Goal: Contribute content: Contribute content

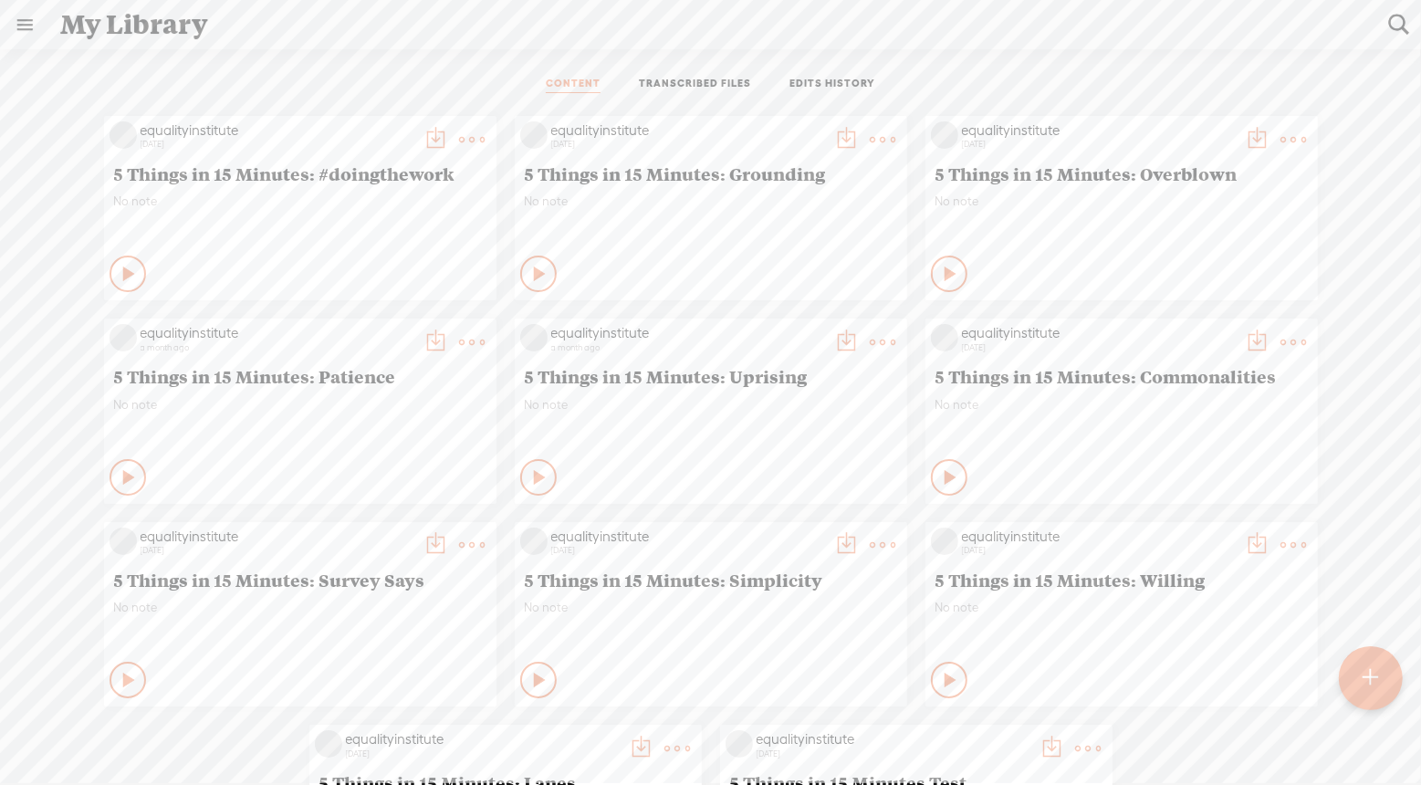
drag, startPoint x: 450, startPoint y: 170, endPoint x: 94, endPoint y: 174, distance: 355.9
click at [94, 174] on div "equalityinstitute [DATE] 5 Things in 15 Minutes: #doingthework No note Play Con…" at bounding box center [710, 513] width 1393 height 812
click at [475, 135] on t at bounding box center [473, 140] width 26 height 26
click at [342, 200] on link "Edit" at bounding box center [386, 200] width 182 height 42
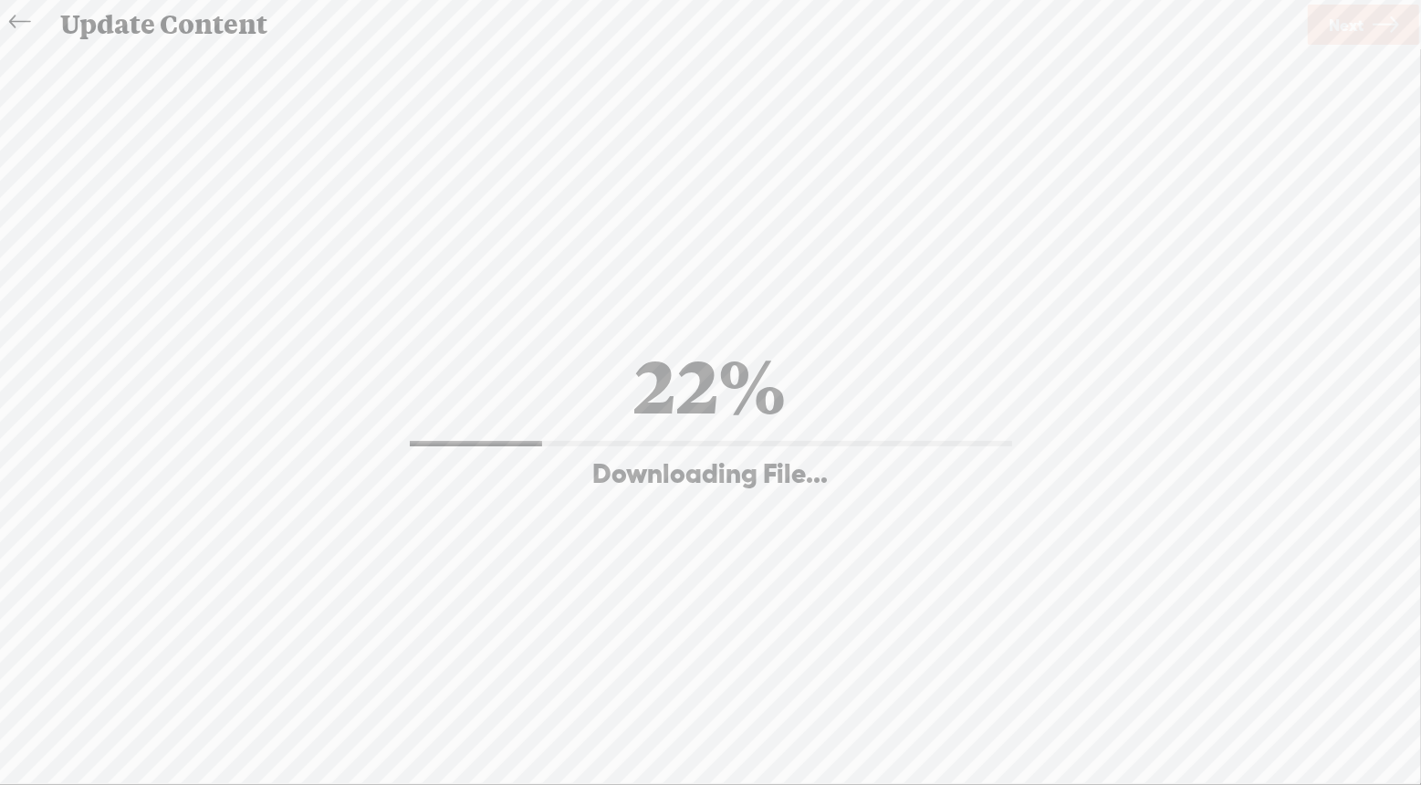
click at [16, 16] on icon at bounding box center [19, 22] width 21 height 41
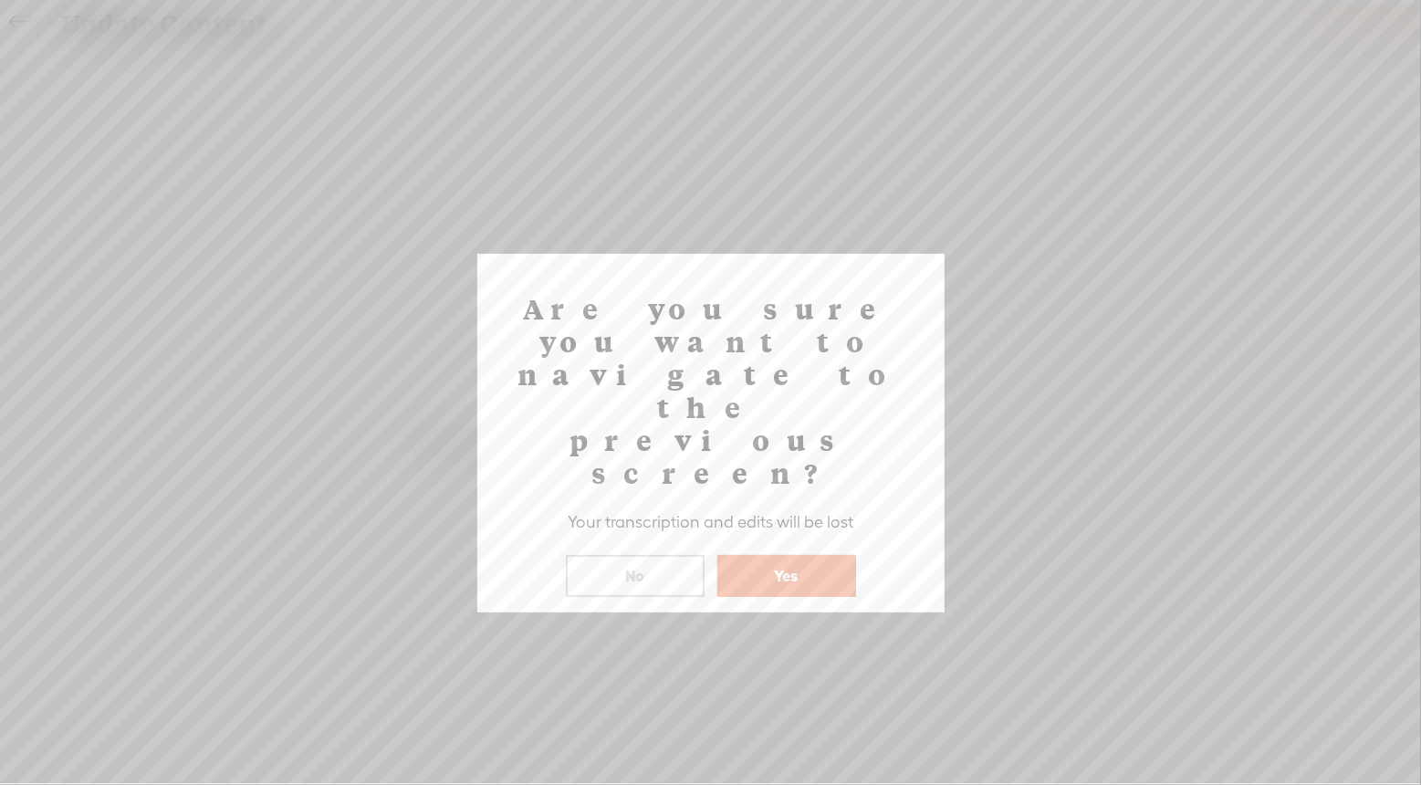
click at [778, 555] on button "Yes" at bounding box center [786, 576] width 139 height 42
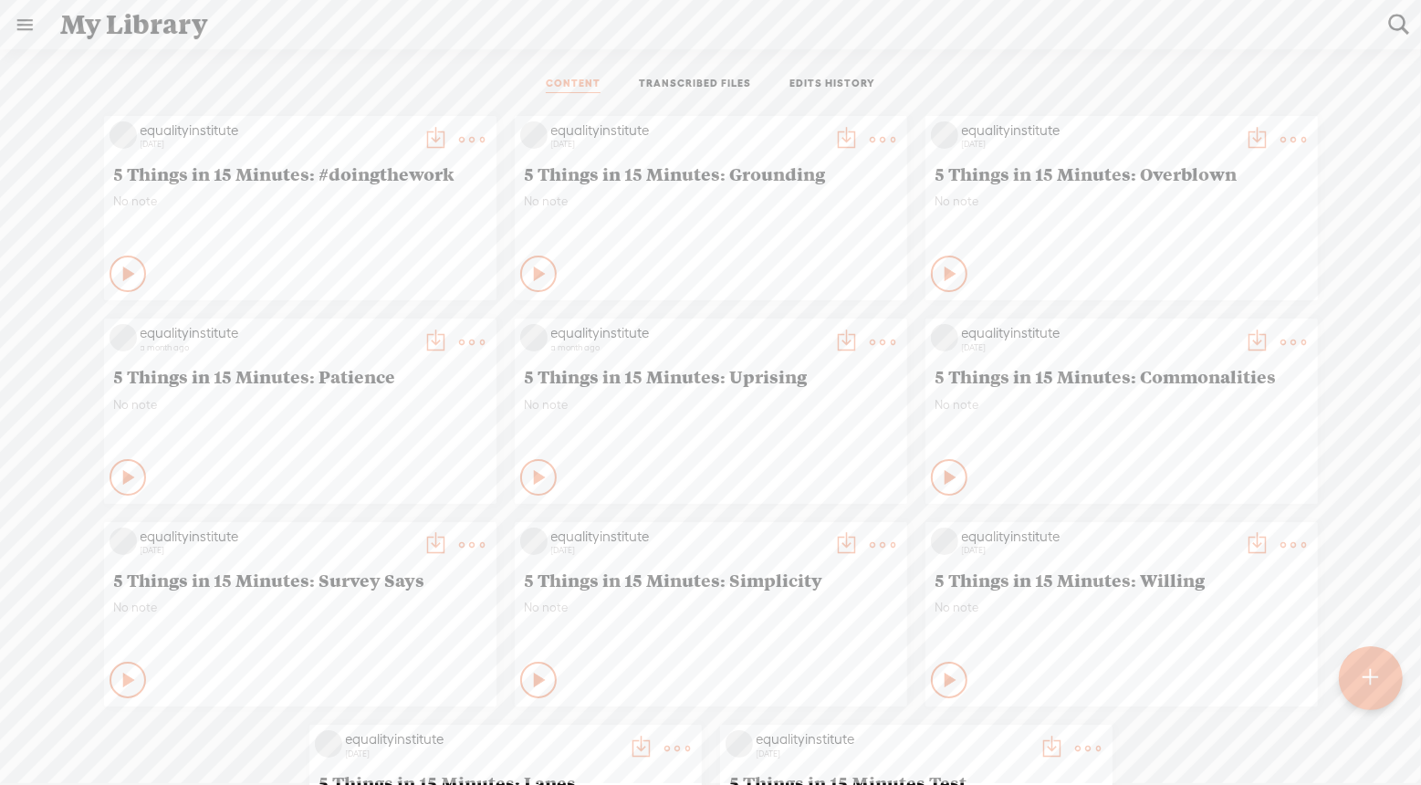
drag, startPoint x: 457, startPoint y: 180, endPoint x: 109, endPoint y: 173, distance: 348.6
click at [117, 163] on span "5 Things in 15 Minutes: #doingthework" at bounding box center [300, 173] width 372 height 22
drag, startPoint x: 109, startPoint y: 173, endPoint x: 338, endPoint y: 168, distance: 229.1
click at [339, 168] on div "5 Things in 15 Minutes: #doingthework" at bounding box center [299, 173] width 381 height 31
click at [338, 168] on span "5 Things in 15 Minutes: #doingthework" at bounding box center [300, 173] width 372 height 22
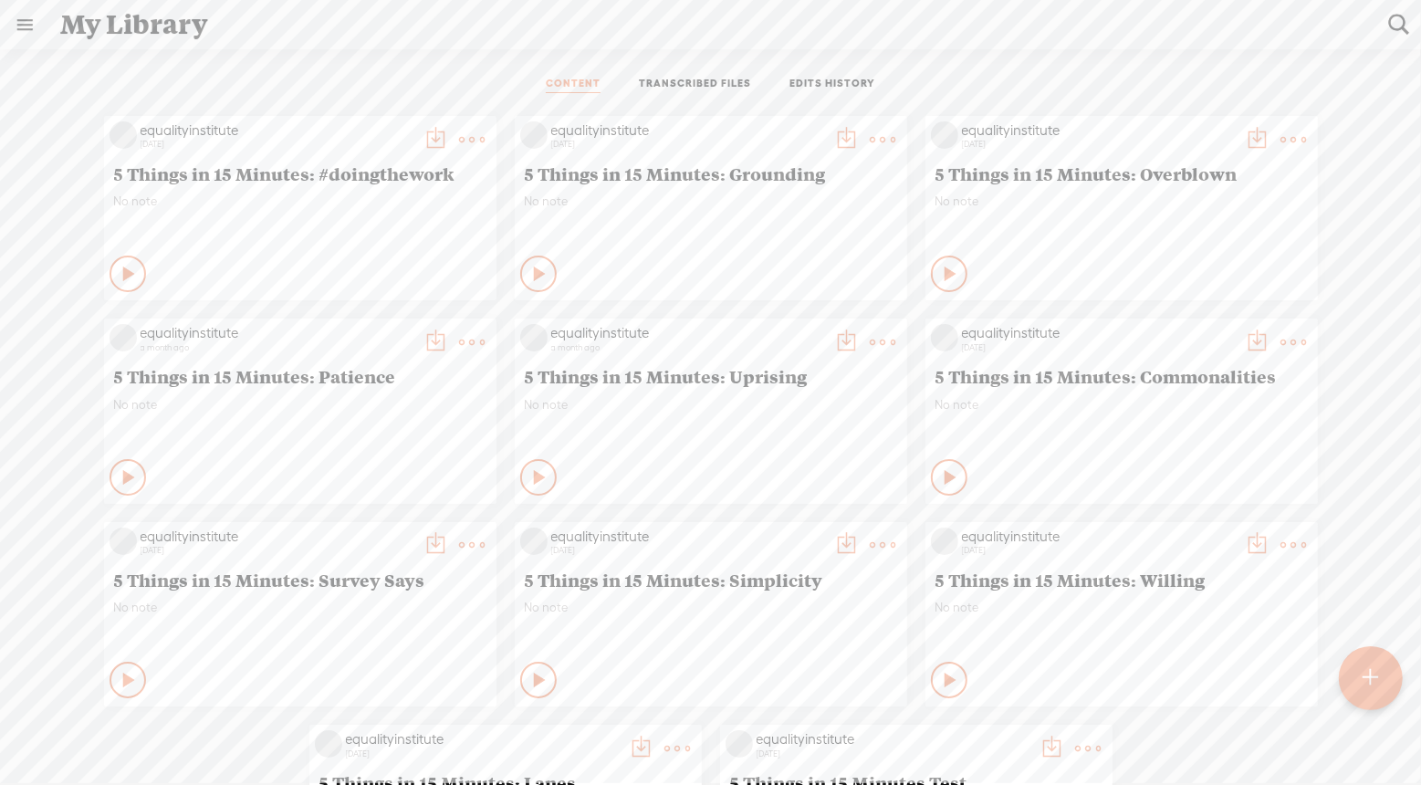
click at [338, 168] on span "5 Things in 15 Minutes: #doingthework" at bounding box center [300, 173] width 372 height 22
click at [275, 174] on span "5 Things in 15 Minutes: #doingthework" at bounding box center [300, 173] width 372 height 22
click at [477, 137] on t at bounding box center [473, 140] width 26 height 26
click at [379, 116] on div "equalityinstitute [DATE] 5 Things in 15 Minutes: #doingthework No note Play Con…" at bounding box center [300, 208] width 392 height 184
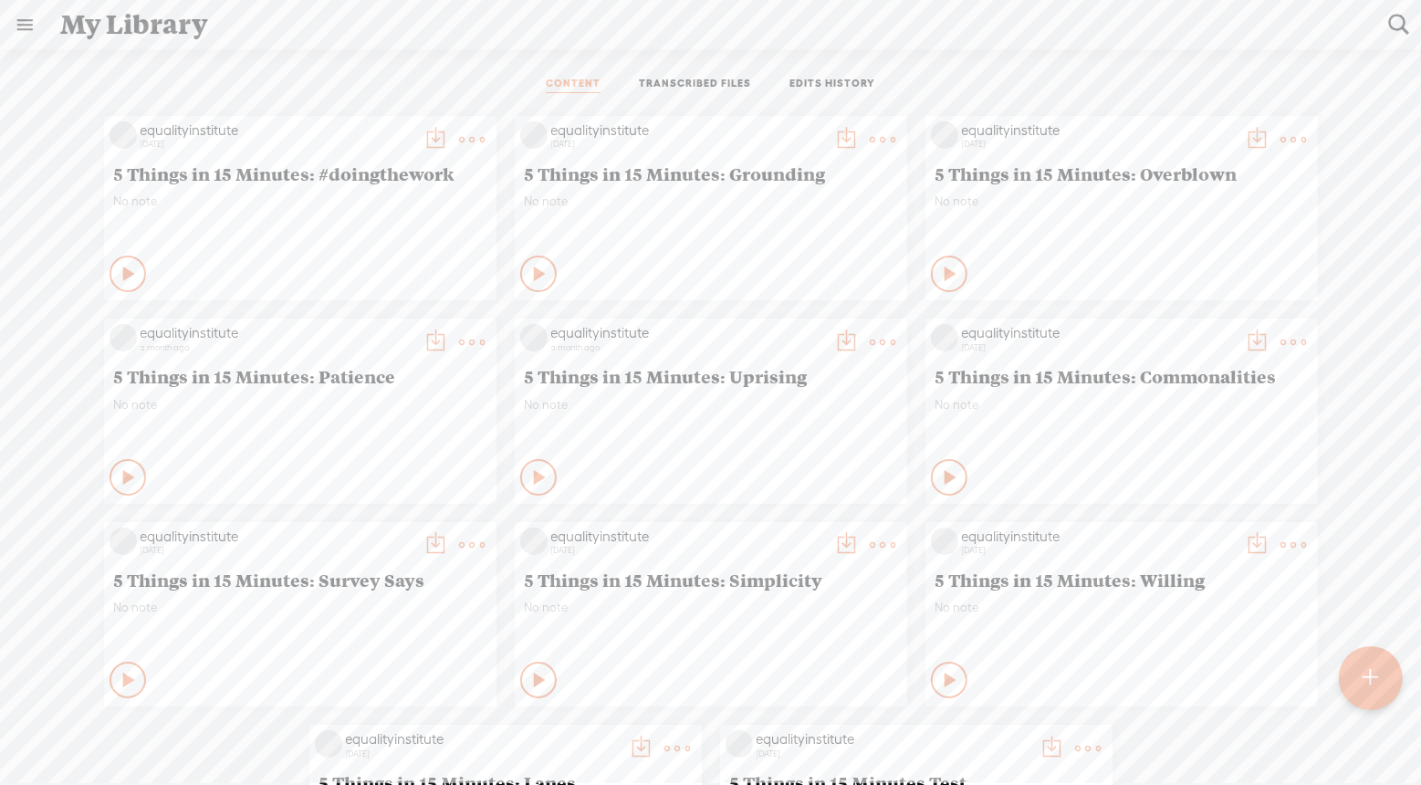
click at [1369, 666] on t at bounding box center [1371, 678] width 16 height 40
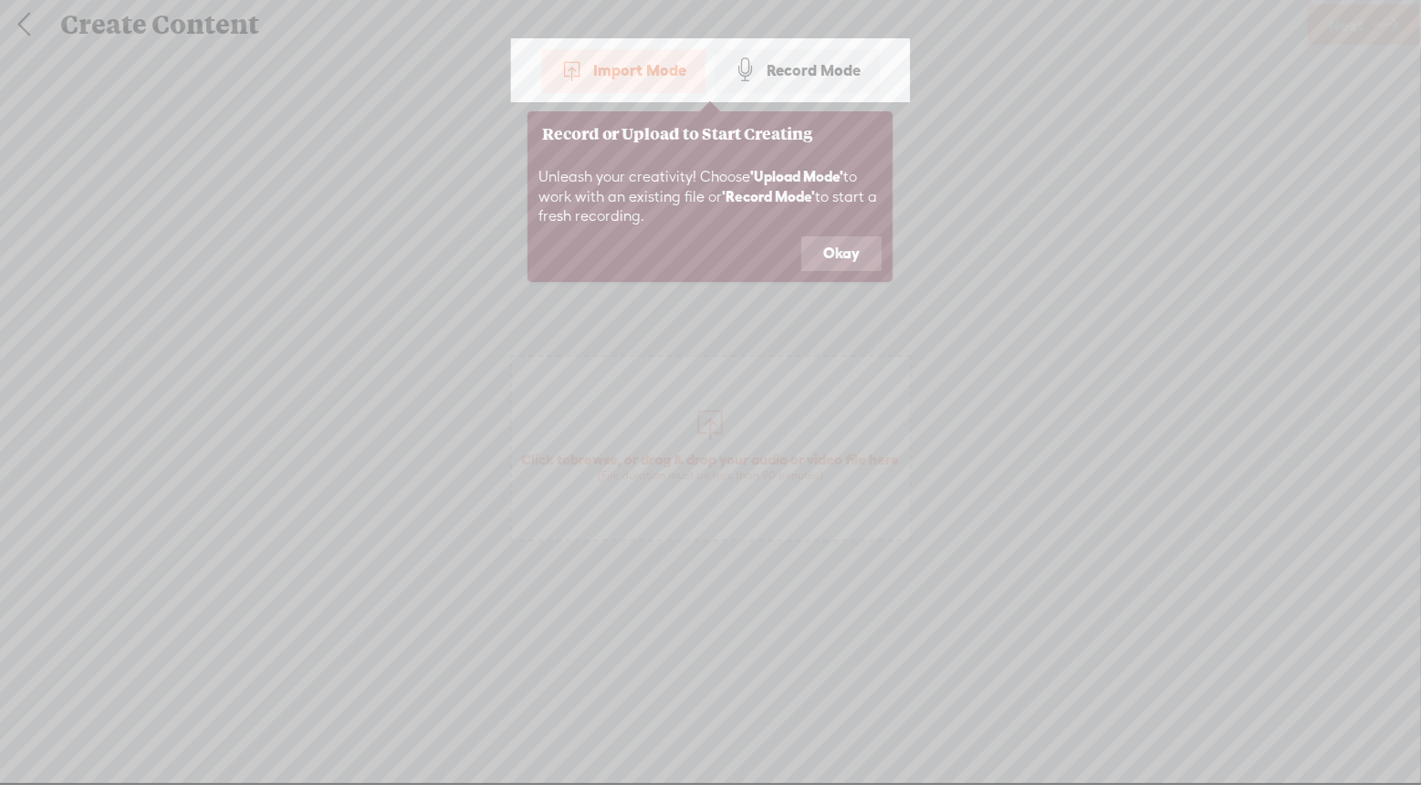
click at [859, 255] on button "Okay" at bounding box center [841, 253] width 80 height 35
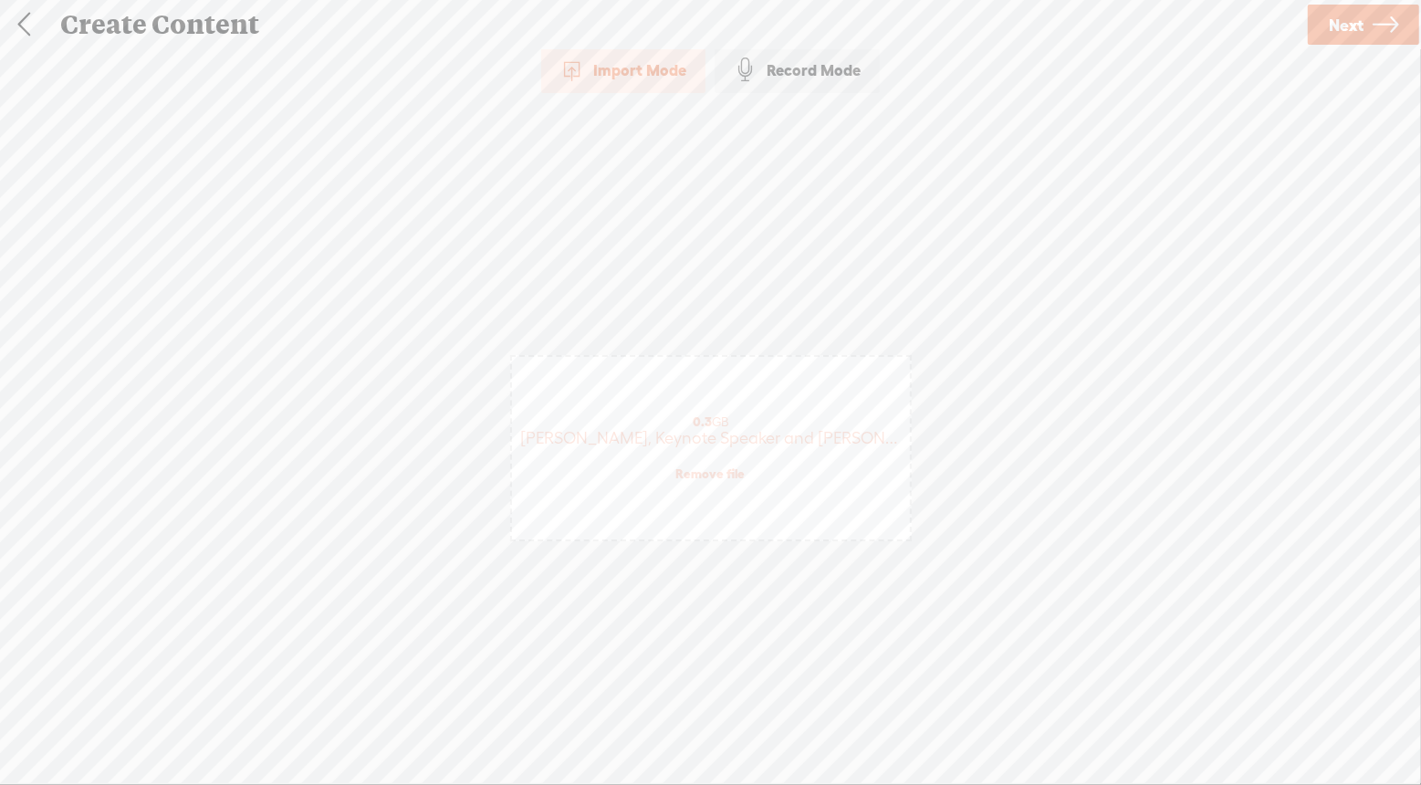
click at [1344, 28] on span "Next" at bounding box center [1345, 25] width 35 height 47
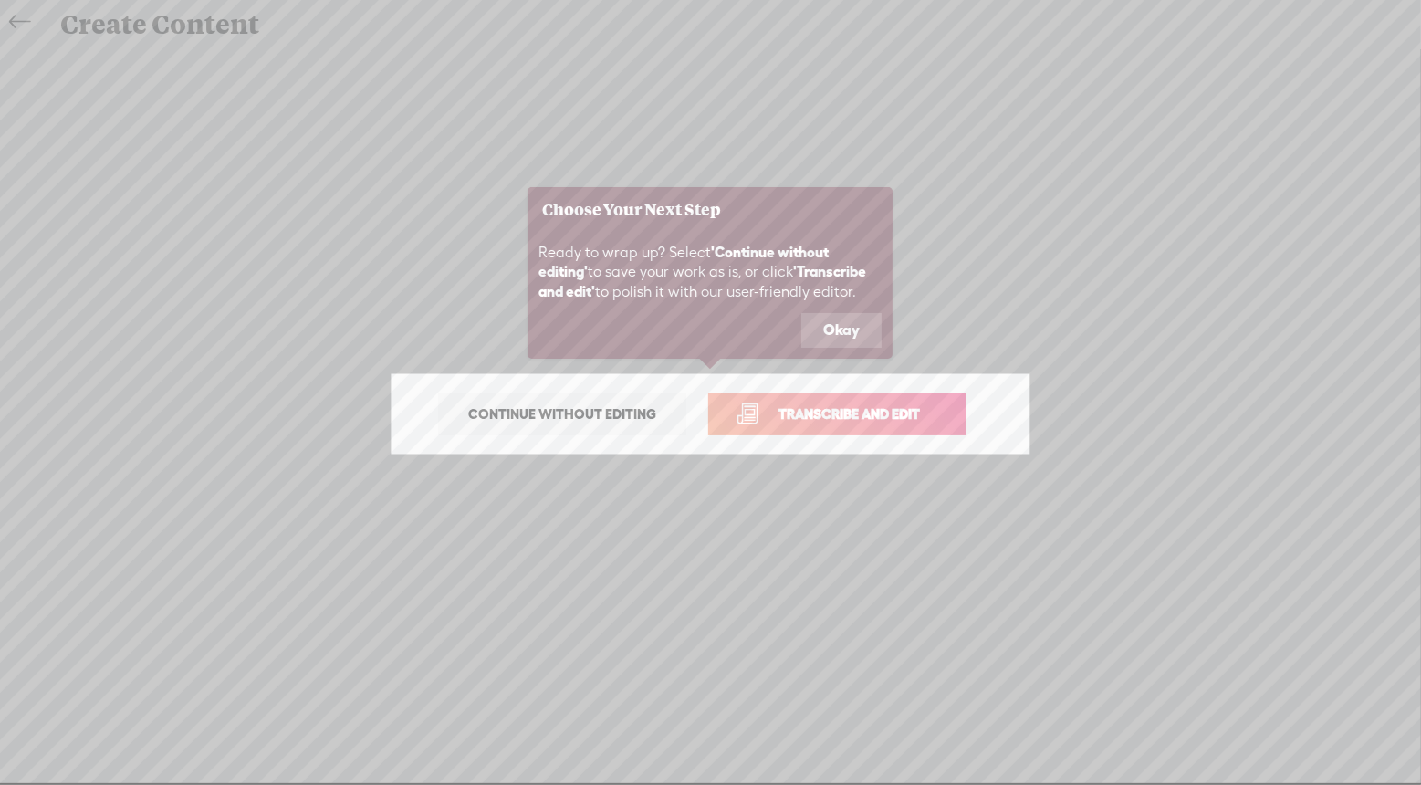
click at [844, 418] on span "Transcribe and edit" at bounding box center [849, 413] width 180 height 21
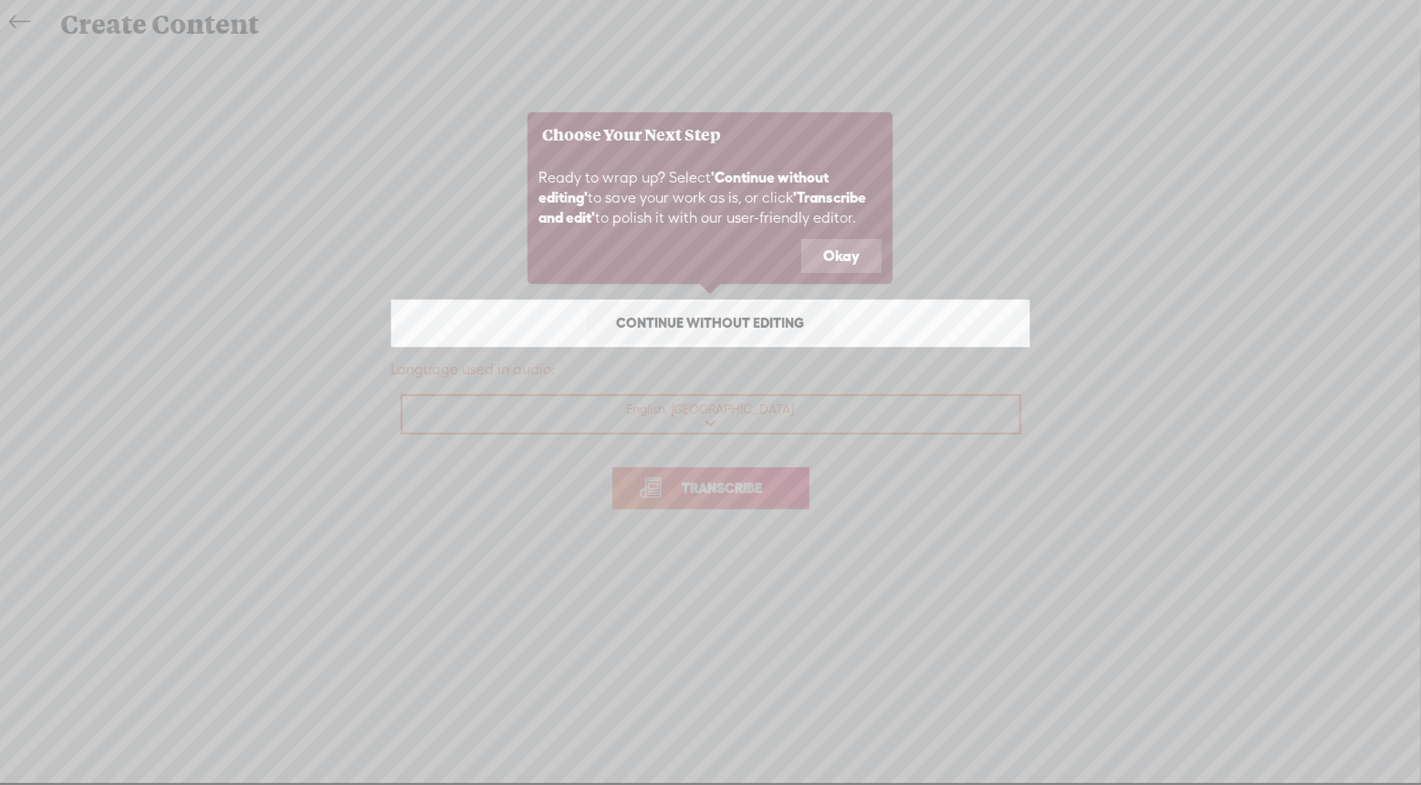
click at [840, 255] on button "Okay" at bounding box center [841, 256] width 80 height 35
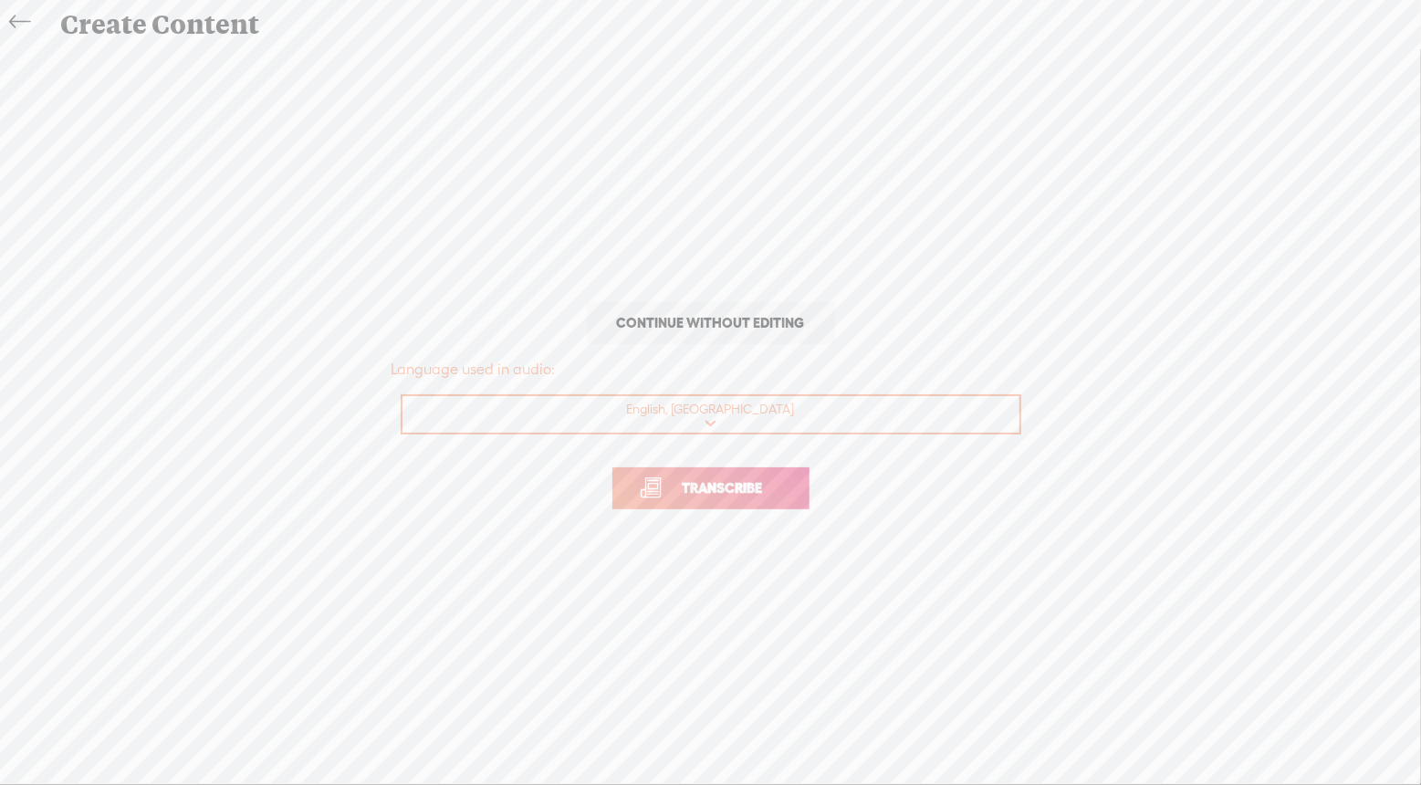
click at [726, 499] on link "Transcribe" at bounding box center [710, 488] width 197 height 42
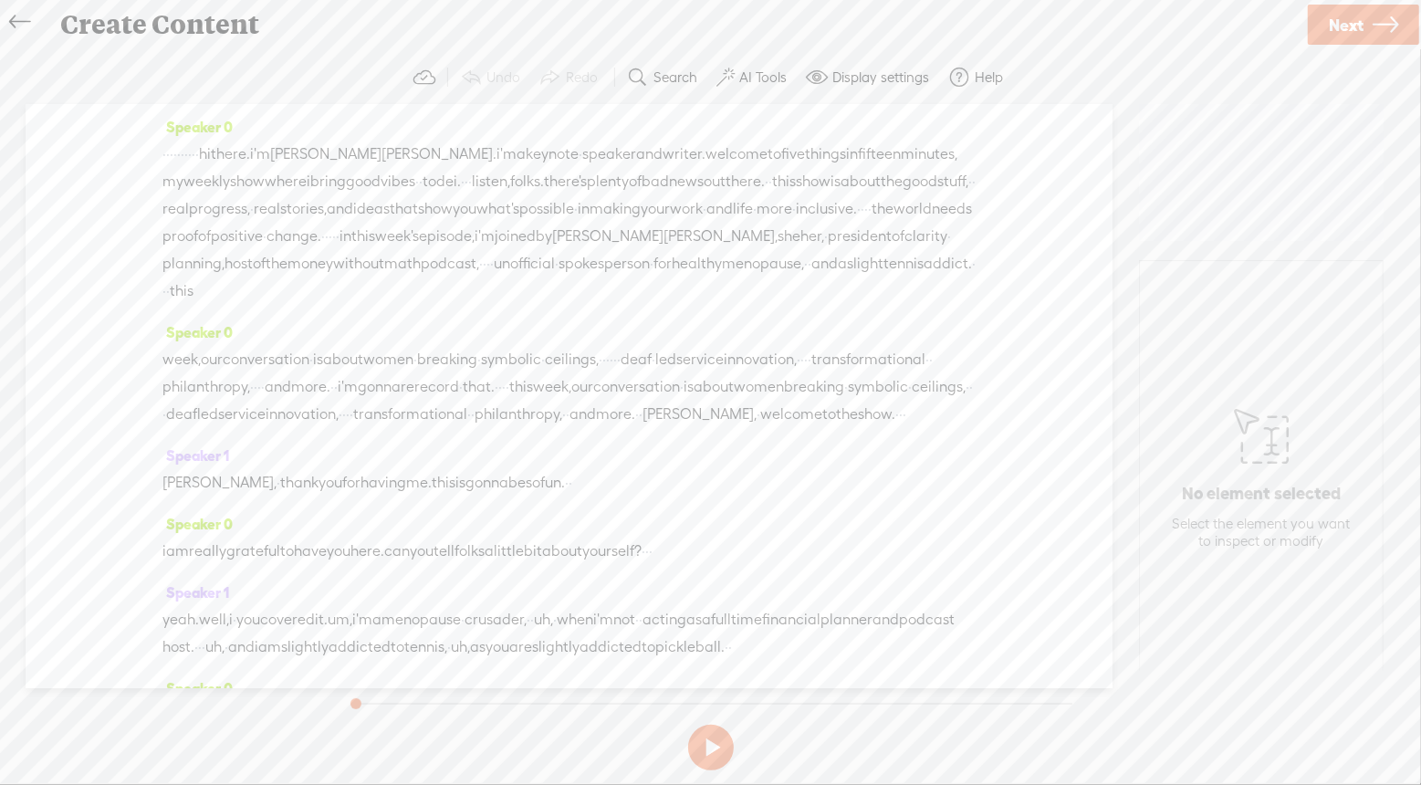
drag, startPoint x: 795, startPoint y: 418, endPoint x: 104, endPoint y: 357, distance: 693.4
click at [104, 357] on div "Speaker 0 · · · · · · · · · · hi there. i'm [PERSON_NAME]. i'm a keynote · spea…" at bounding box center [569, 396] width 1087 height 584
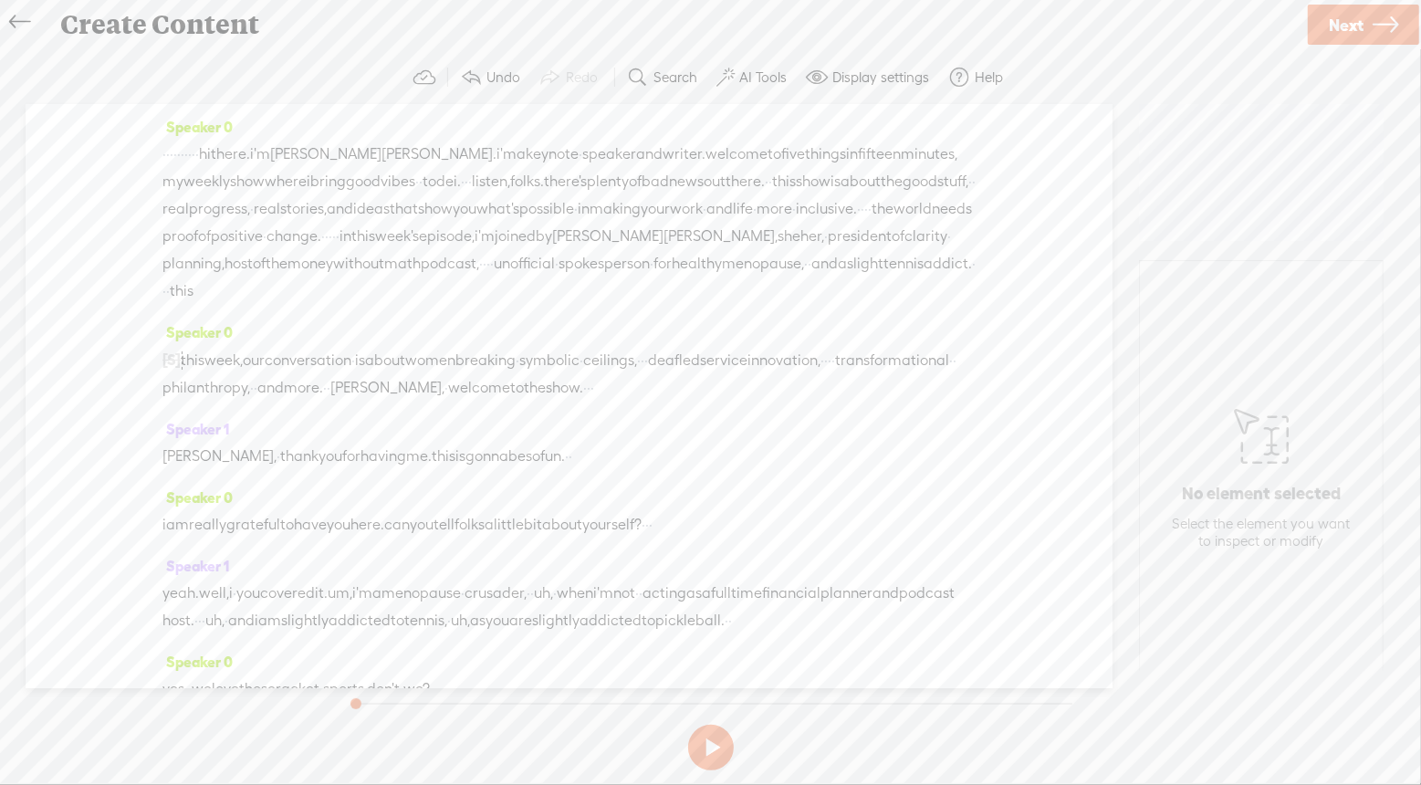
click at [203, 305] on span at bounding box center [211, 290] width 36 height 27
click at [187, 305] on span "this" at bounding box center [182, 290] width 24 height 27
drag, startPoint x: 182, startPoint y: 266, endPoint x: 88, endPoint y: 157, distance: 144.3
click at [88, 157] on div "Speaker 0 · · · · · · · · · · hi there. i'm [PERSON_NAME]. i'm a keynote · spea…" at bounding box center [569, 396] width 1087 height 584
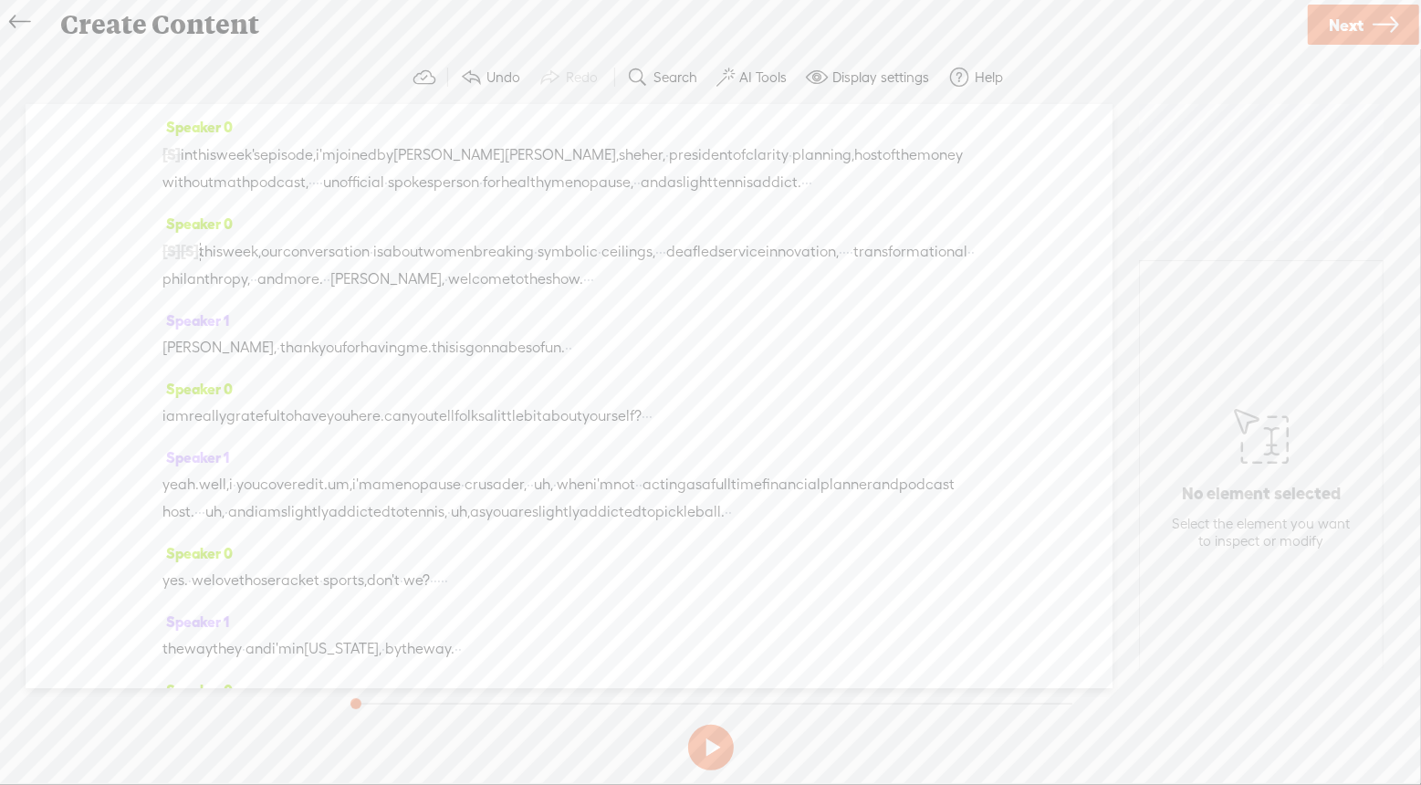
click at [327, 293] on span "·" at bounding box center [325, 279] width 4 height 27
click at [575, 260] on span "Insert" at bounding box center [589, 261] width 36 height 18
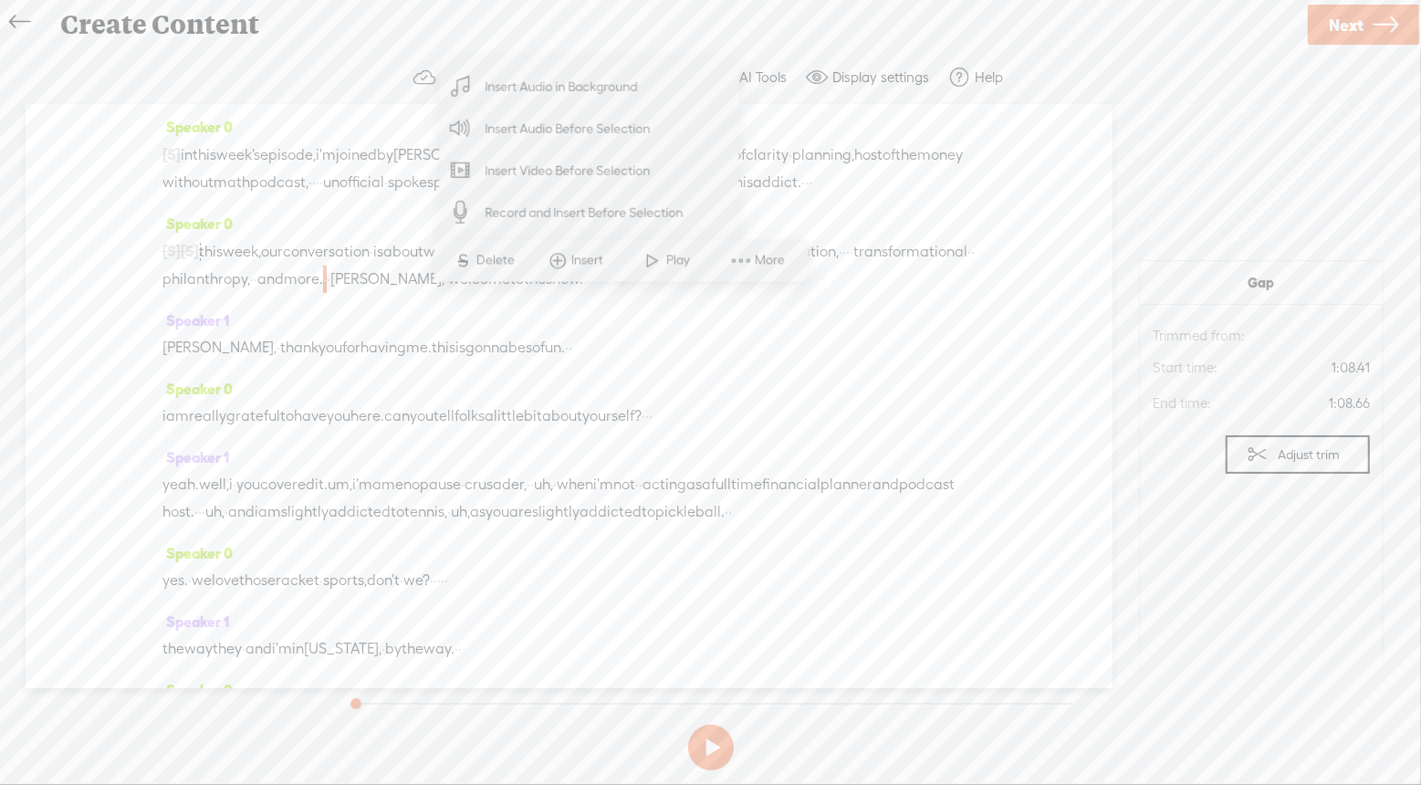
click at [557, 260] on span at bounding box center [557, 261] width 27 height 33
click at [330, 293] on span "·" at bounding box center [329, 279] width 4 height 27
click at [575, 258] on span at bounding box center [568, 261] width 27 height 33
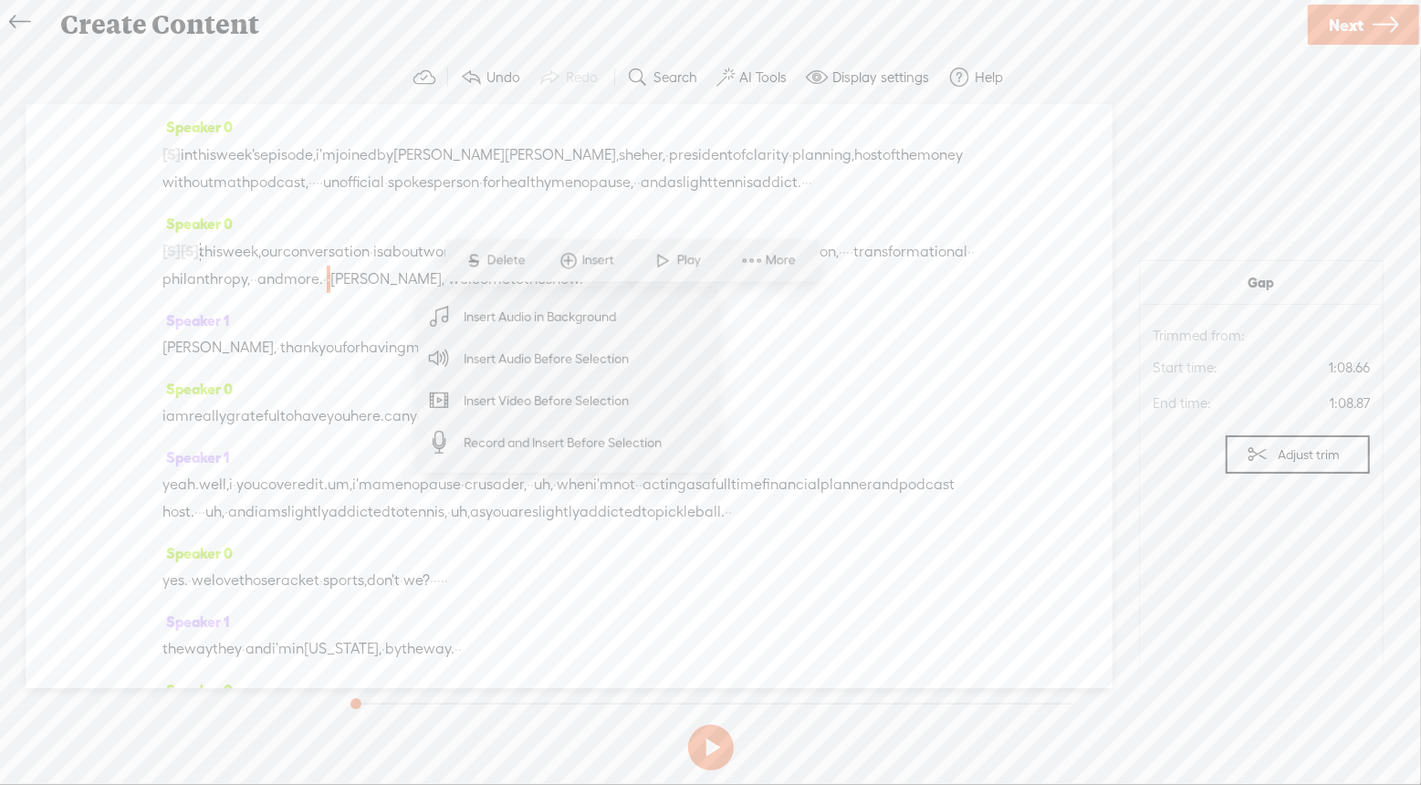
click at [547, 322] on span "Insert Audio in Background" at bounding box center [540, 316] width 224 height 41
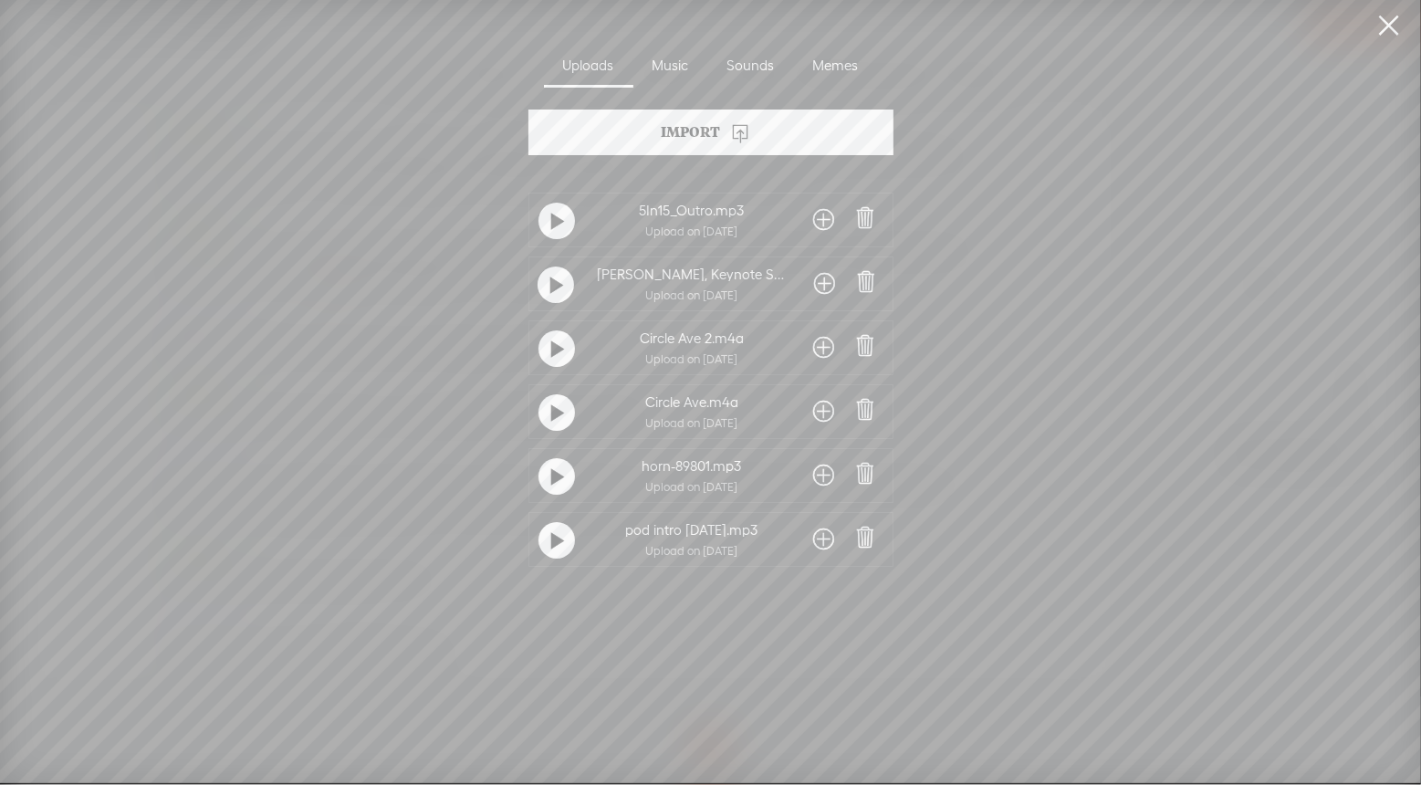
click at [817, 538] on span at bounding box center [824, 539] width 21 height 29
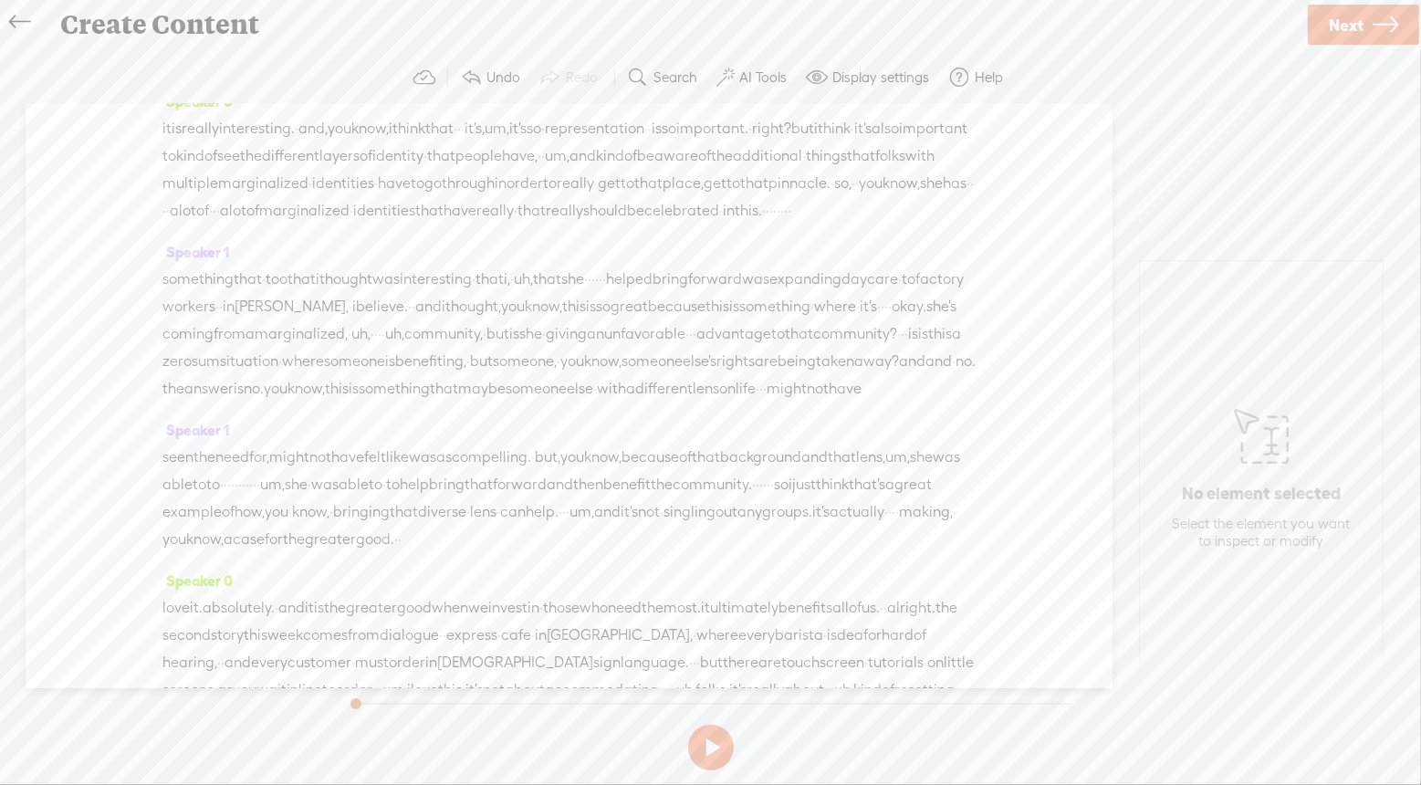
scroll to position [3381, 0]
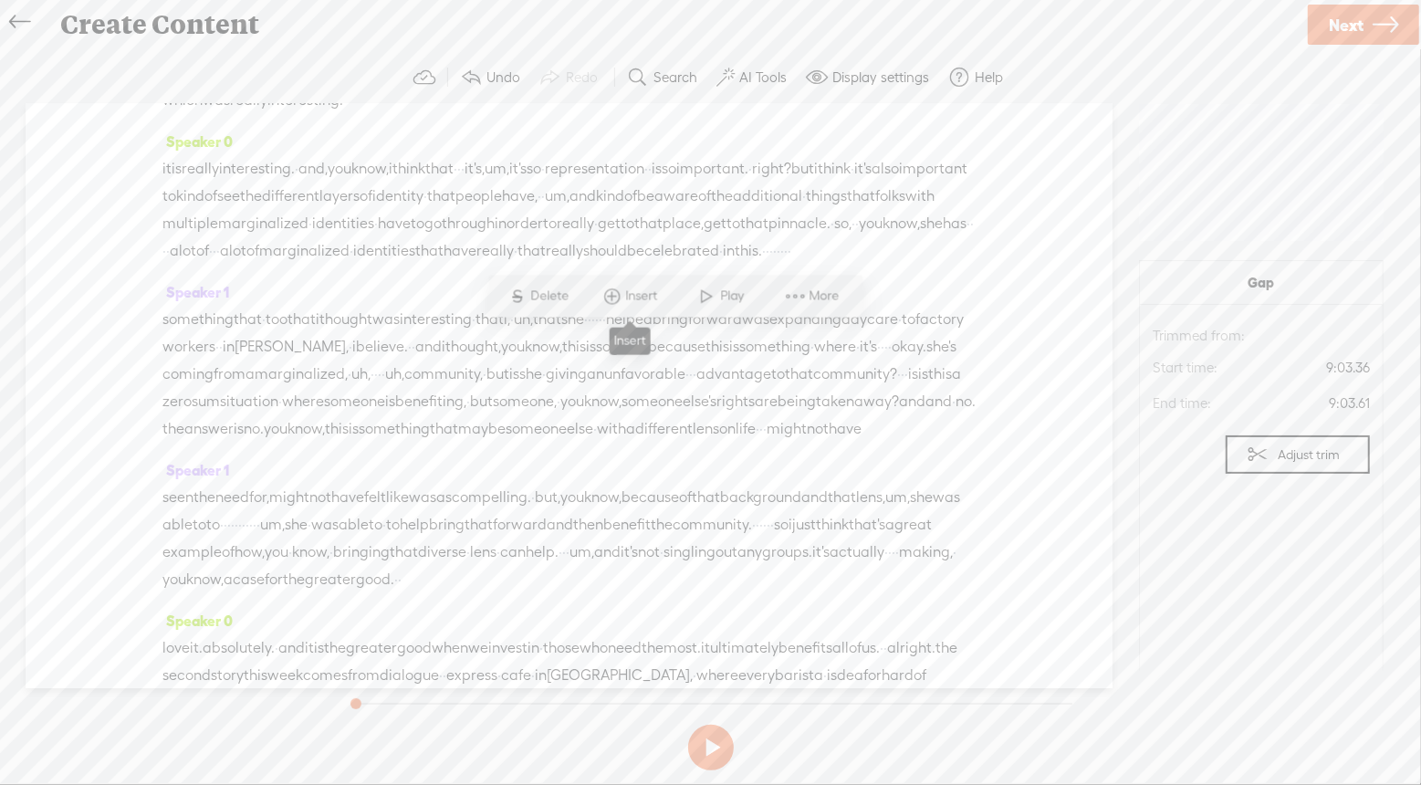
click at [630, 300] on span "Insert" at bounding box center [643, 296] width 36 height 18
click at [645, 130] on span "Insert Audio in Background" at bounding box center [616, 122] width 224 height 41
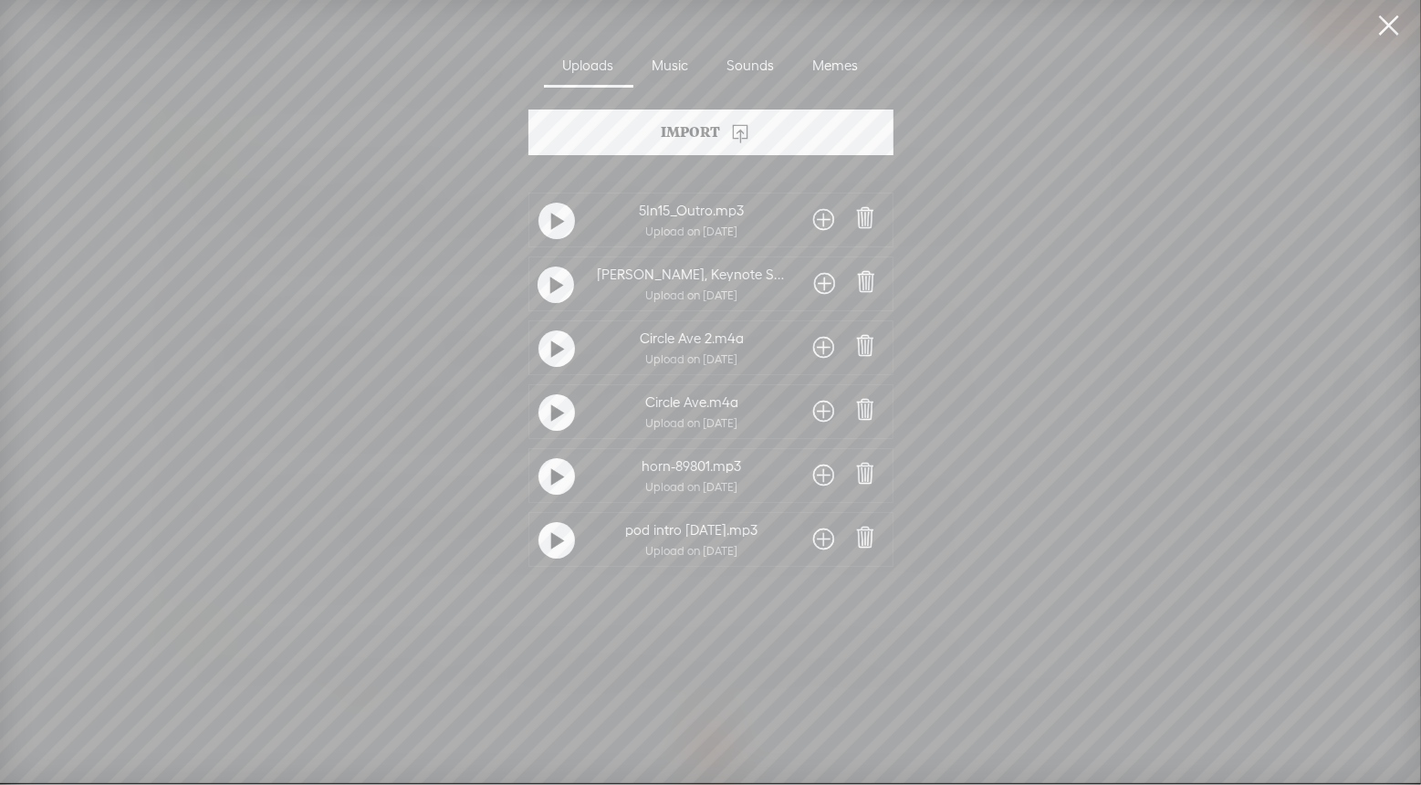
click at [818, 475] on span at bounding box center [824, 475] width 21 height 29
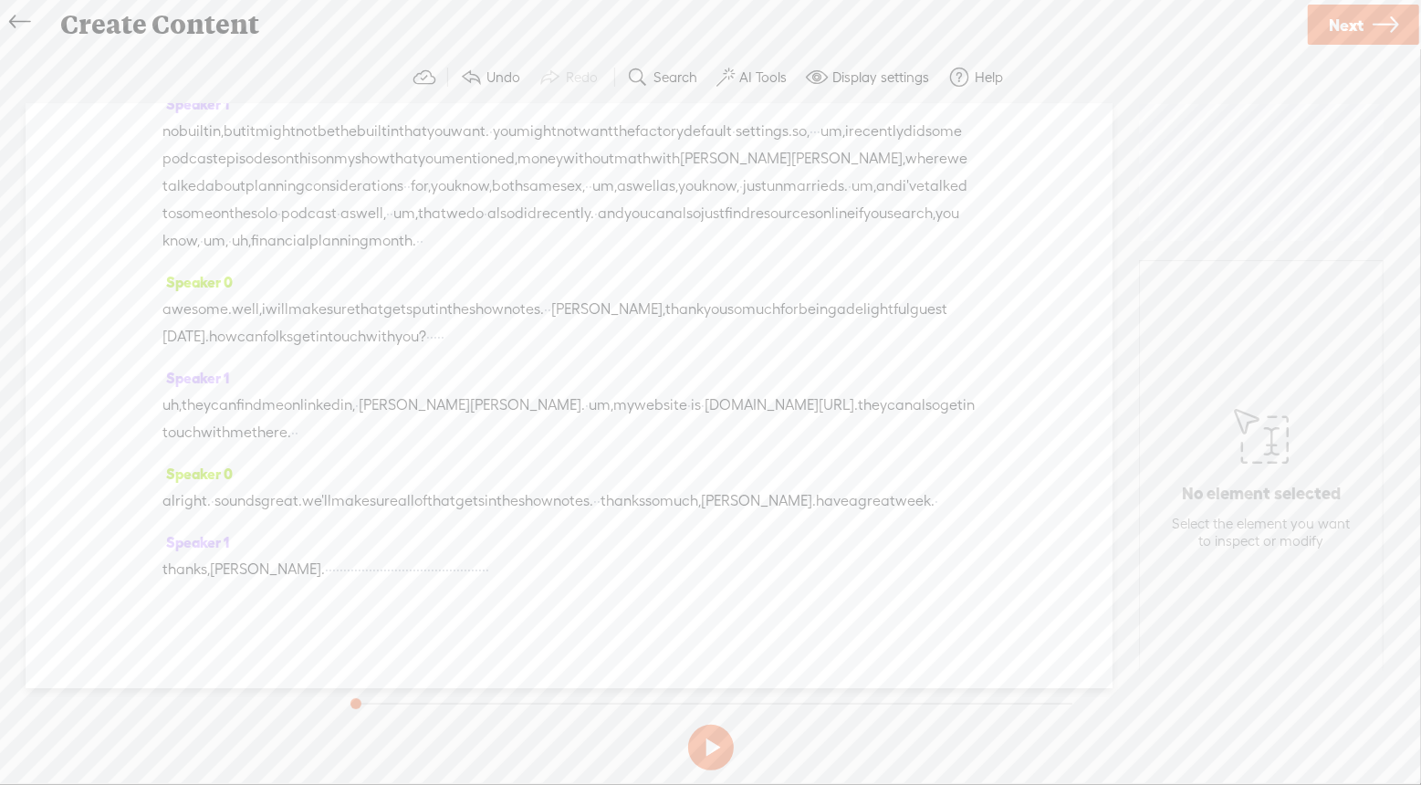
scroll to position [7873, 0]
drag, startPoint x: 312, startPoint y: 571, endPoint x: 864, endPoint y: 595, distance: 552.5
click at [864, 595] on div "Speaker 1 thanks, [PERSON_NAME]. · · · · · · · · · · · · · · · · · · · · · · · …" at bounding box center [568, 562] width 813 height 68
click at [325, 567] on span "·" at bounding box center [327, 569] width 4 height 27
click at [278, 522] on span "Insert" at bounding box center [274, 525] width 36 height 18
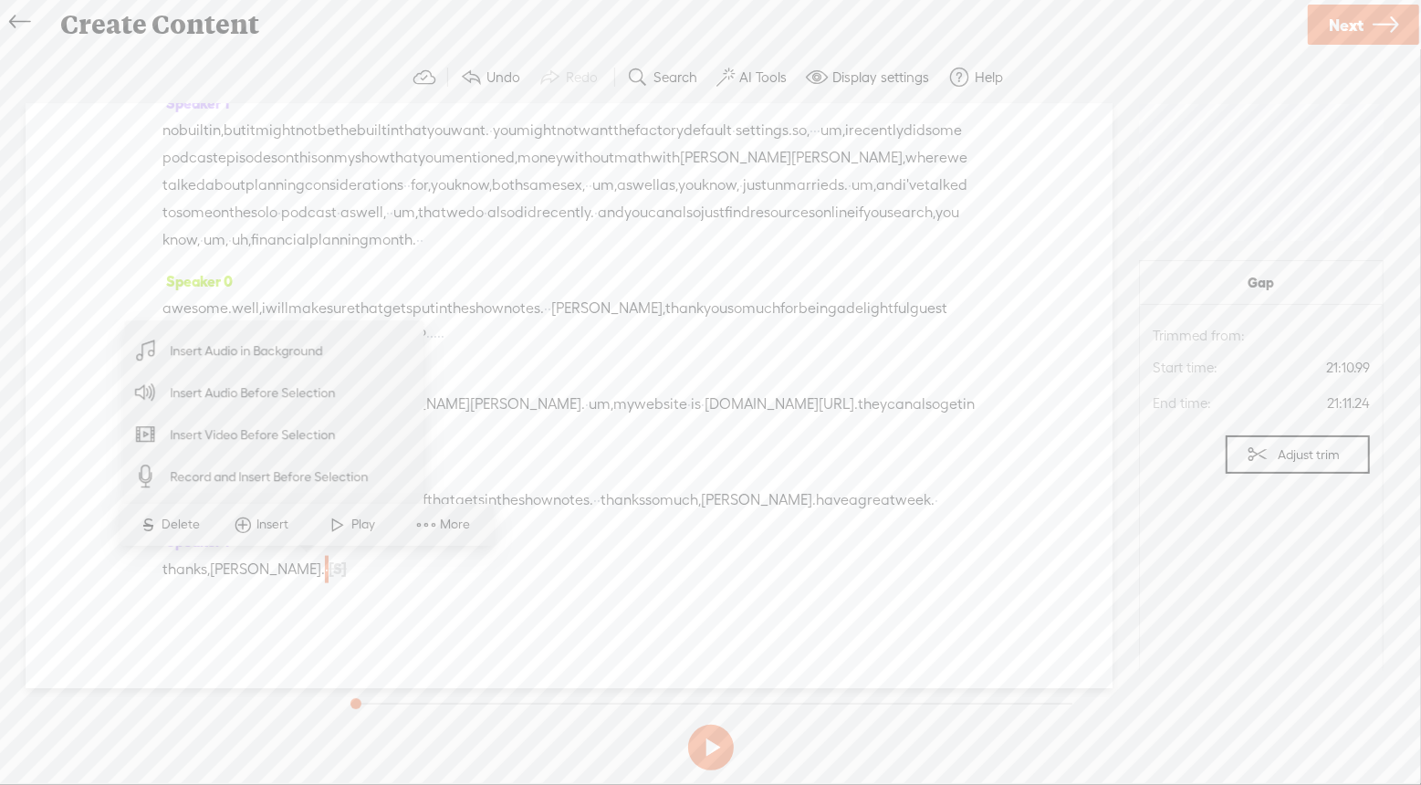
click at [307, 357] on span "Insert Audio in Background" at bounding box center [246, 350] width 224 height 41
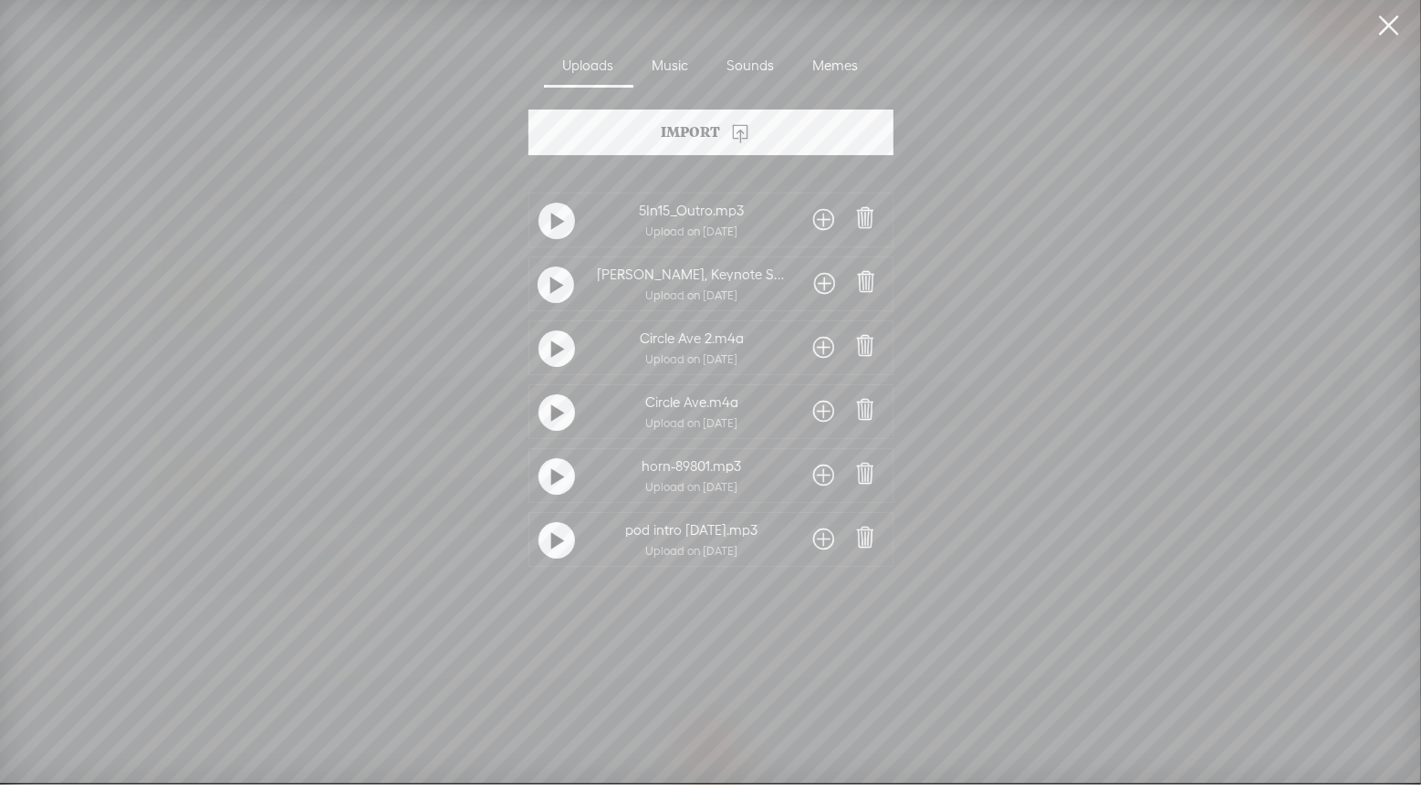
click at [819, 219] on span at bounding box center [824, 219] width 21 height 29
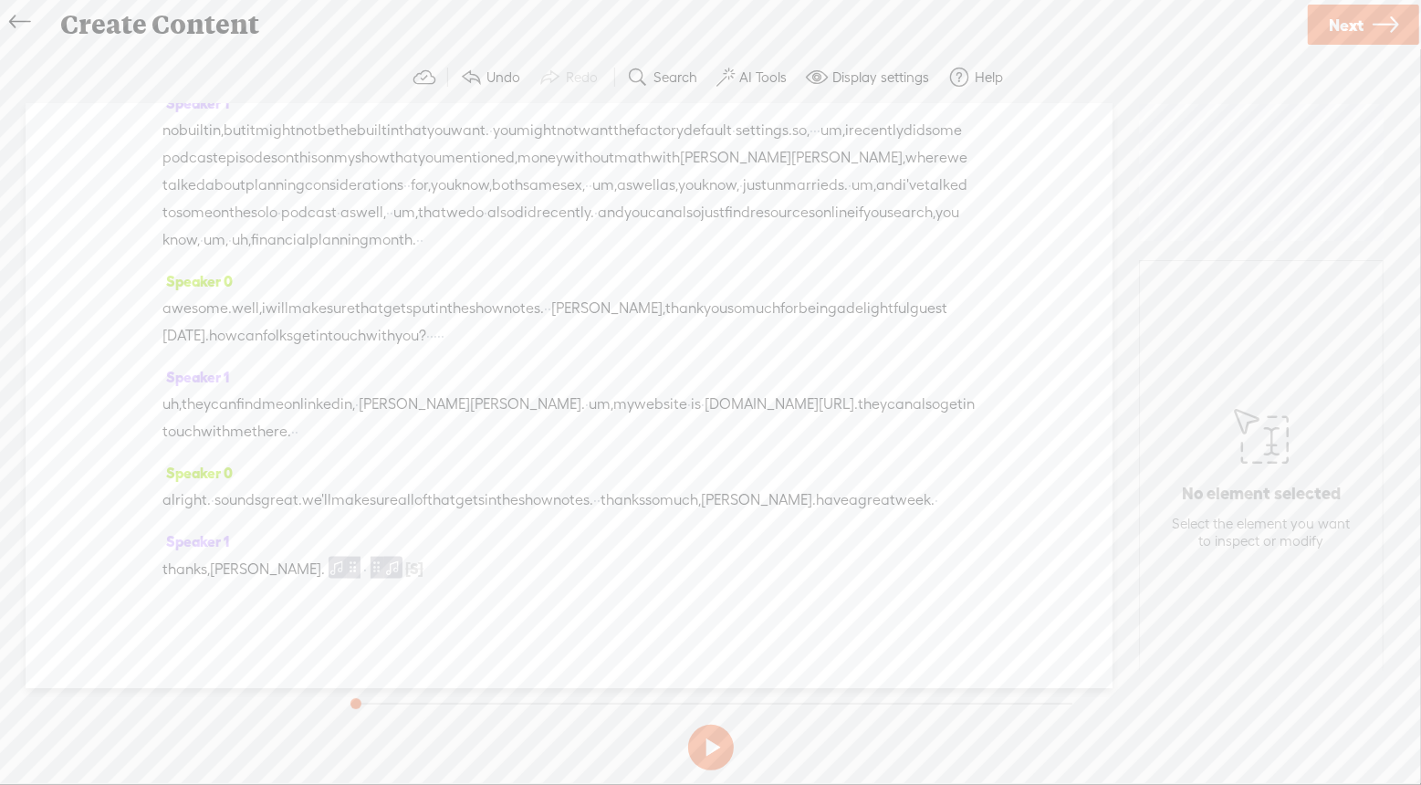
scroll to position [7226, 0]
click at [645, 258] on span "Insert" at bounding box center [654, 265] width 36 height 18
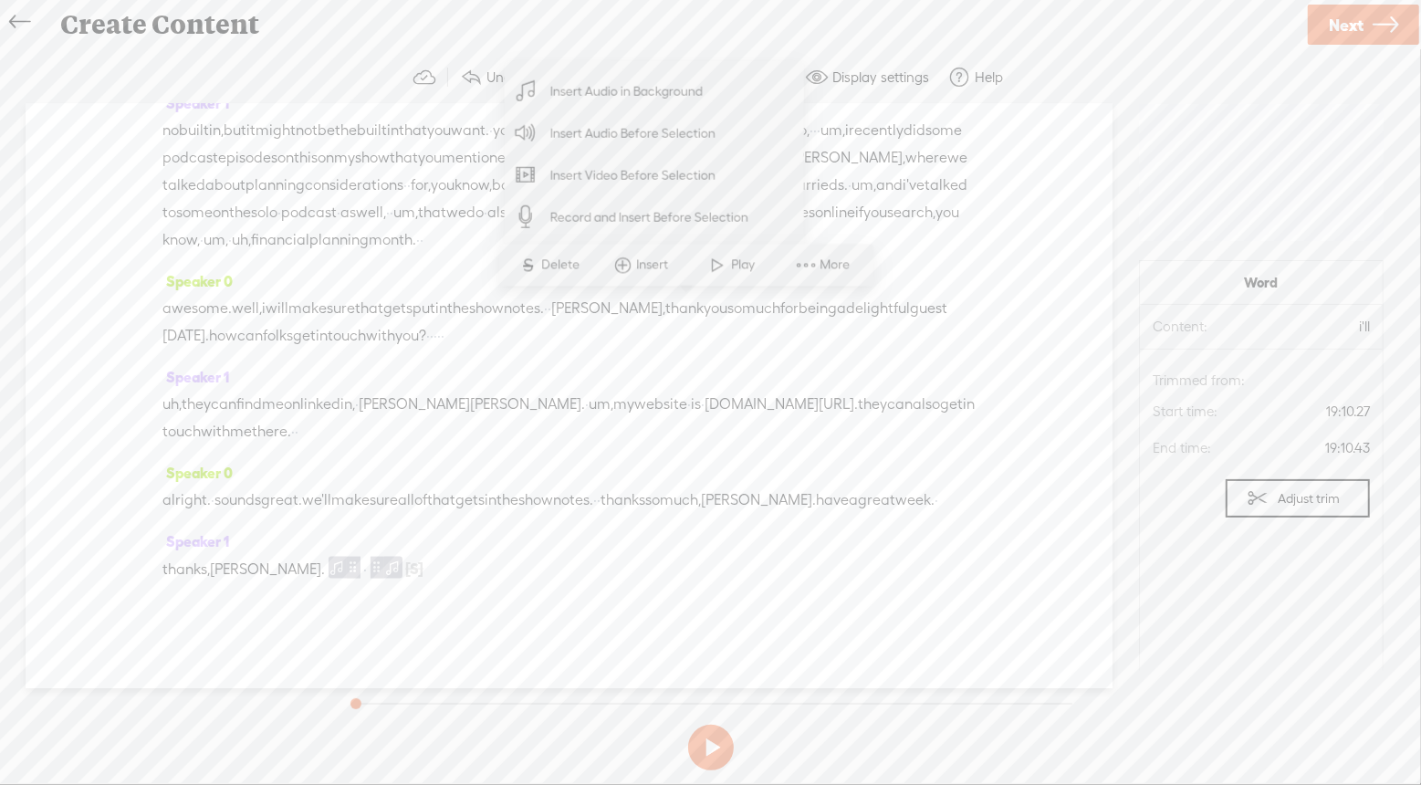
click at [641, 101] on span "Insert Audio in Background" at bounding box center [627, 90] width 224 height 41
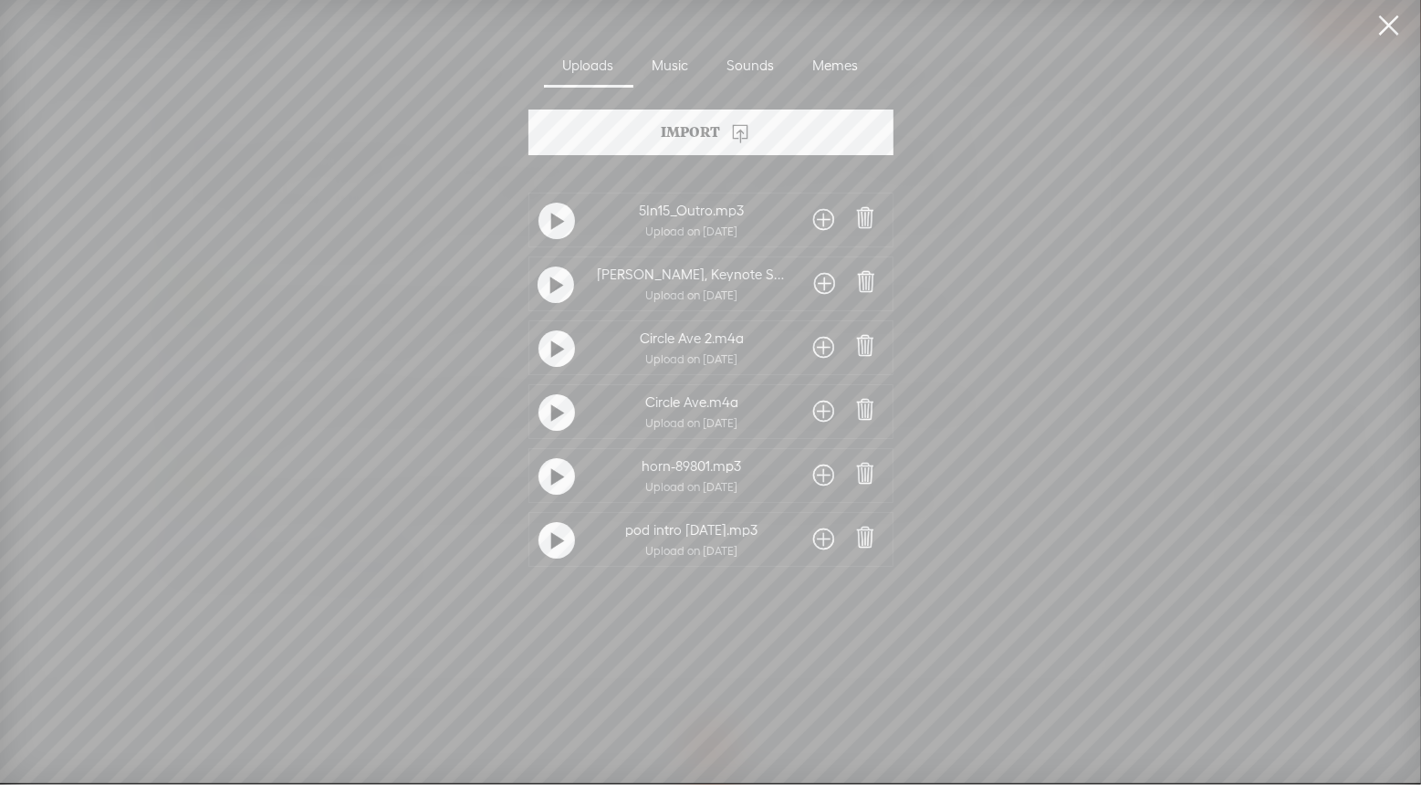
click at [818, 473] on span at bounding box center [824, 475] width 21 height 29
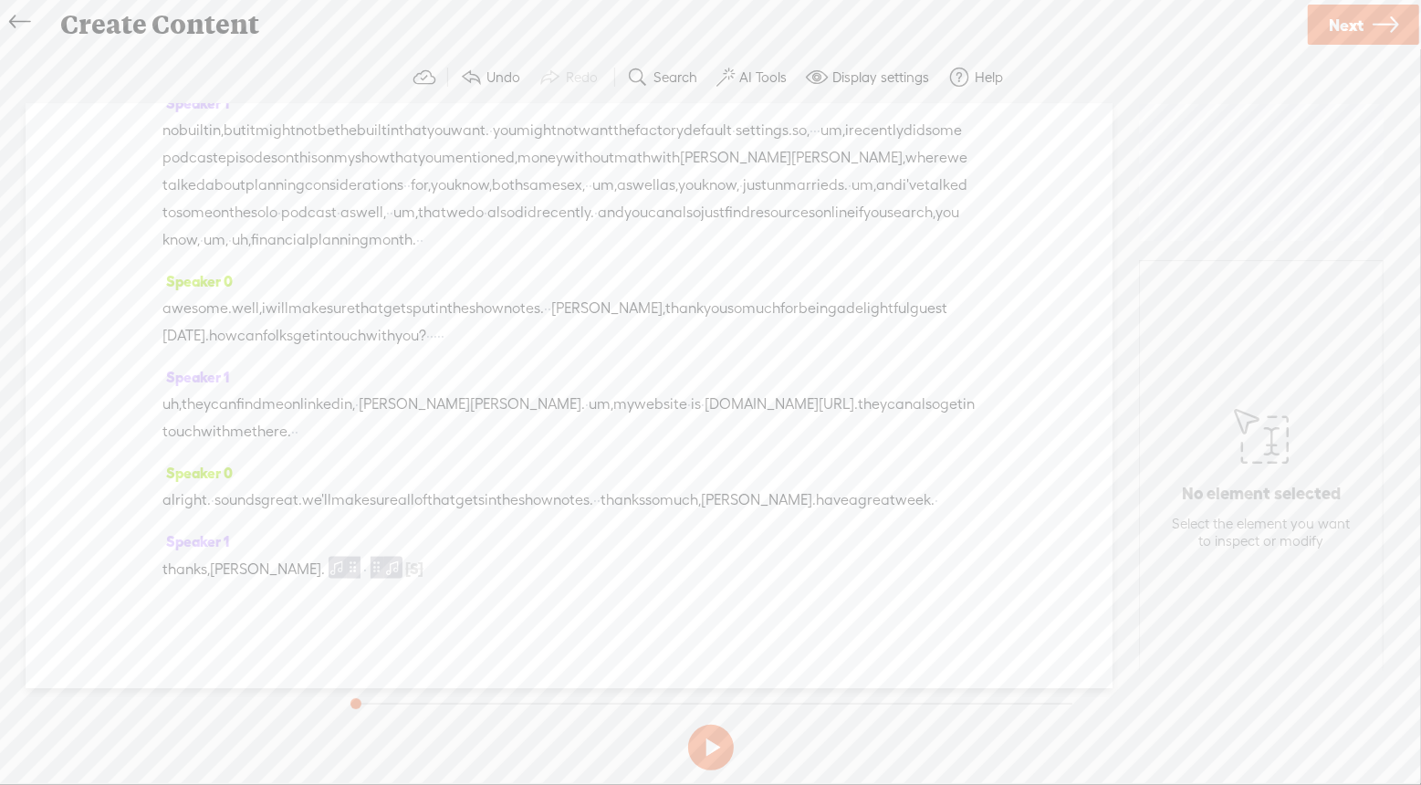
click at [494, 73] on label "Undo" at bounding box center [503, 77] width 34 height 18
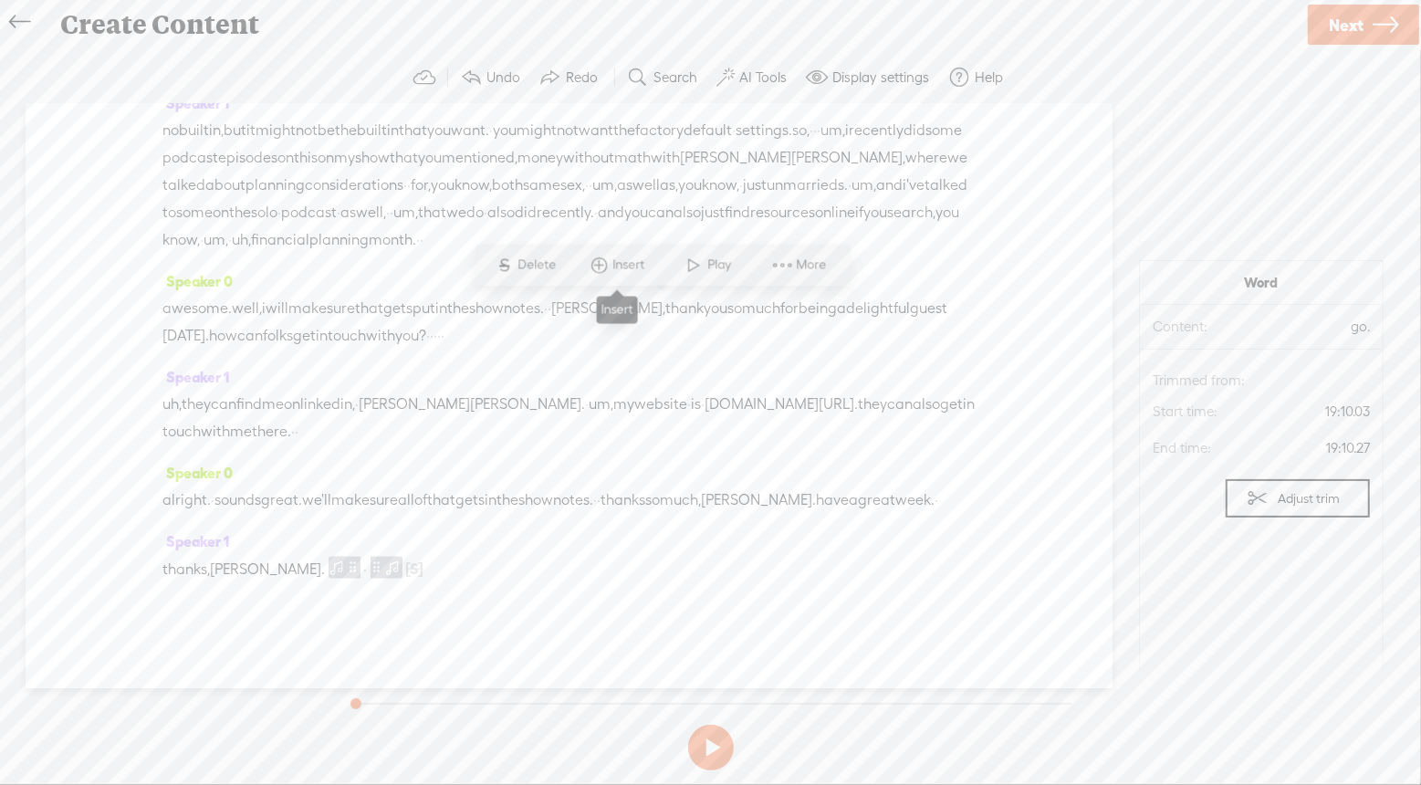
click at [608, 260] on span at bounding box center [598, 265] width 27 height 33
drag, startPoint x: 557, startPoint y: 114, endPoint x: 574, endPoint y: 126, distance: 20.3
click at [574, 126] on span "Insert Audio Before Selection" at bounding box center [577, 125] width 237 height 41
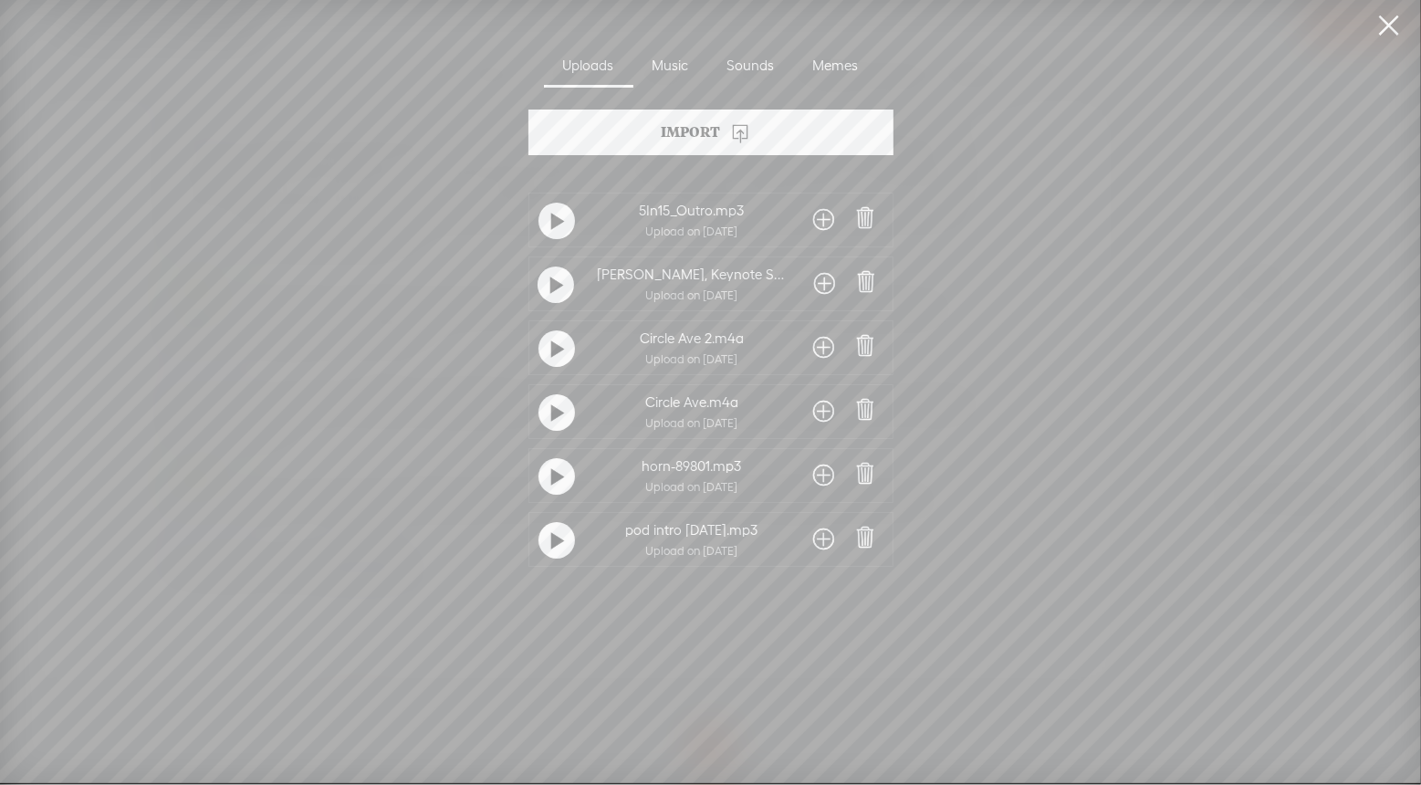
click at [819, 217] on span at bounding box center [824, 219] width 21 height 29
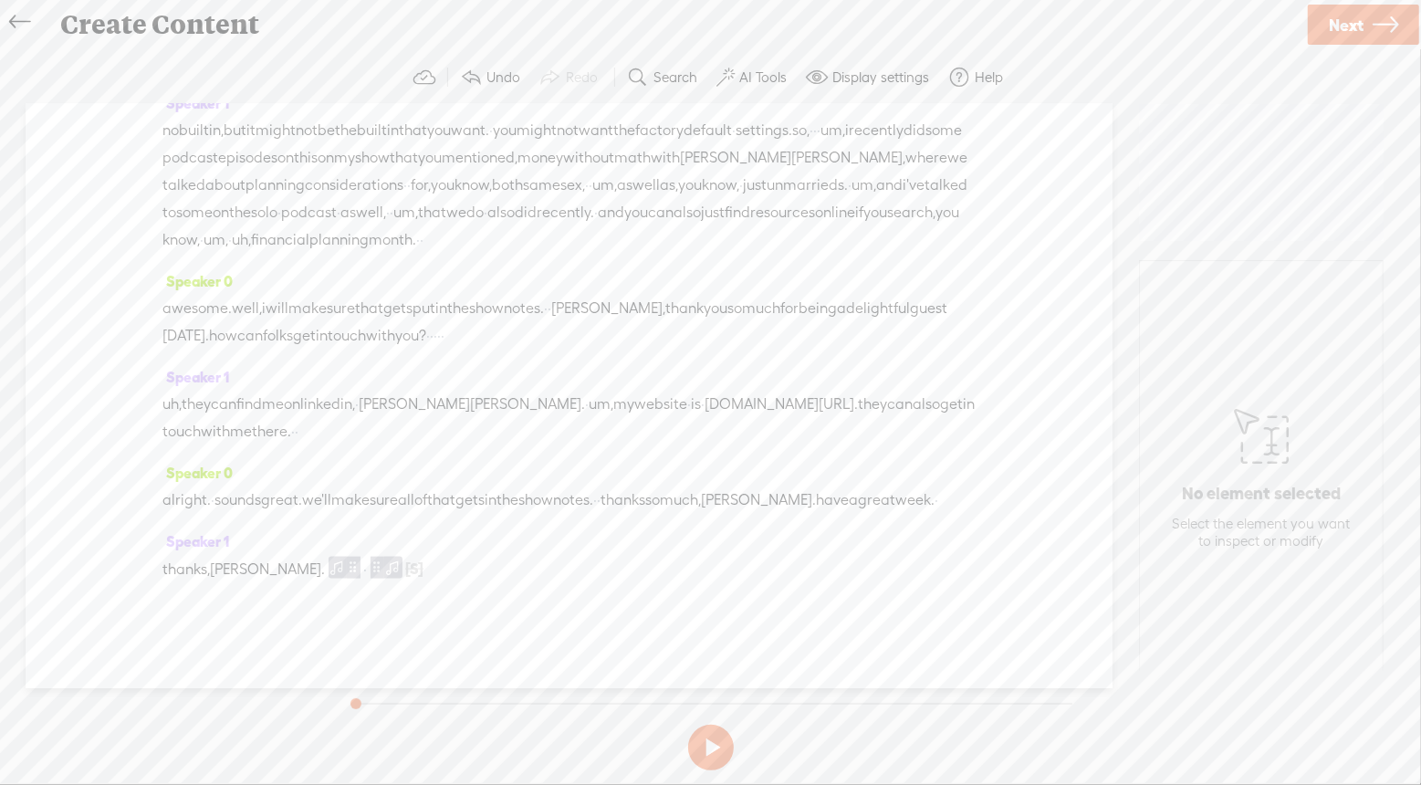
click at [487, 86] on button "Undo" at bounding box center [492, 77] width 79 height 36
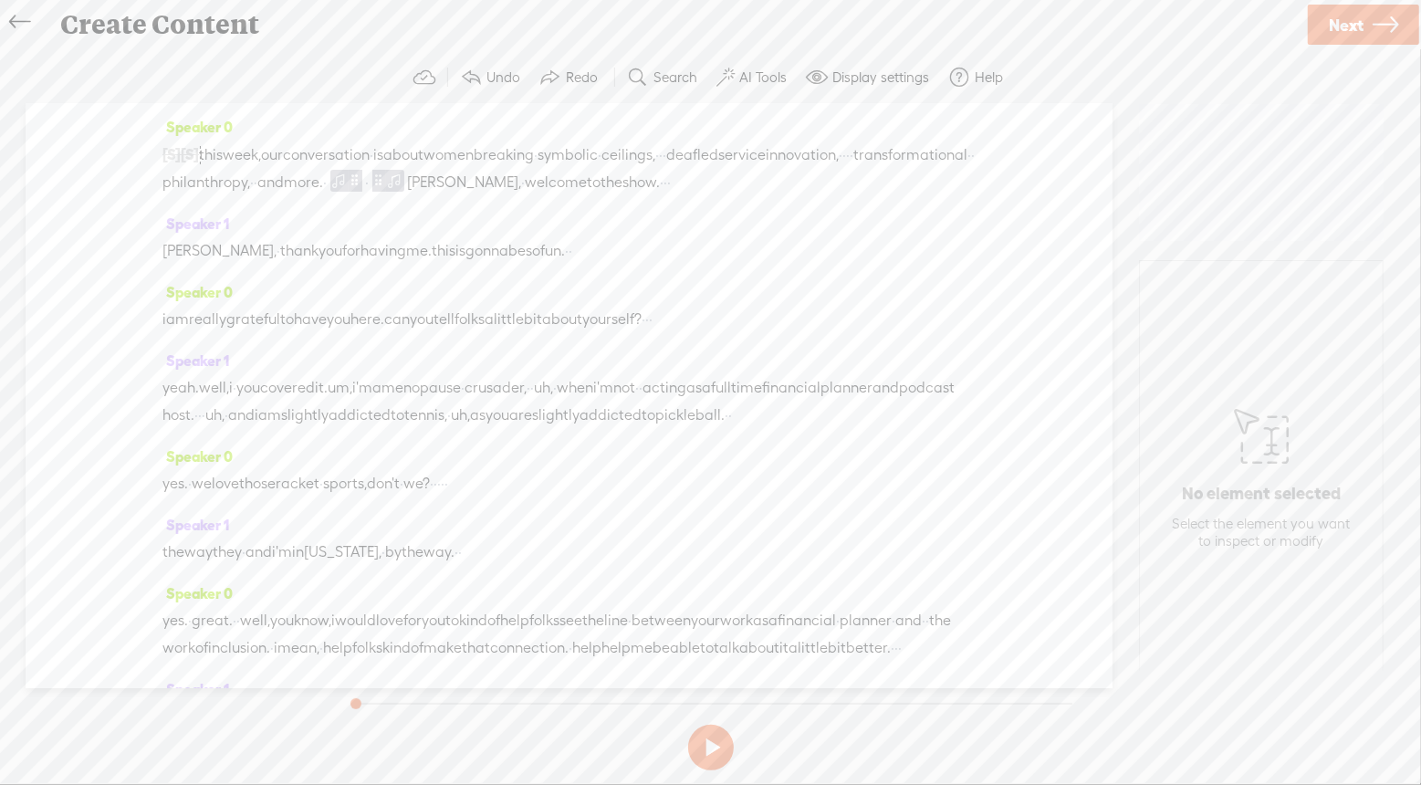
scroll to position [0, 0]
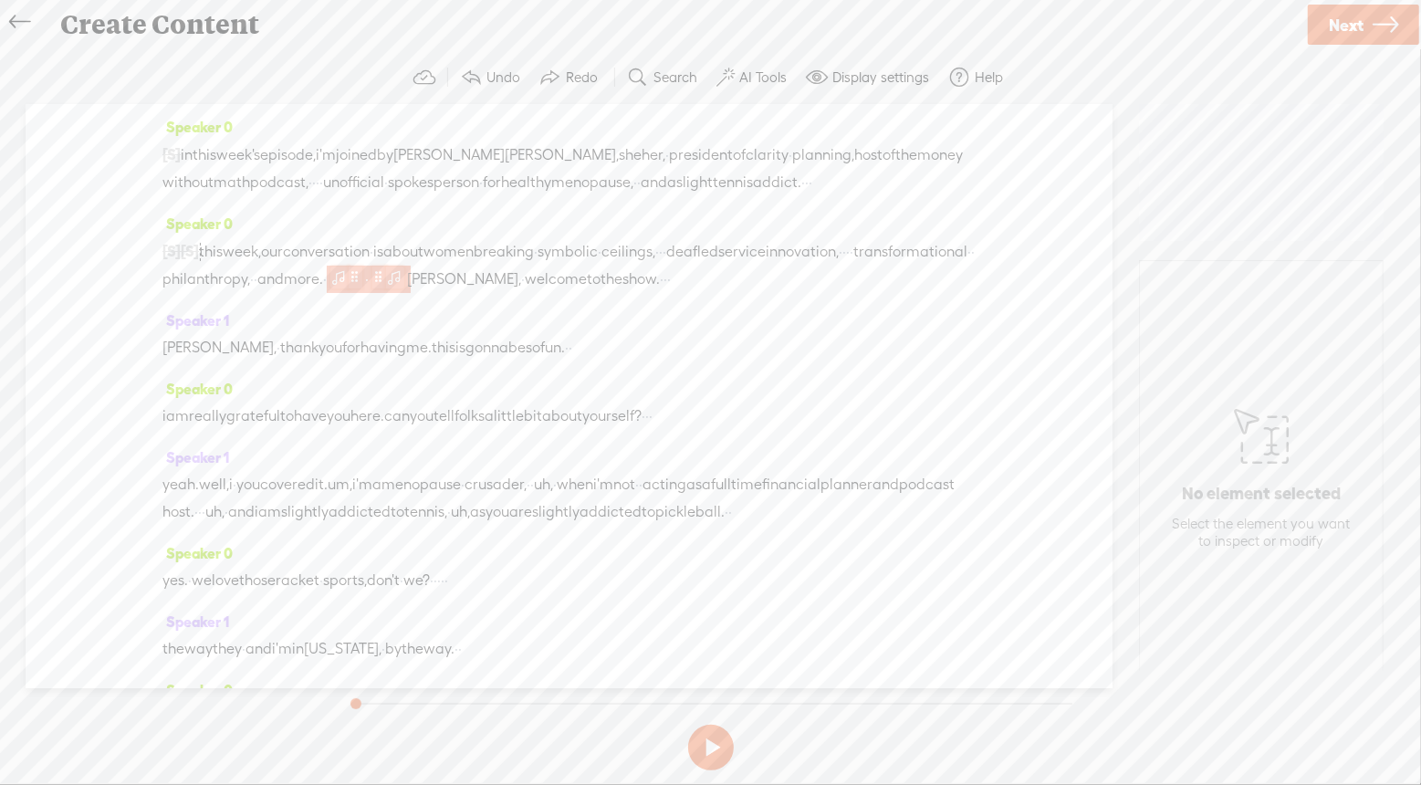
click at [386, 287] on span at bounding box center [379, 277] width 14 height 22
click at [738, 267] on span "Delete" at bounding box center [754, 262] width 43 height 18
click at [330, 293] on span "·" at bounding box center [329, 279] width 4 height 27
click at [600, 258] on span "Insert" at bounding box center [600, 261] width 36 height 18
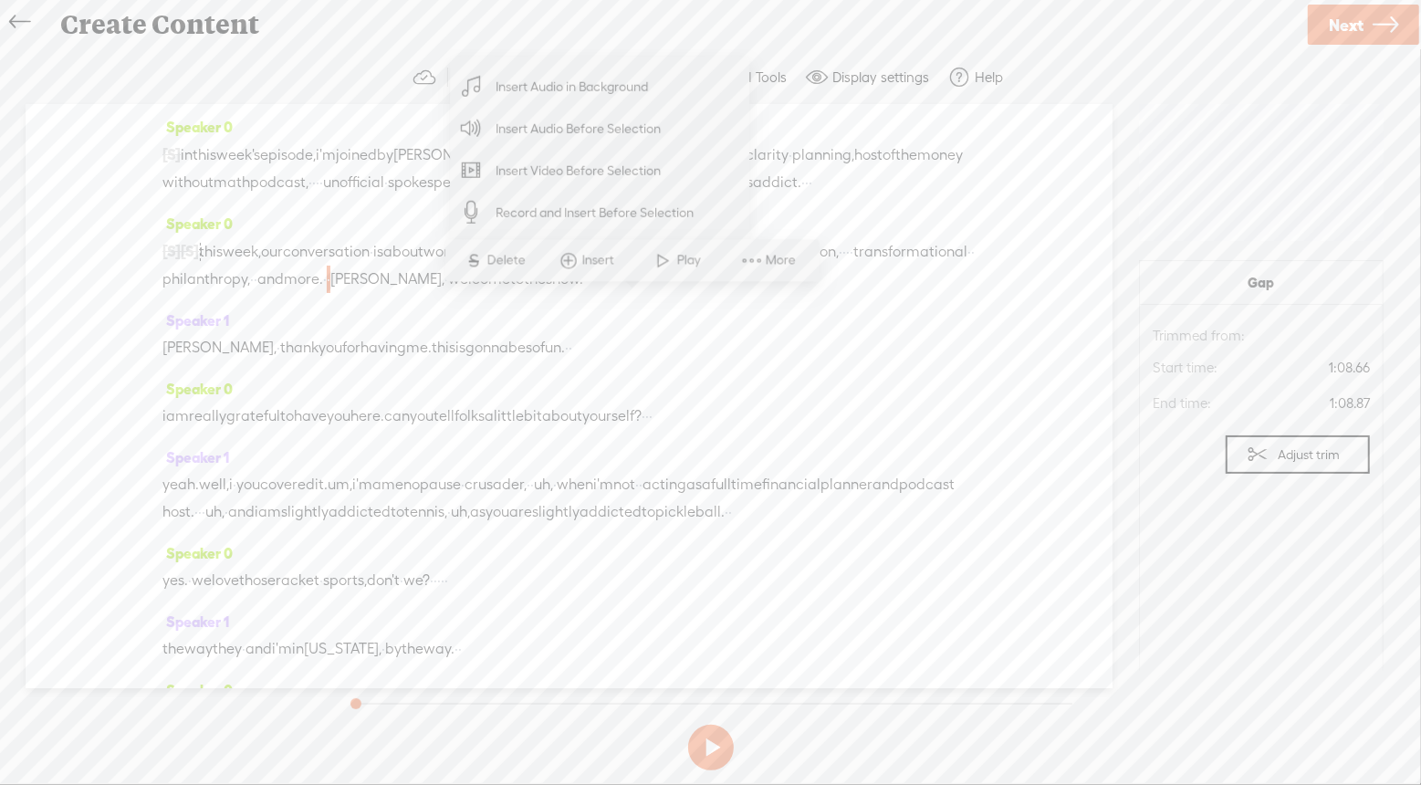
click at [602, 131] on span "Insert Audio Before Selection" at bounding box center [578, 128] width 237 height 41
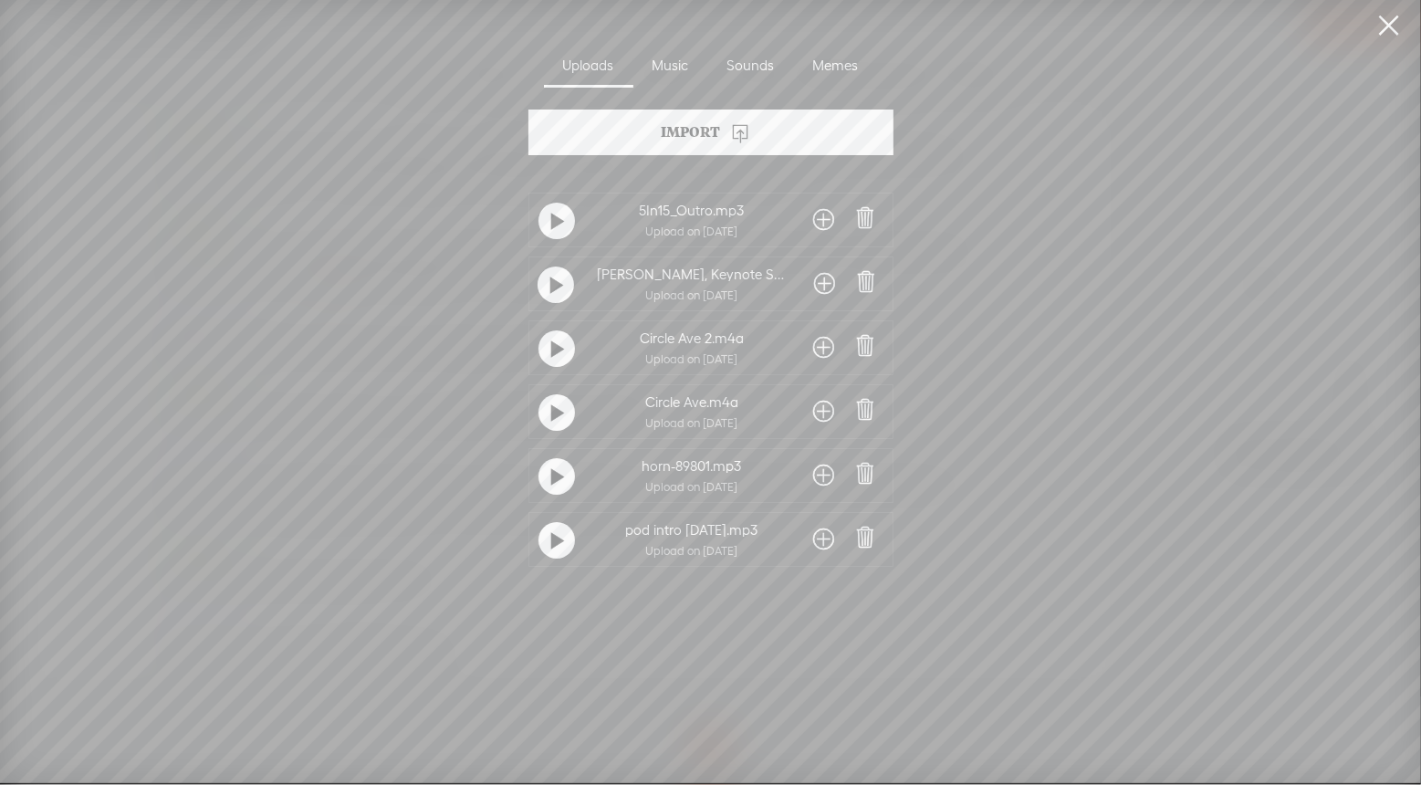
click at [816, 547] on span at bounding box center [824, 539] width 21 height 29
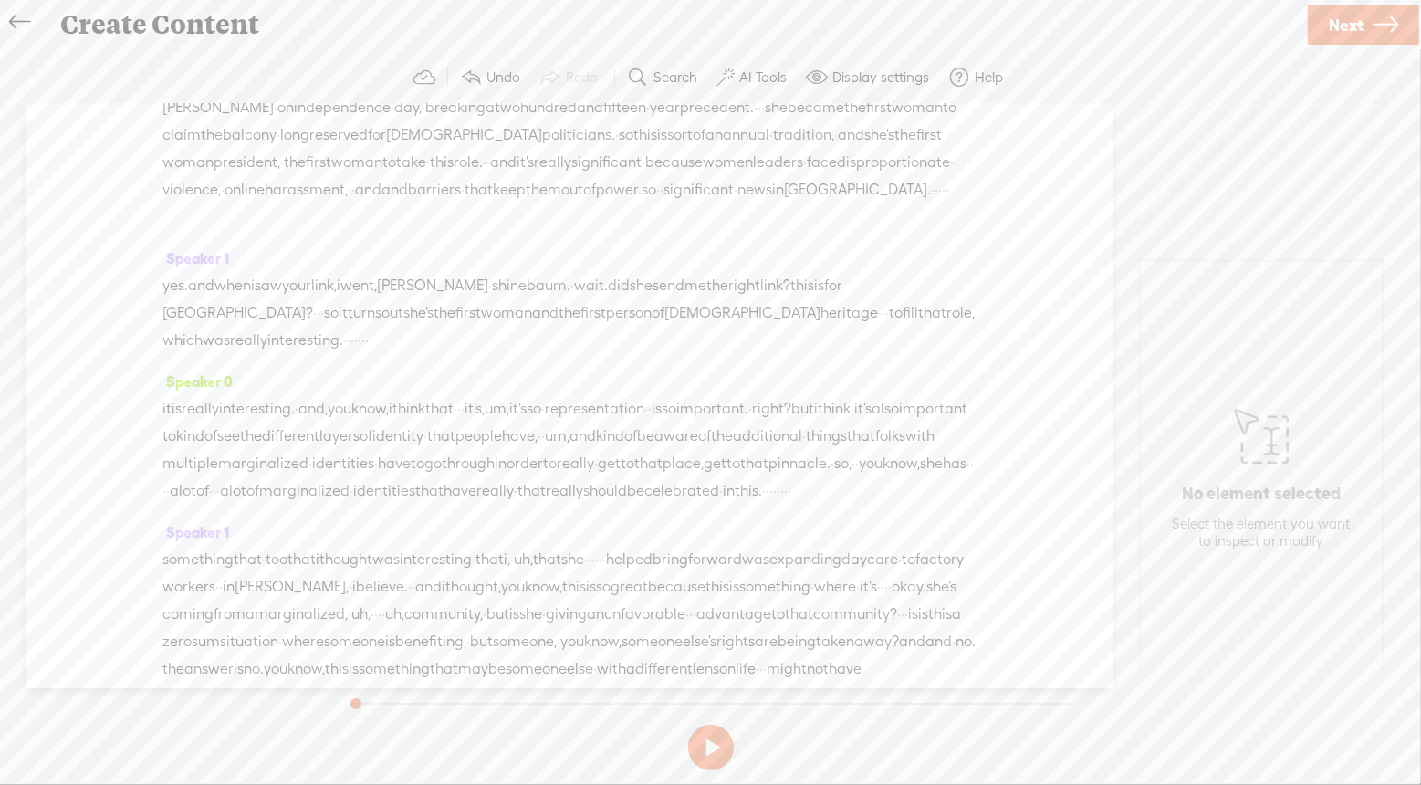
scroll to position [3171, 0]
drag, startPoint x: 766, startPoint y: 531, endPoint x: 692, endPoint y: 526, distance: 74.0
click at [692, 229] on div "sounds great. · alright. well, let's move into · this week's · good [GEOGRAPHIC…" at bounding box center [568, 133] width 813 height 192
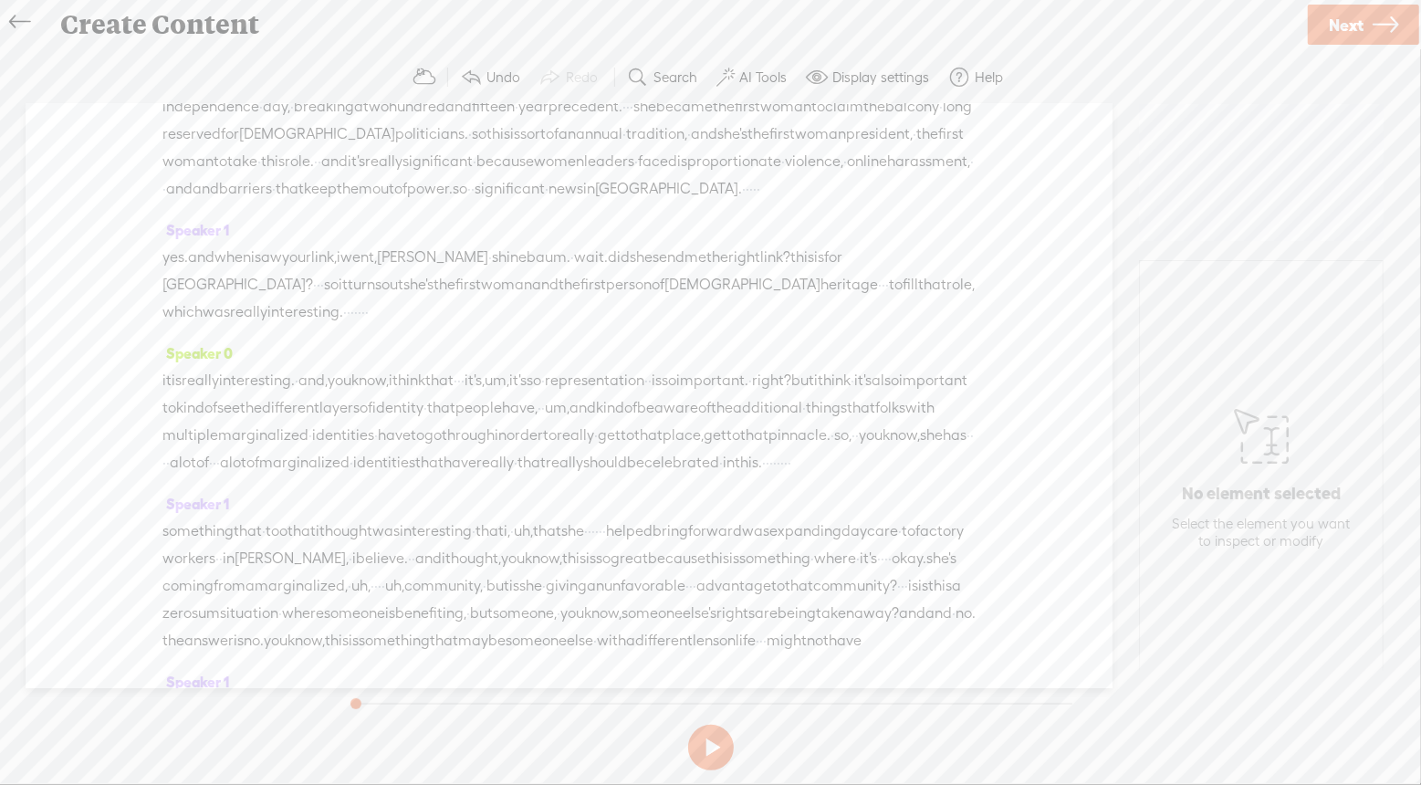
click at [572, 66] on span "·" at bounding box center [570, 51] width 4 height 27
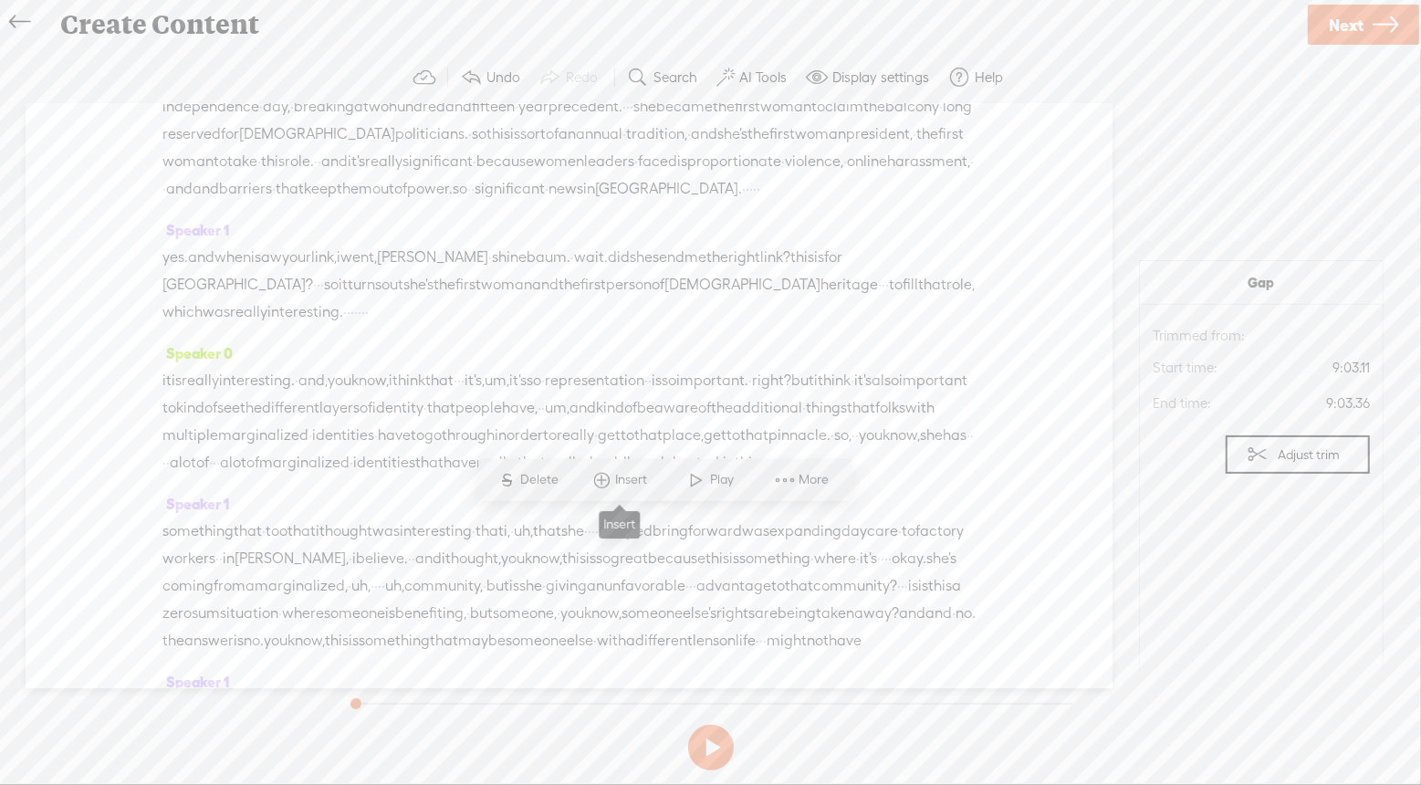
click at [633, 478] on span "Insert" at bounding box center [633, 480] width 36 height 18
click at [657, 346] on span "Insert Audio Before Selection" at bounding box center [612, 348] width 237 height 41
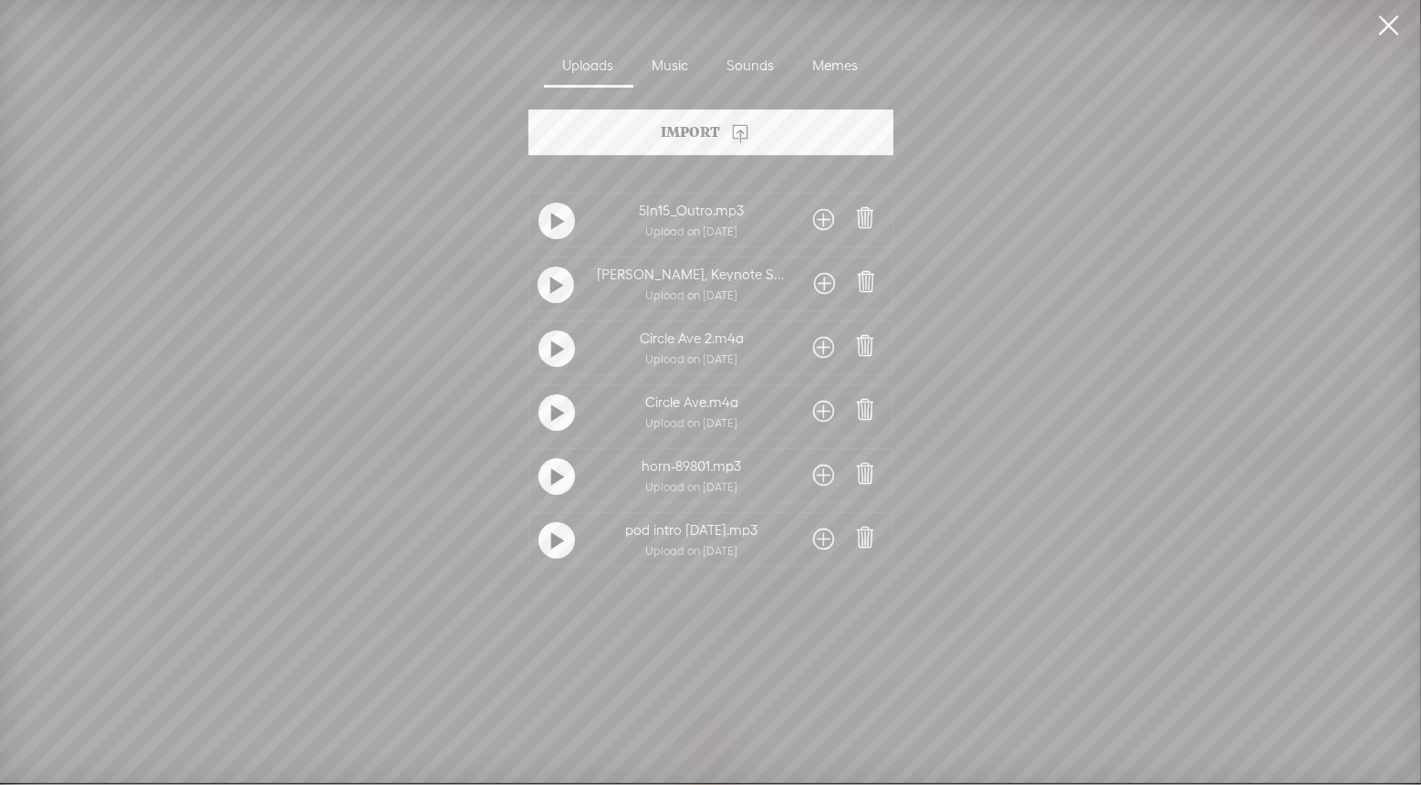
click at [821, 473] on span at bounding box center [824, 475] width 21 height 29
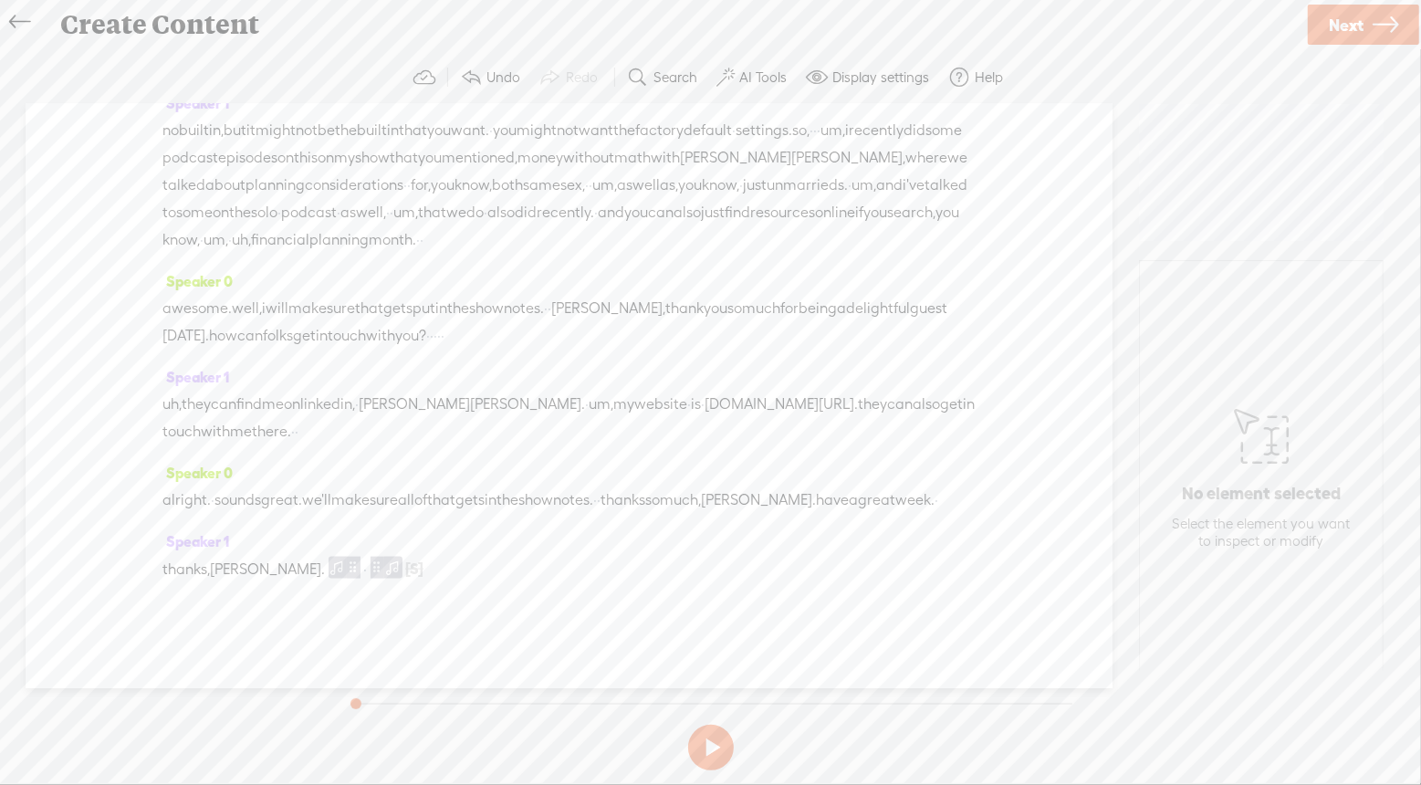
scroll to position [7064, 0]
click at [644, 396] on span "Insert" at bounding box center [654, 401] width 36 height 18
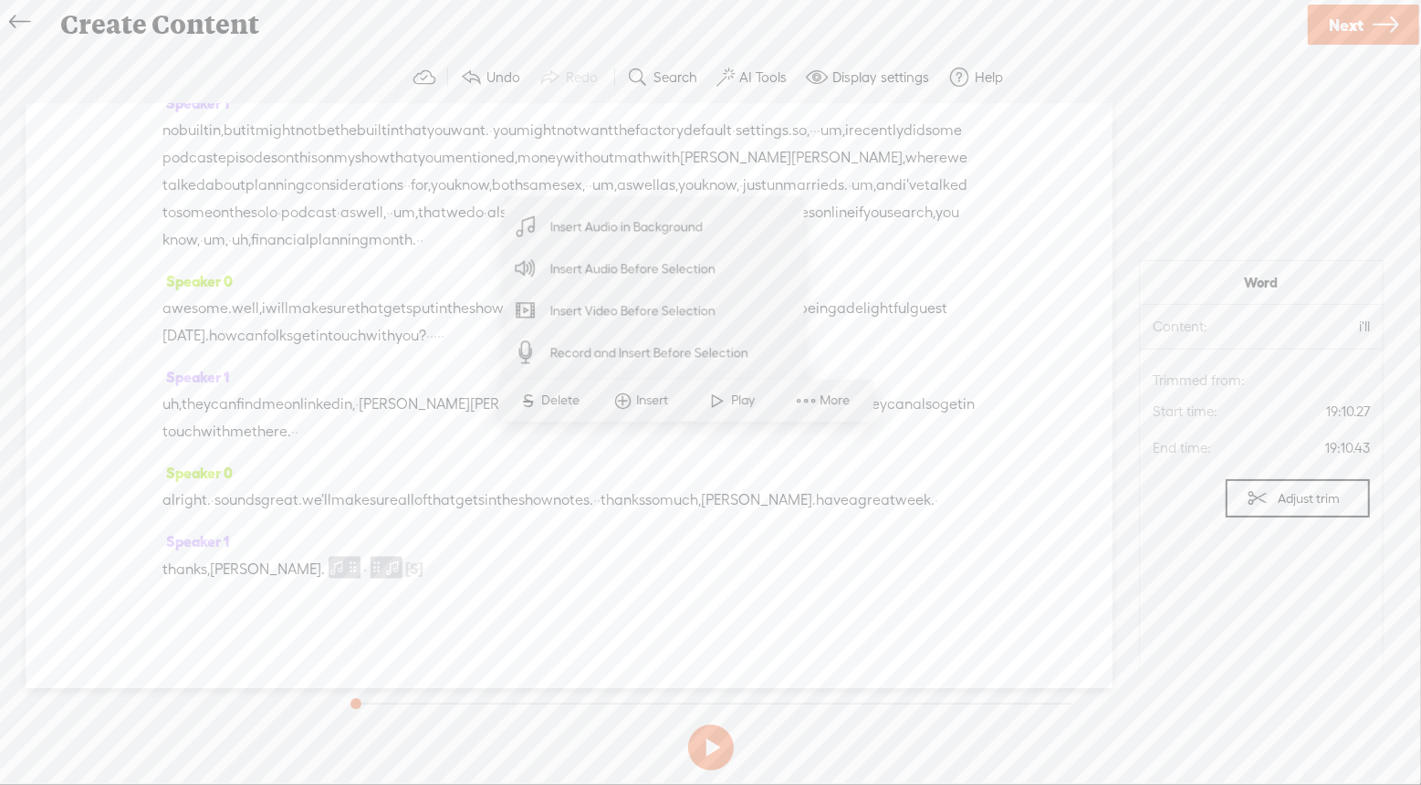
click at [660, 279] on span "Insert Audio Before Selection" at bounding box center [633, 268] width 237 height 41
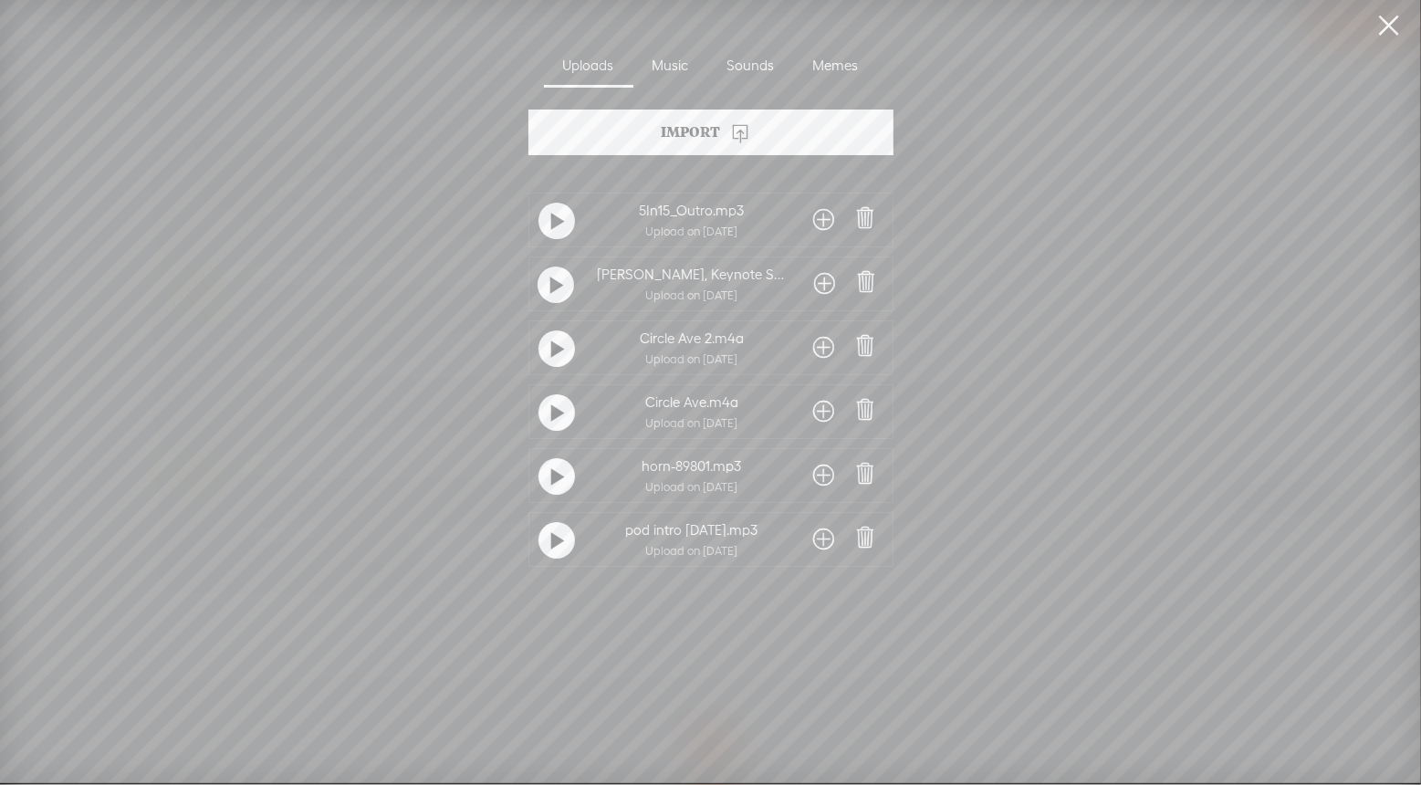
click at [821, 474] on span at bounding box center [824, 475] width 21 height 29
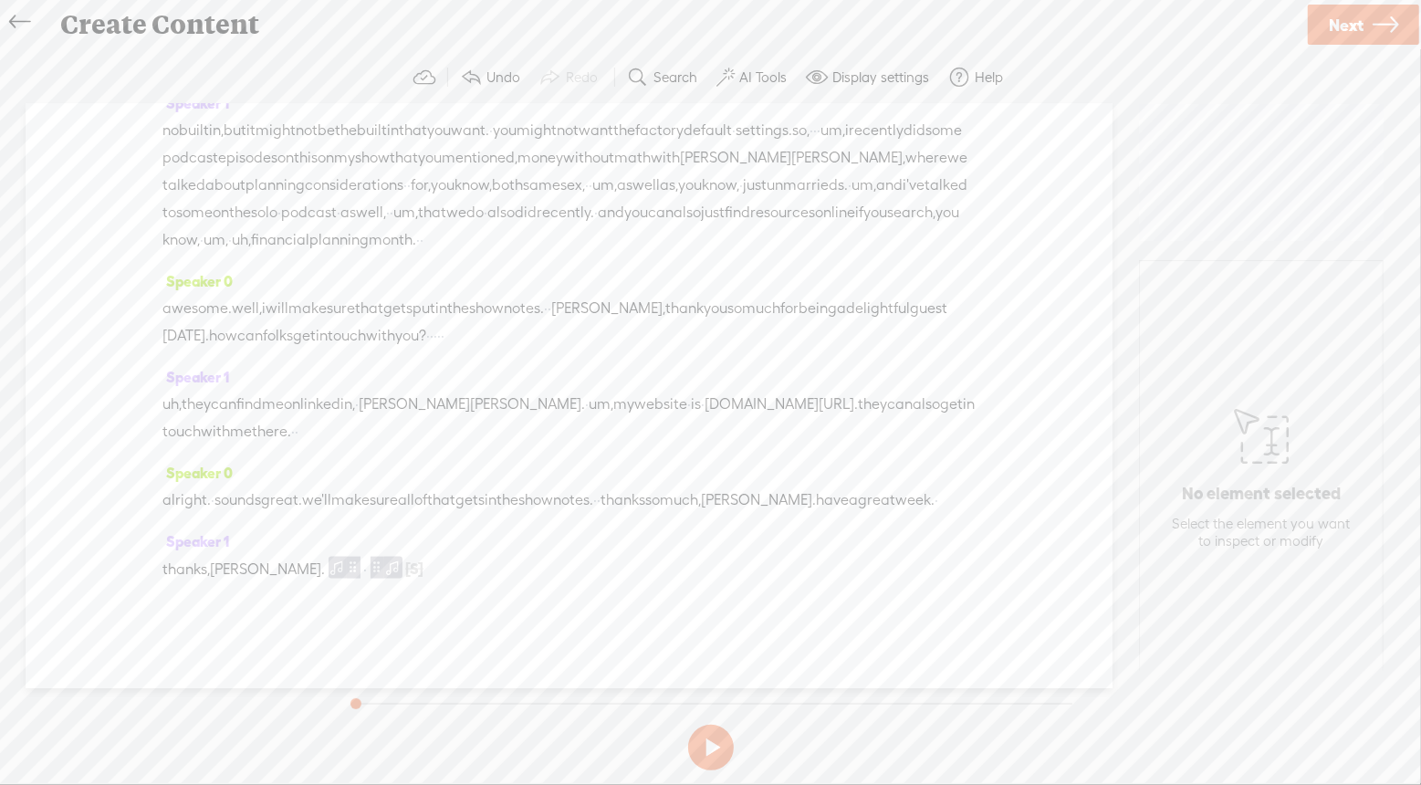
scroll to position [7846, 0]
click at [384, 568] on span at bounding box center [393, 567] width 18 height 22
click at [418, 528] on span "Delete" at bounding box center [428, 525] width 43 height 18
click at [325, 570] on span "·" at bounding box center [327, 569] width 4 height 27
click at [260, 519] on span "Insert" at bounding box center [274, 525] width 36 height 18
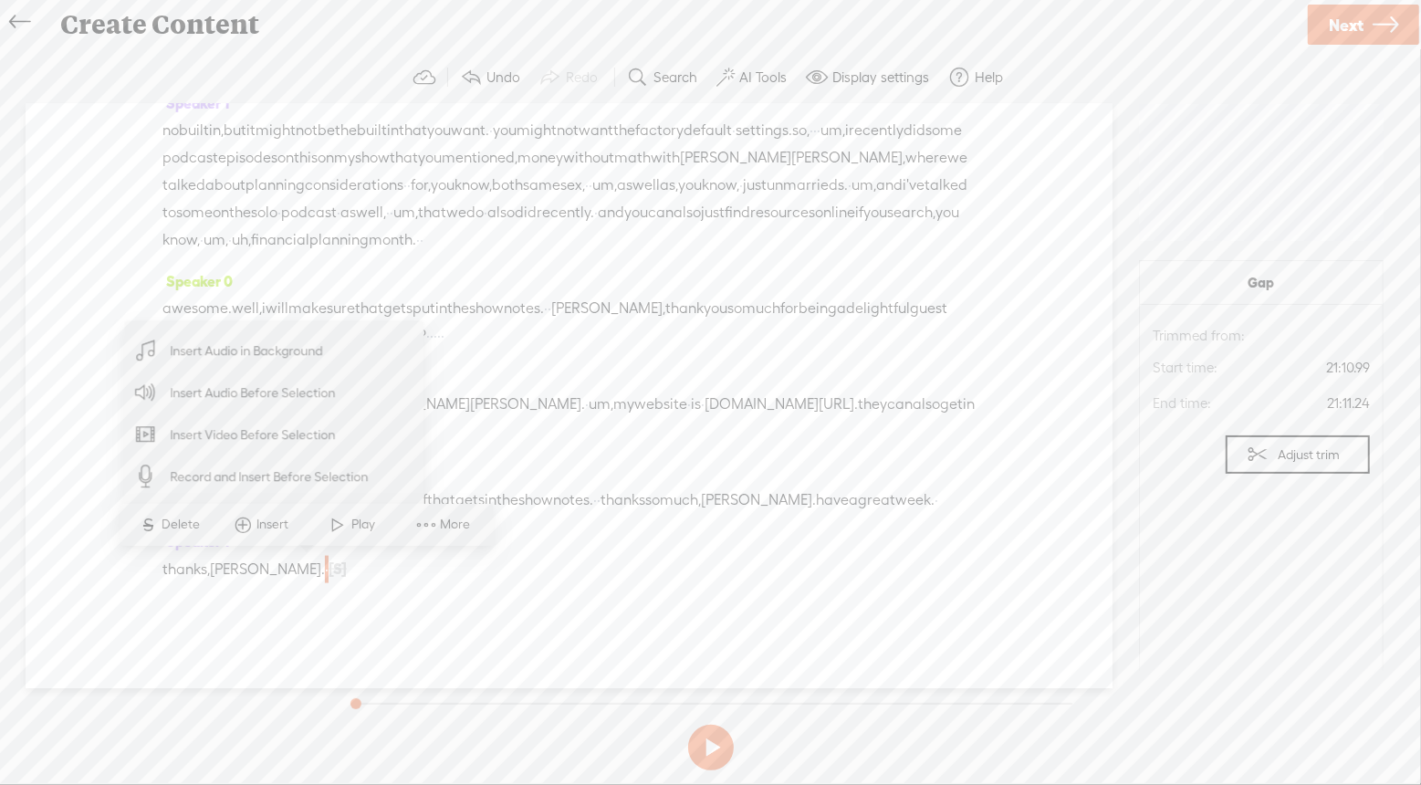
click at [270, 388] on span "Insert Audio Before Selection" at bounding box center [252, 392] width 237 height 41
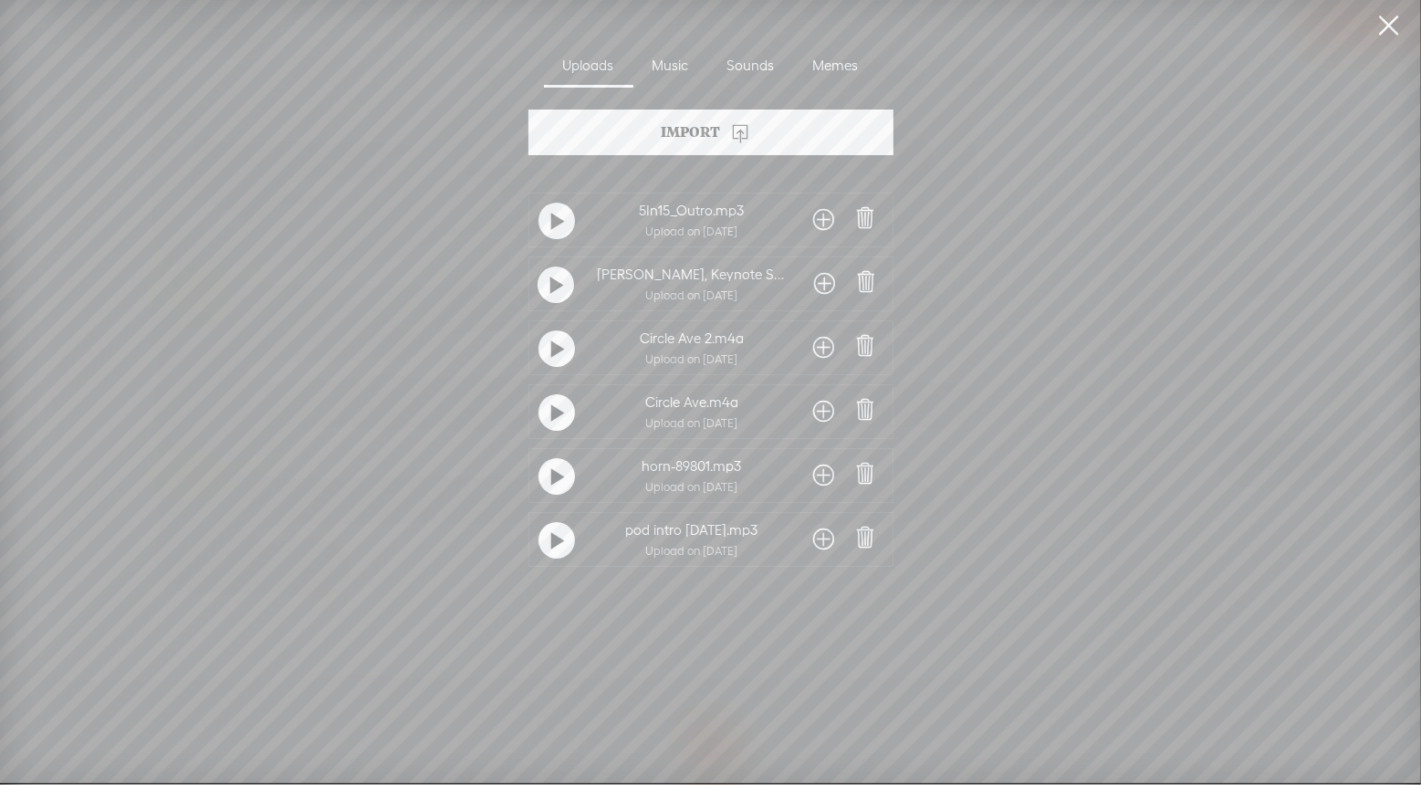
click at [818, 215] on span at bounding box center [824, 219] width 21 height 29
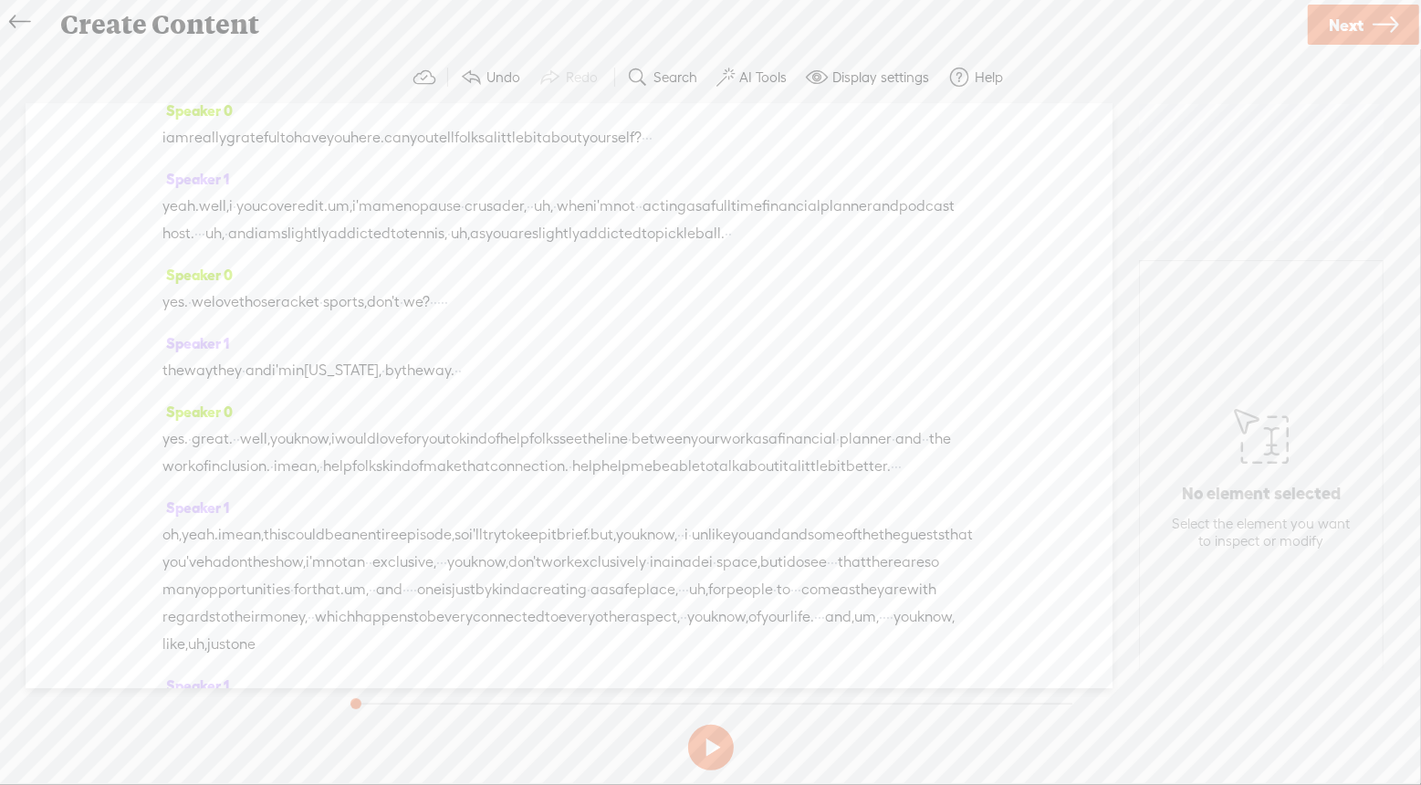
scroll to position [0, 0]
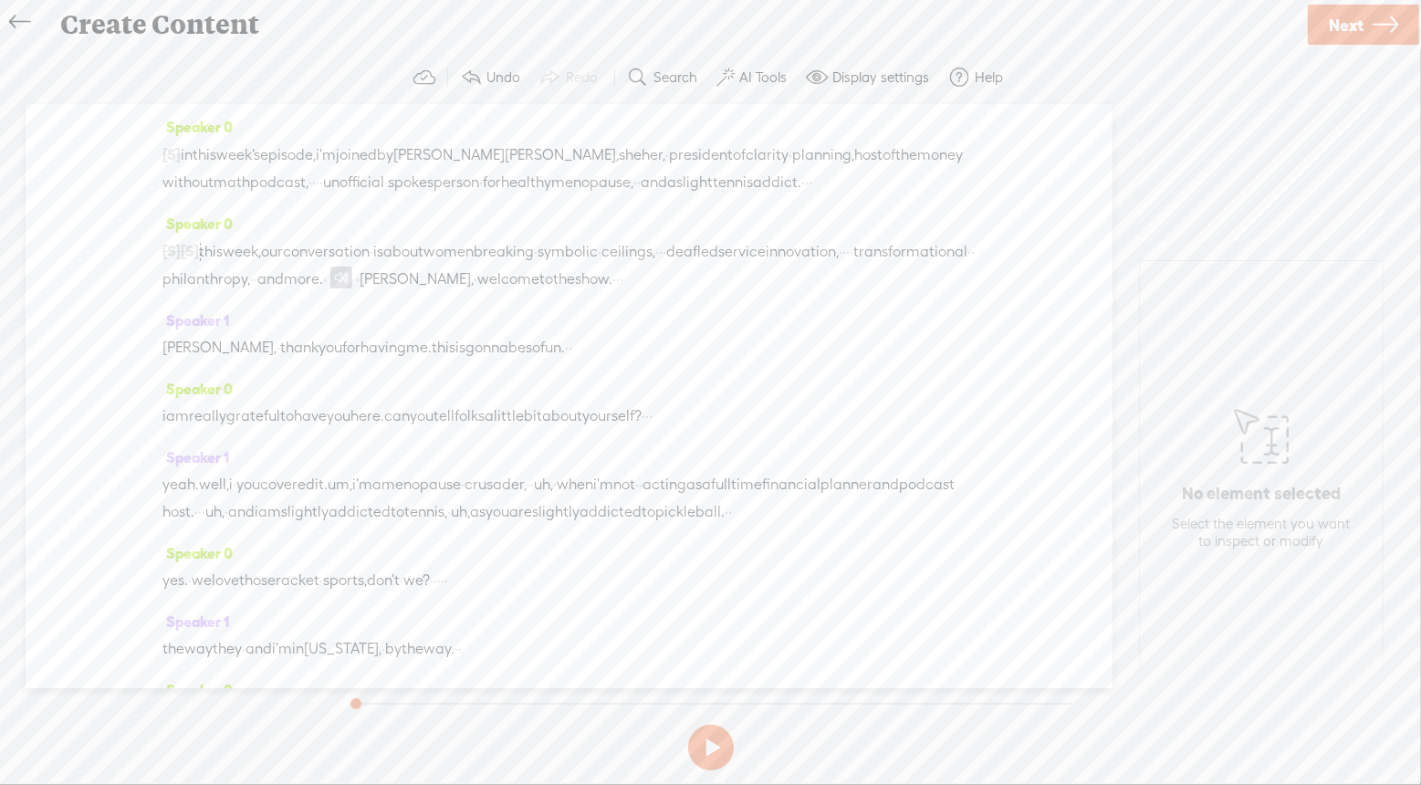
click at [740, 80] on label "AI Tools" at bounding box center [762, 77] width 47 height 18
click at [743, 435] on span at bounding box center [740, 436] width 33 height 13
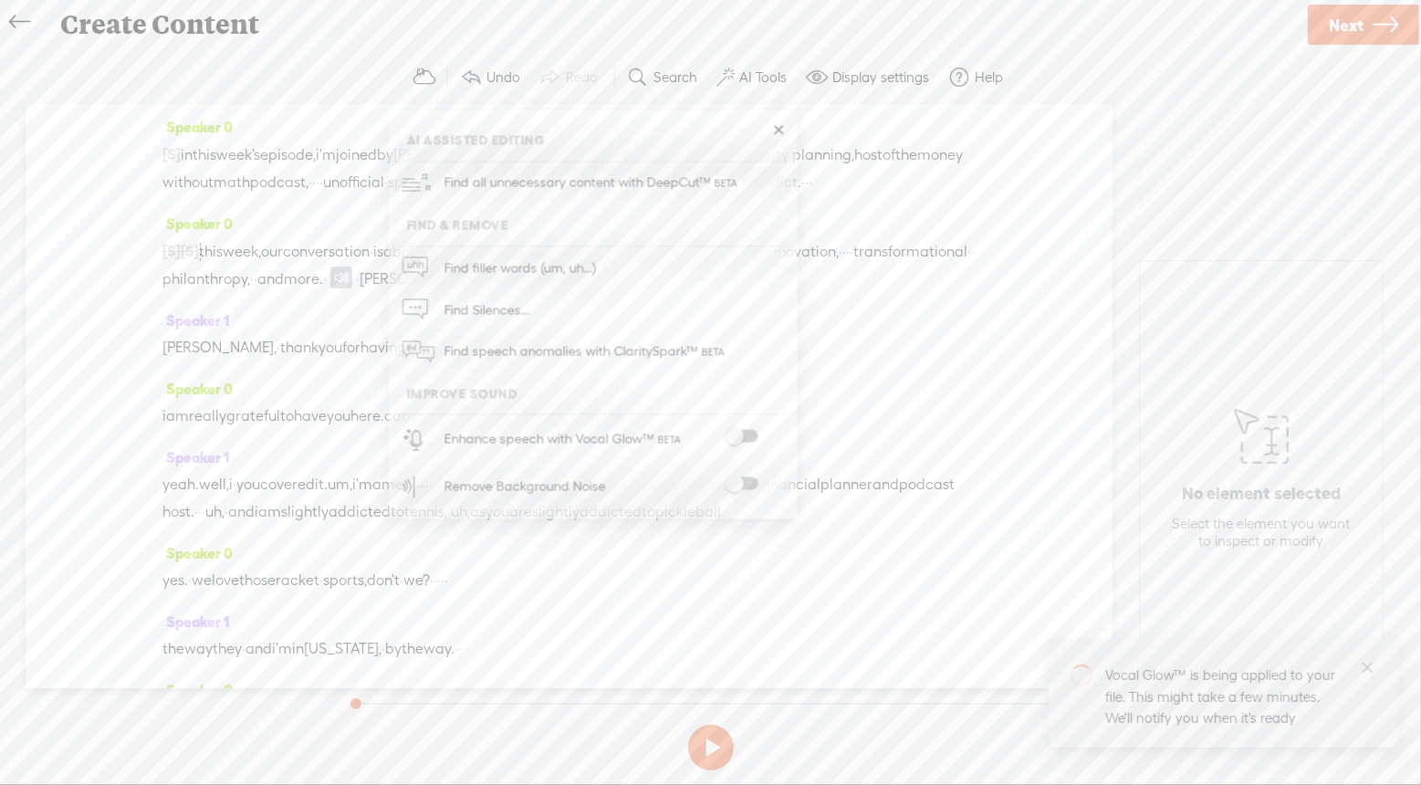
click at [736, 485] on span at bounding box center [740, 483] width 33 height 13
click at [1050, 522] on div "Speaker 0 [S] · · · · · · · · · · hi there. i'm [PERSON_NAME]. i'm a keynote · …" at bounding box center [569, 396] width 1087 height 584
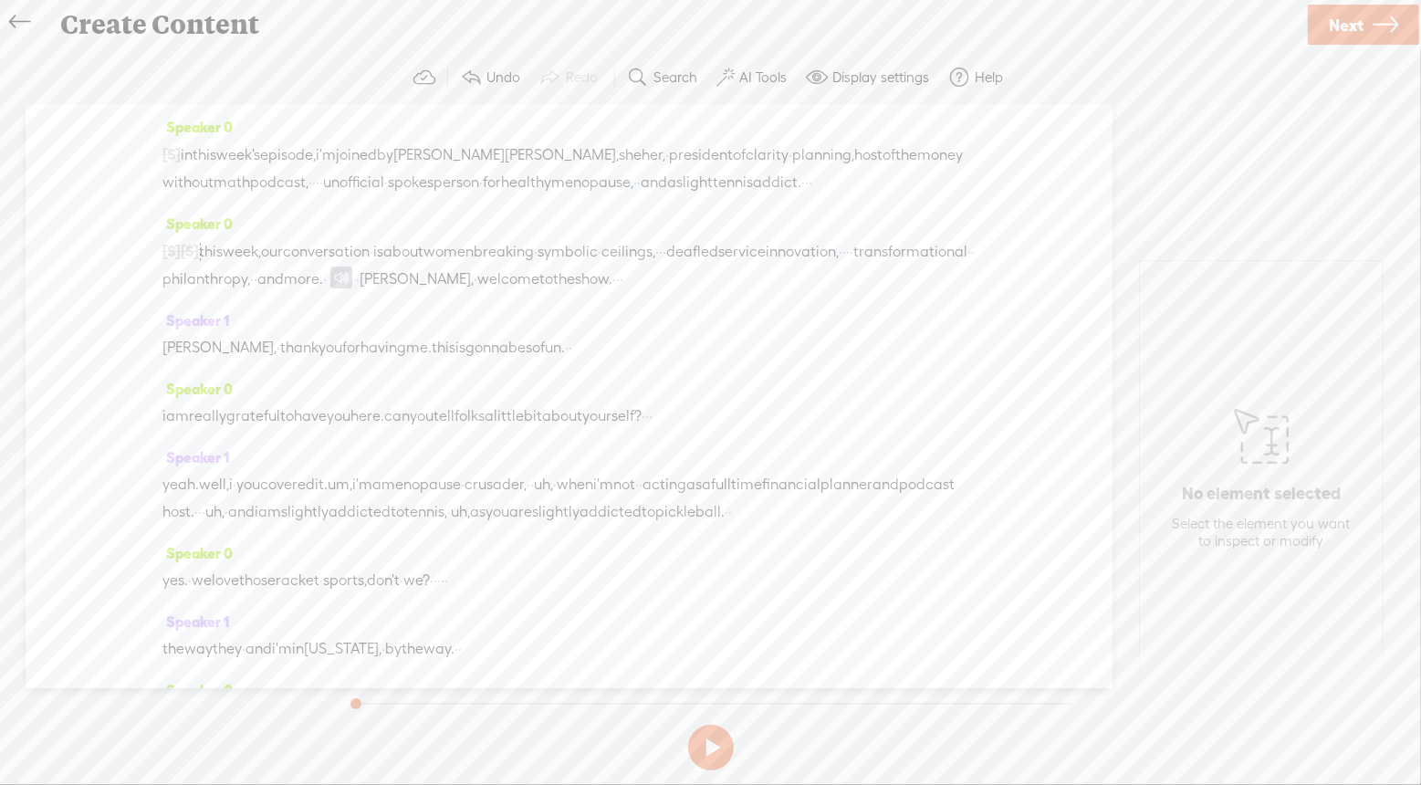
click at [1161, 692] on div "Trebble audio editor works best with Google Chrome or Firefox. Please switch yo…" at bounding box center [710, 414] width 1384 height 726
click at [163, 158] on span "[S]" at bounding box center [171, 154] width 18 height 16
click at [712, 745] on button at bounding box center [711, 747] width 46 height 46
click at [189, 154] on span "in" at bounding box center [187, 154] width 12 height 27
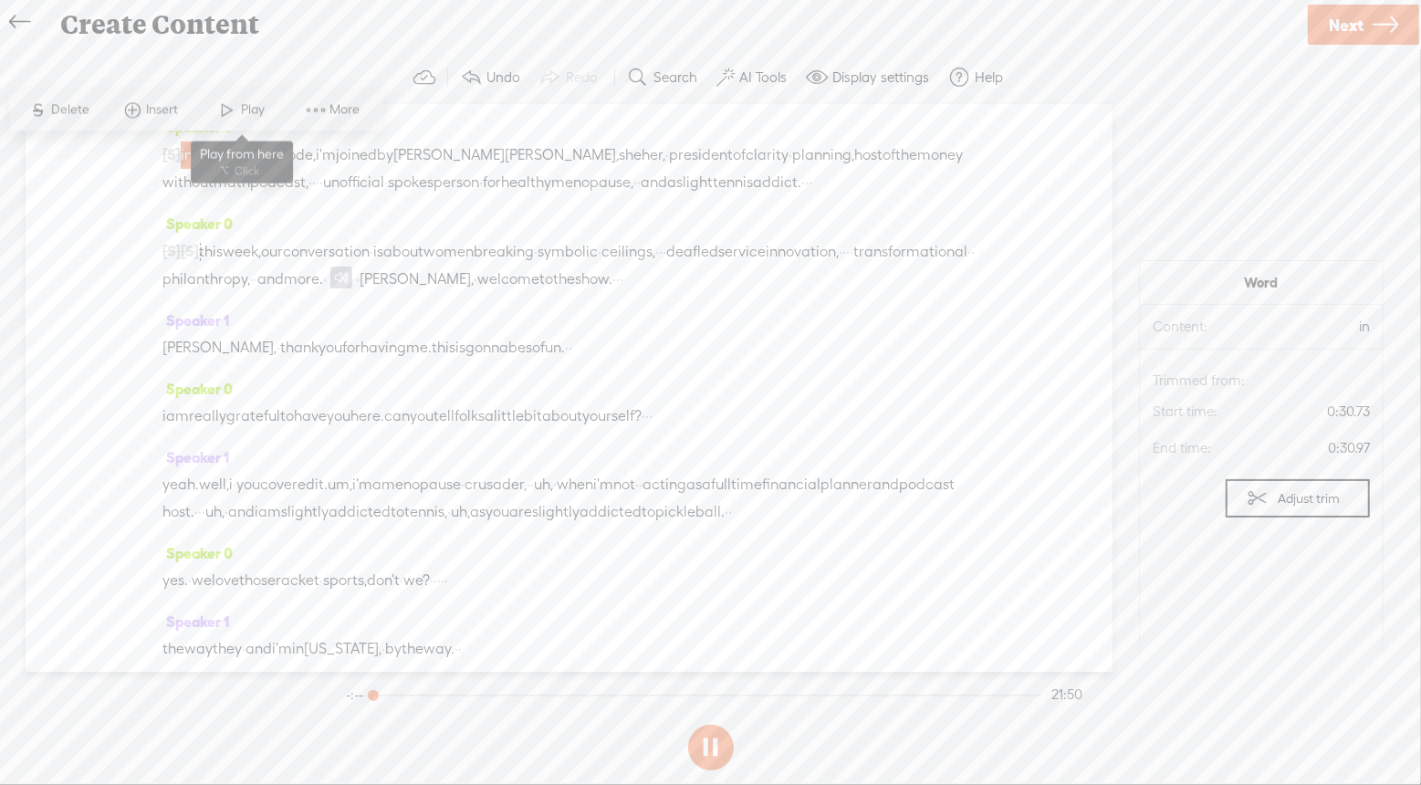
click at [254, 108] on span "Play" at bounding box center [256, 110] width 28 height 18
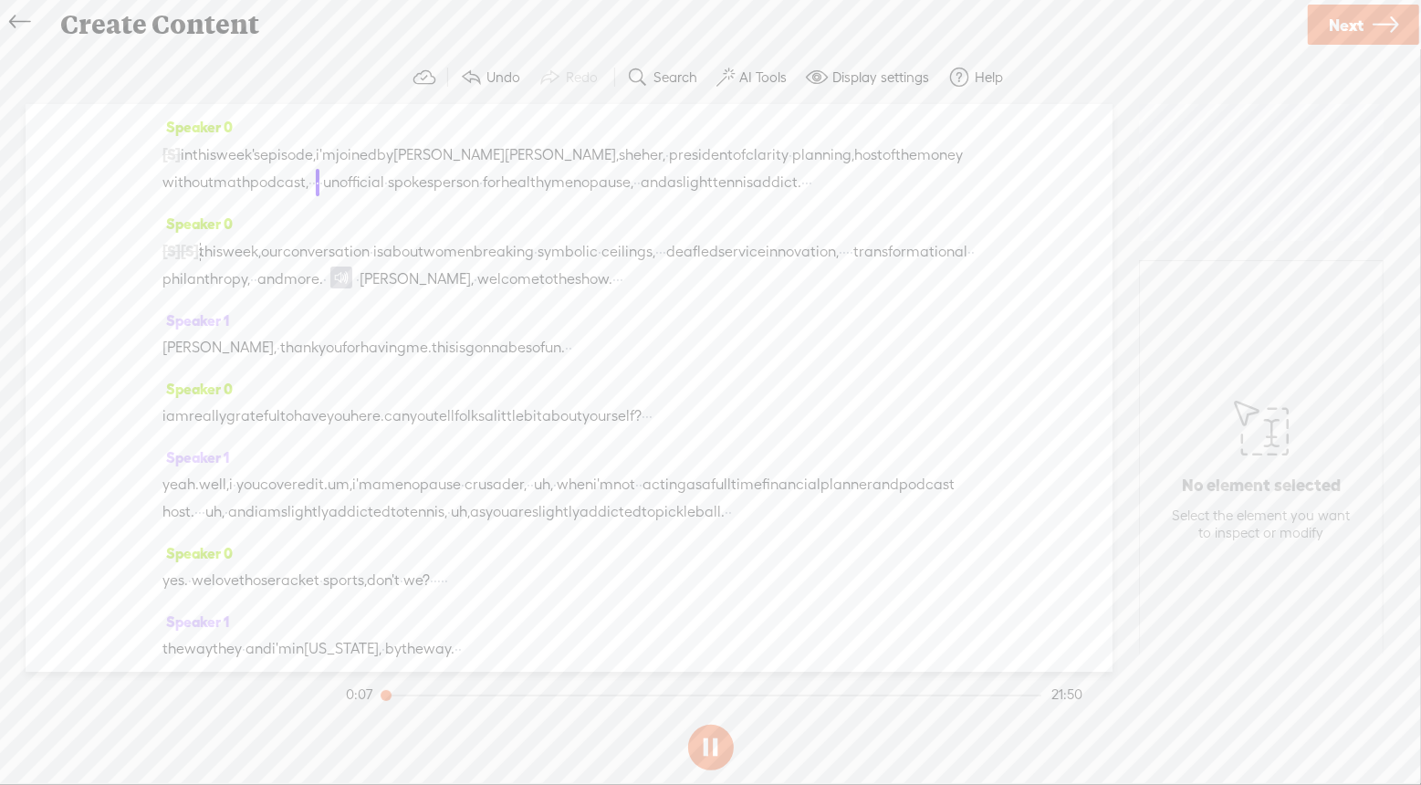
click at [193, 153] on span "in" at bounding box center [187, 154] width 12 height 27
click at [546, 196] on div "[S] · · · · · · · · · · hi there. i'm [PERSON_NAME]. i'm a keynote · speaker an…" at bounding box center [568, 169] width 813 height 56
click at [256, 109] on span "Play" at bounding box center [256, 110] width 28 height 18
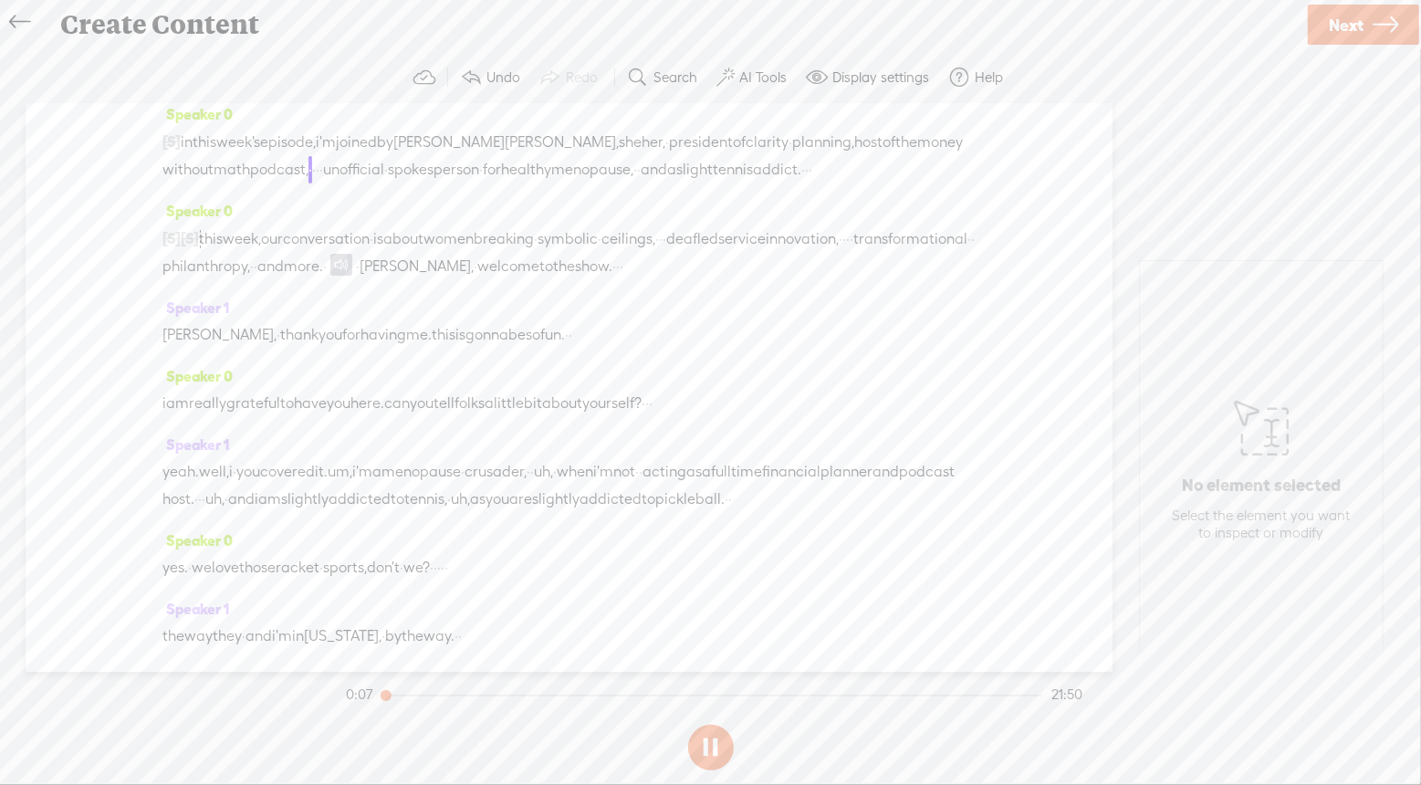
scroll to position [14, 0]
click at [812, 166] on span "·" at bounding box center [810, 168] width 4 height 27
click at [913, 430] on div "Speaker 0 i am really grateful to have you here. can you tell folks a little bi…" at bounding box center [568, 395] width 813 height 68
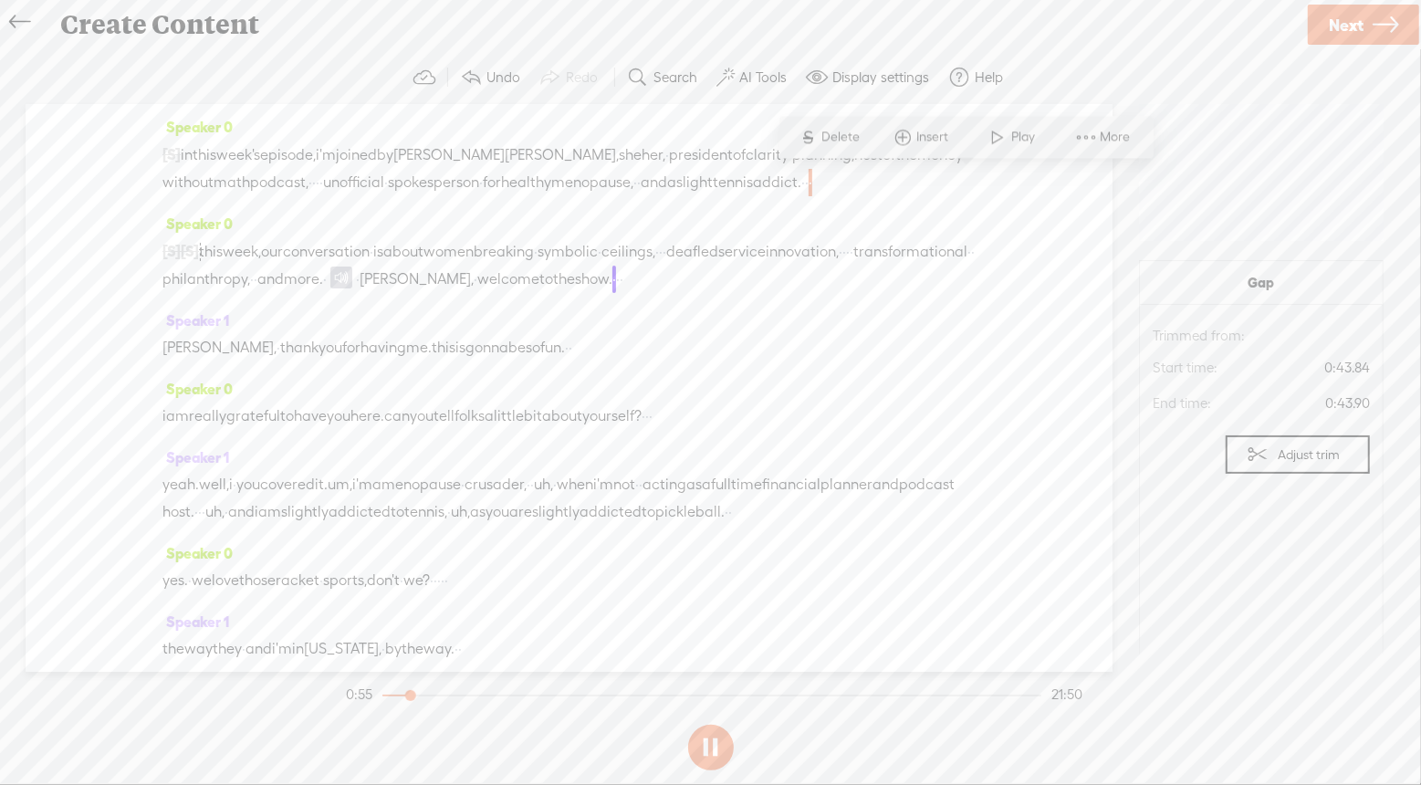
click at [812, 180] on span "·" at bounding box center [810, 182] width 4 height 27
click at [975, 182] on div "Speaker 0 [S] · · · · · · · · · · hi there. i'm [PERSON_NAME]. i'm a keynote · …" at bounding box center [569, 388] width 1087 height 568
click at [808, 182] on span "·" at bounding box center [807, 182] width 4 height 27
click at [801, 184] on span "addict." at bounding box center [777, 183] width 48 height 27
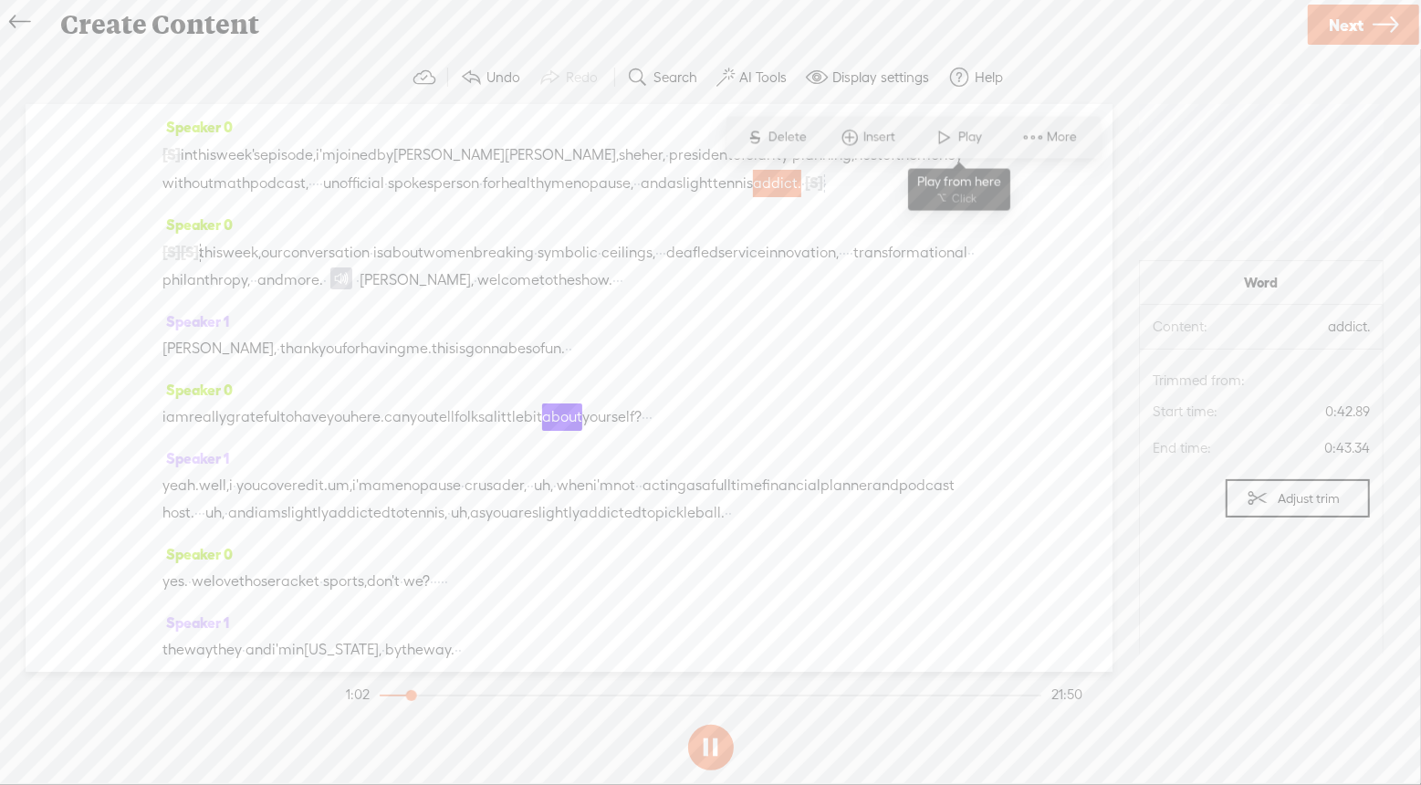
click at [957, 140] on span at bounding box center [944, 137] width 27 height 33
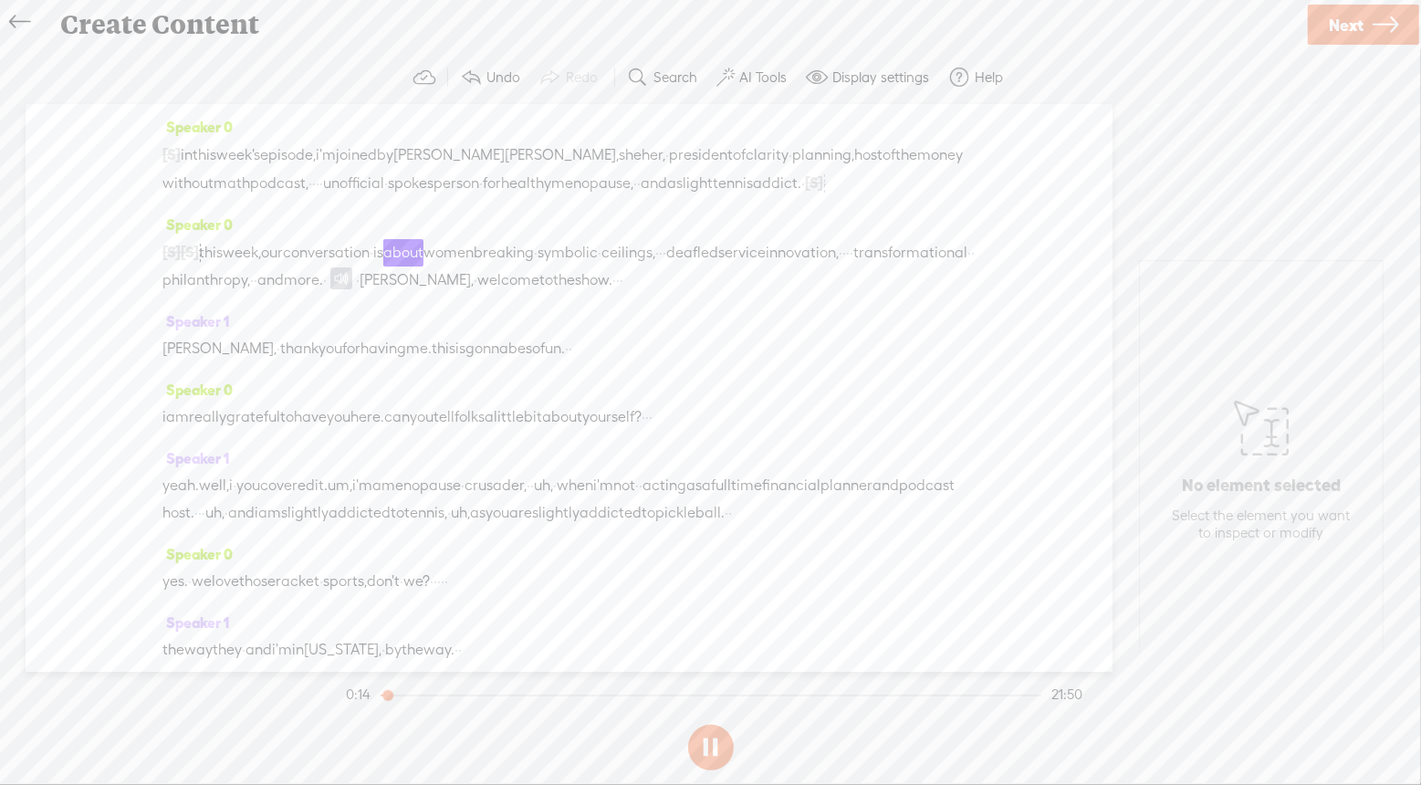
click at [823, 197] on span "·" at bounding box center [825, 183] width 4 height 27
click at [801, 178] on span "addict." at bounding box center [777, 183] width 48 height 27
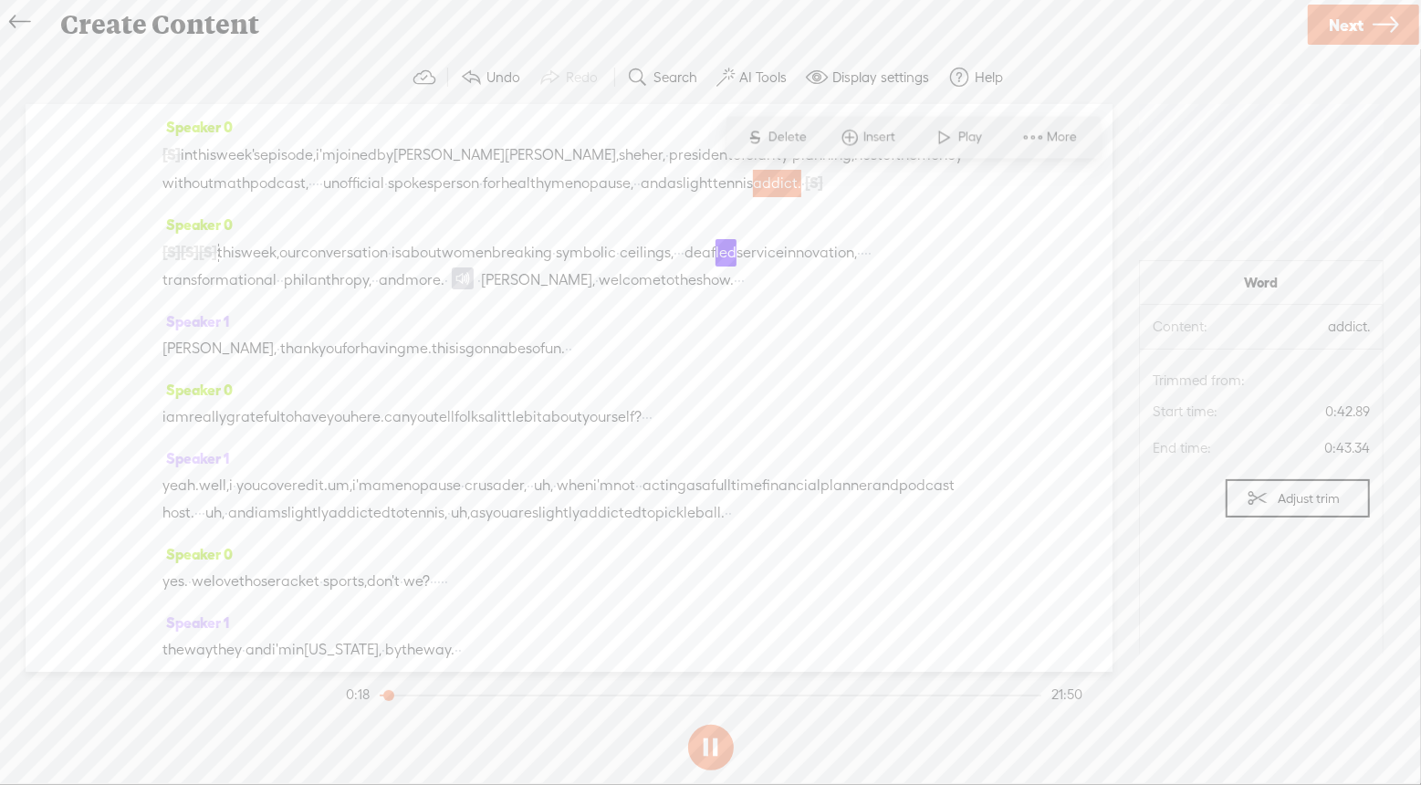
click at [958, 139] on span "Play" at bounding box center [972, 138] width 28 height 18
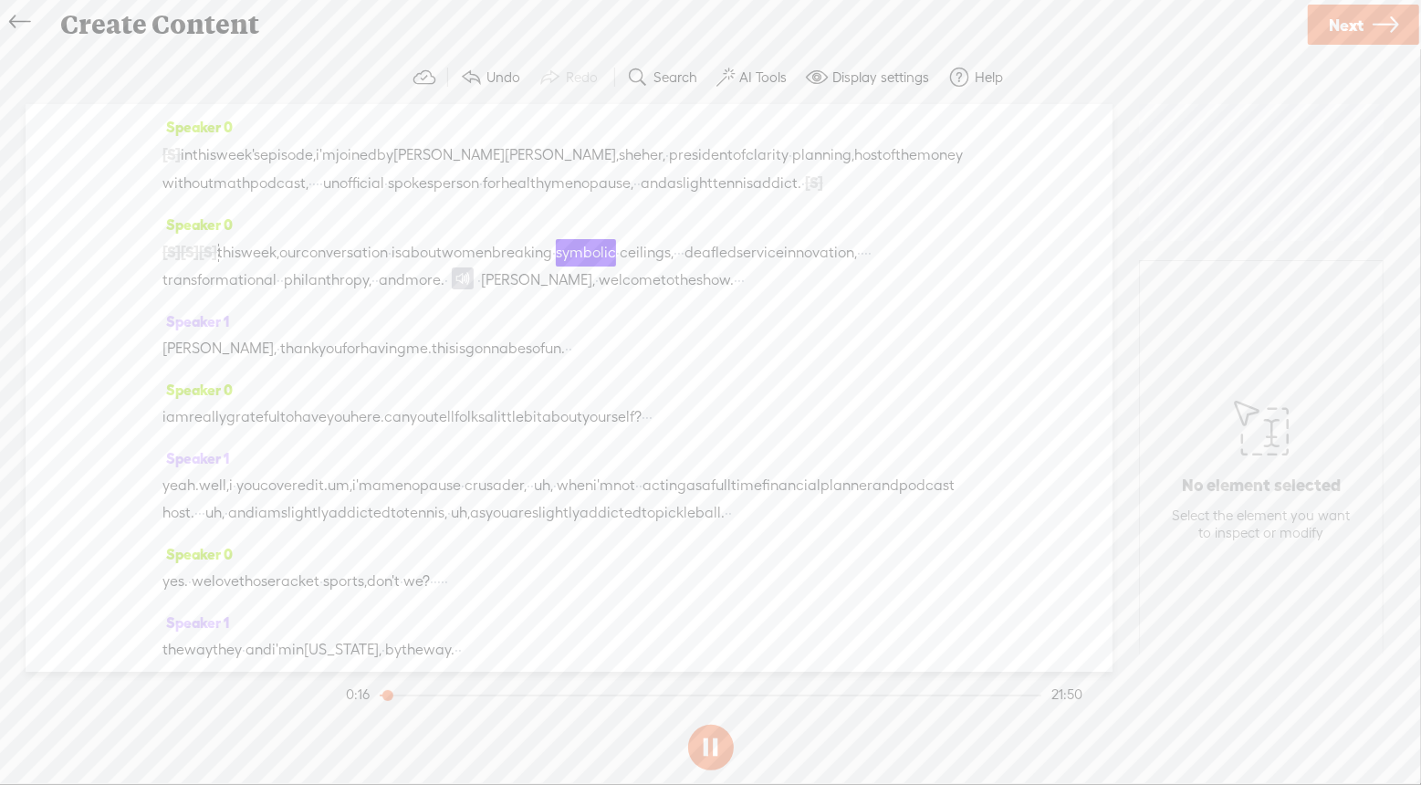
click at [805, 187] on span "·" at bounding box center [803, 183] width 4 height 27
click at [801, 185] on span "addict." at bounding box center [777, 183] width 48 height 27
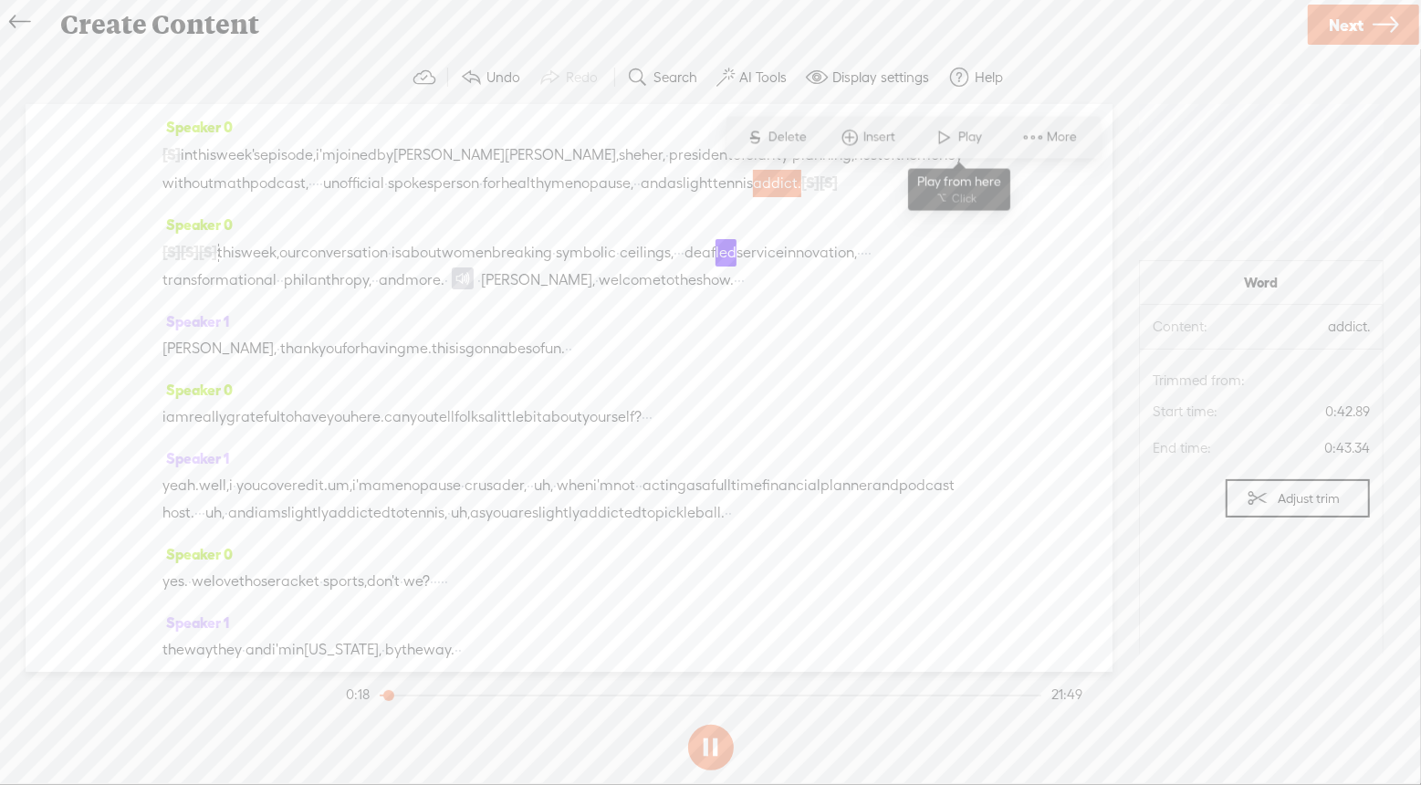
click at [954, 144] on span at bounding box center [944, 137] width 27 height 33
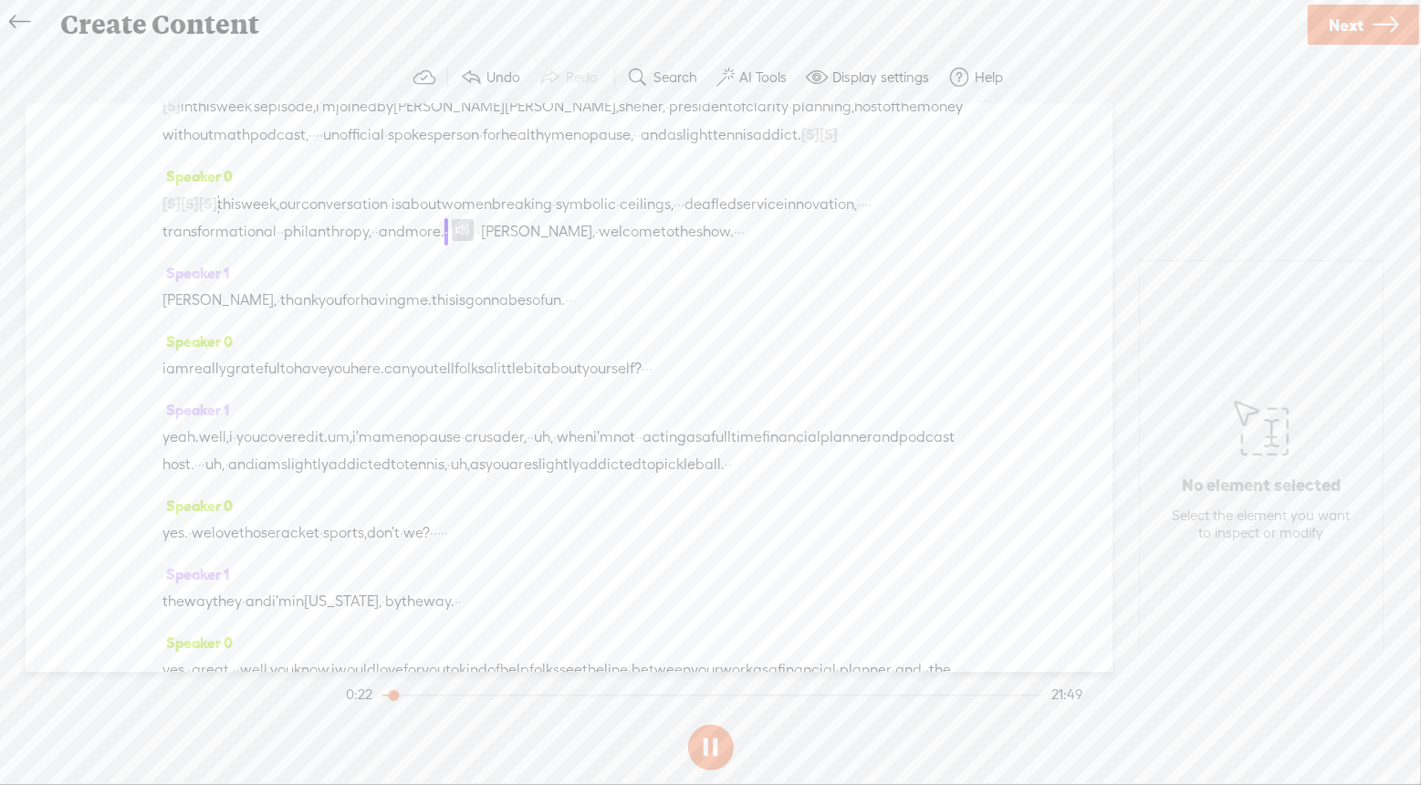
scroll to position [50, 0]
click at [712, 751] on button at bounding box center [711, 747] width 46 height 46
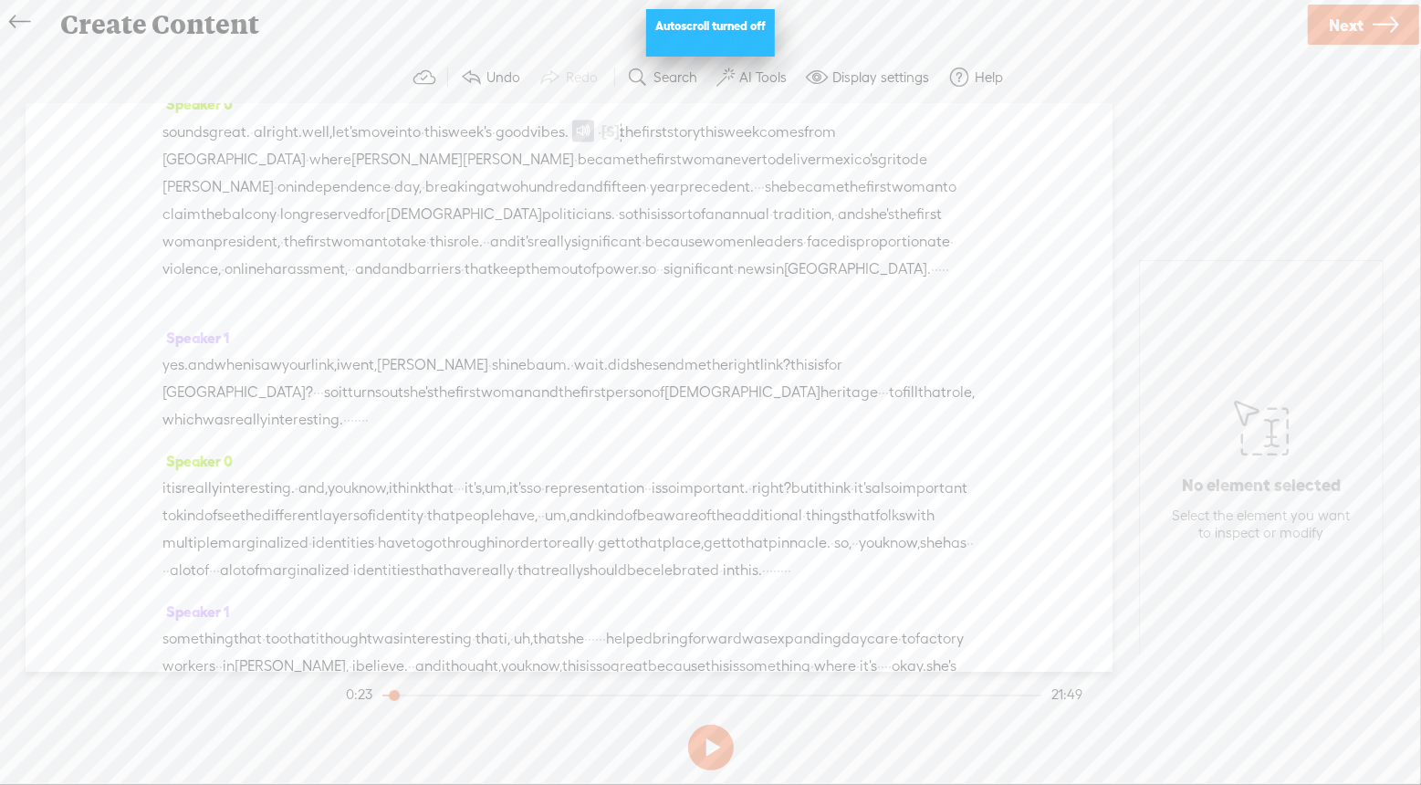
scroll to position [3109, 0]
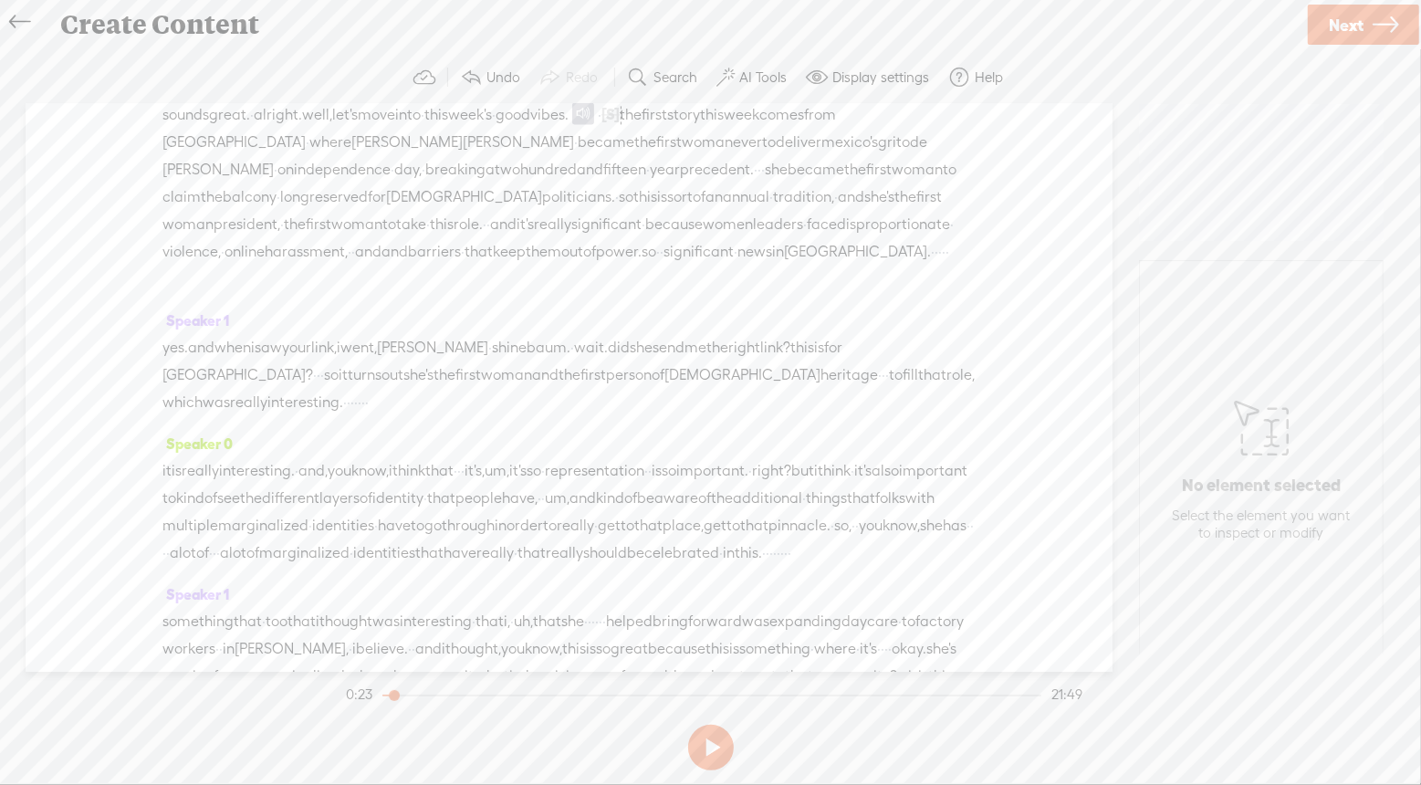
click at [530, 129] on span "good" at bounding box center [512, 114] width 35 height 27
click at [643, 546] on span "Play" at bounding box center [654, 543] width 28 height 18
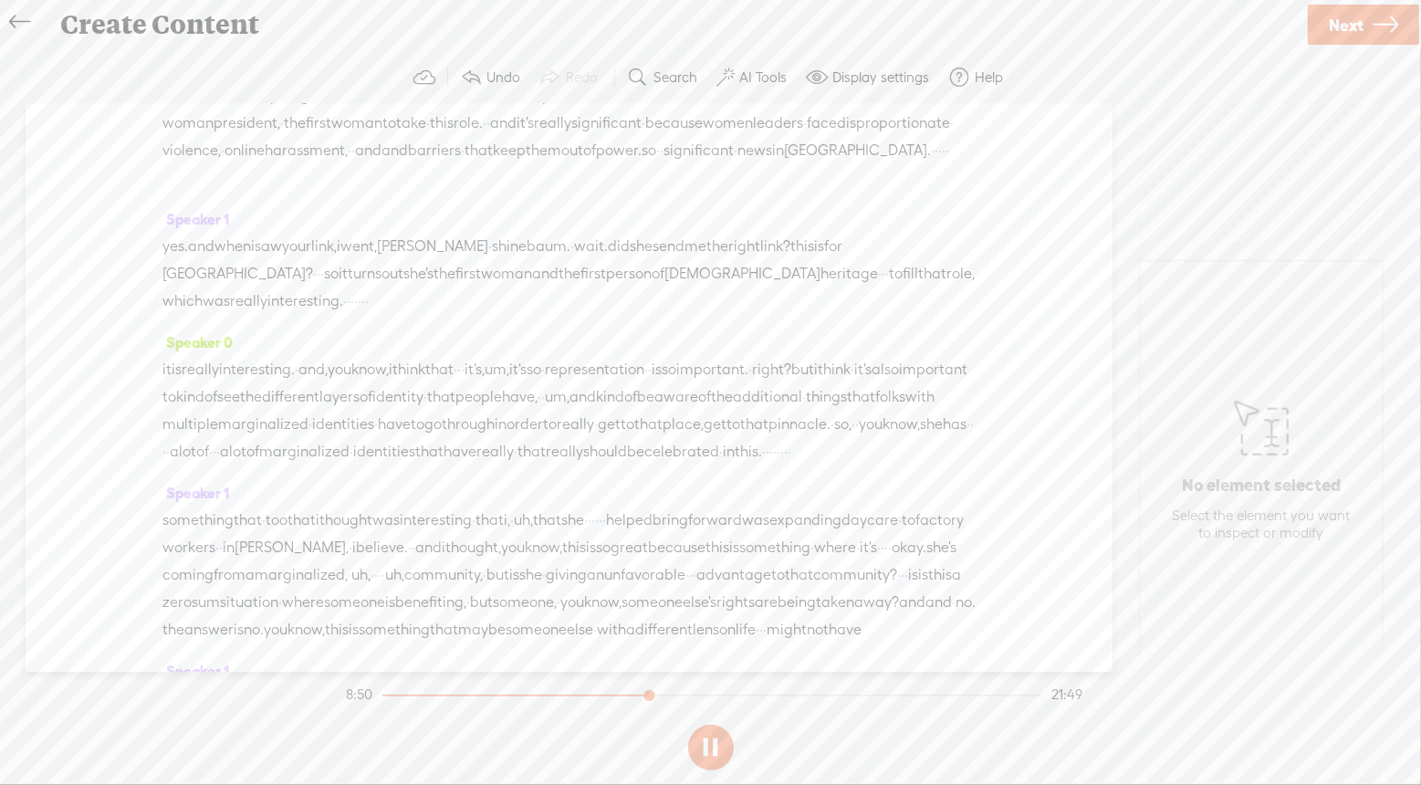
scroll to position [3211, 0]
click at [568, 26] on span "vibes." at bounding box center [549, 12] width 38 height 27
click at [682, 441] on span "Play" at bounding box center [696, 441] width 28 height 18
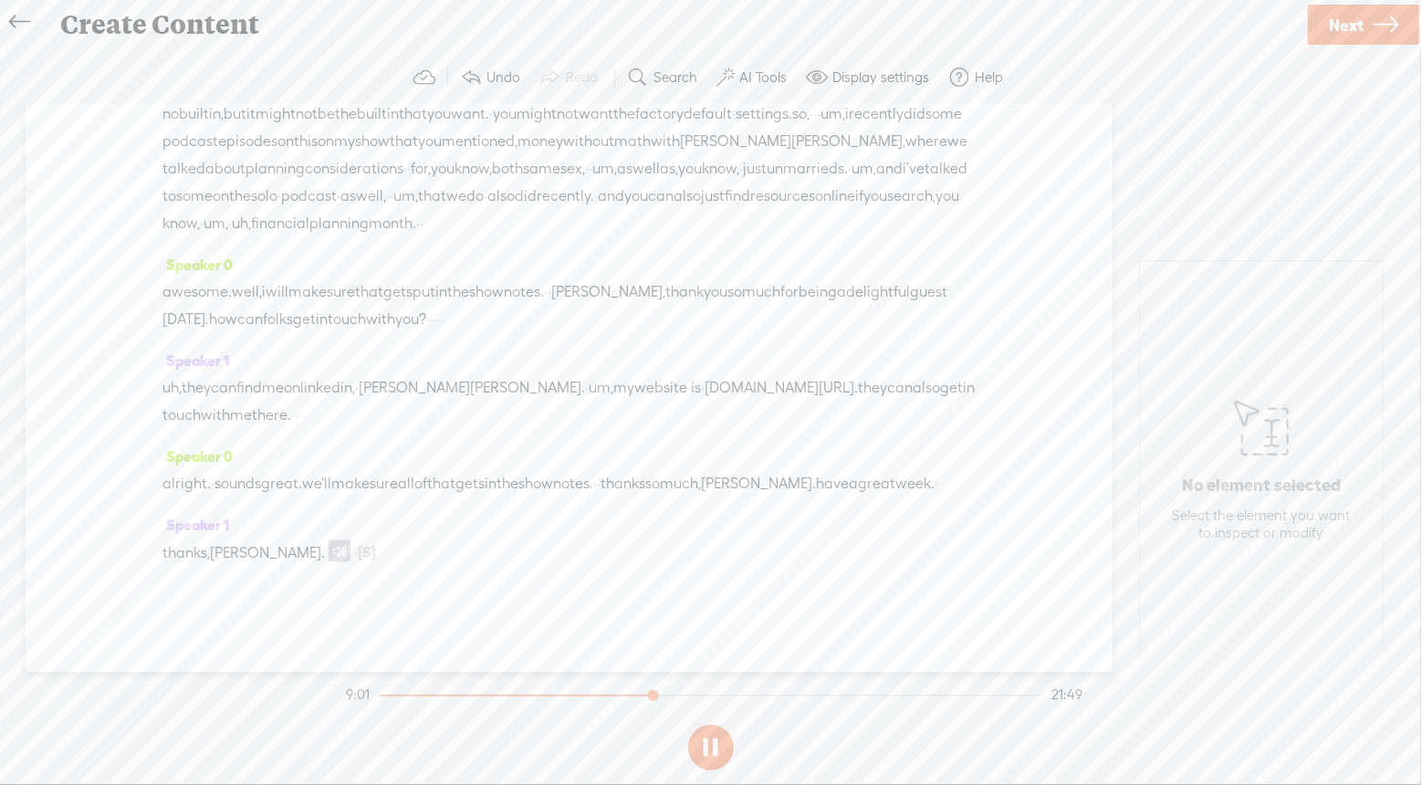
scroll to position [7242, 0]
click at [658, 228] on span "Play" at bounding box center [667, 223] width 28 height 18
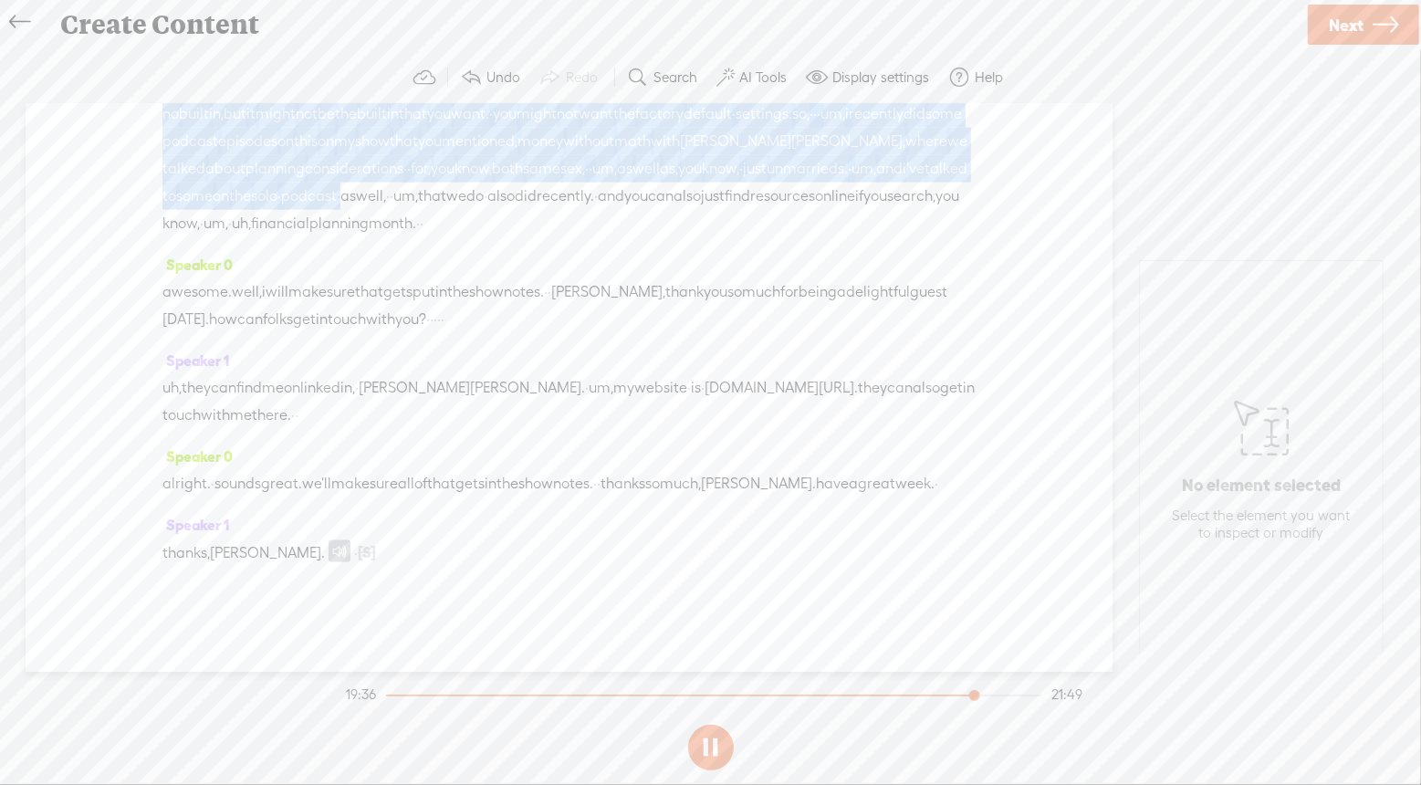
drag, startPoint x: 558, startPoint y: 305, endPoint x: 800, endPoint y: 610, distance: 389.7
click at [800, 610] on div "Speaker 0 [S] · · · · · · · · · · hi there. i'm [PERSON_NAME]. i'm a keynote · …" at bounding box center [569, 388] width 1087 height 568
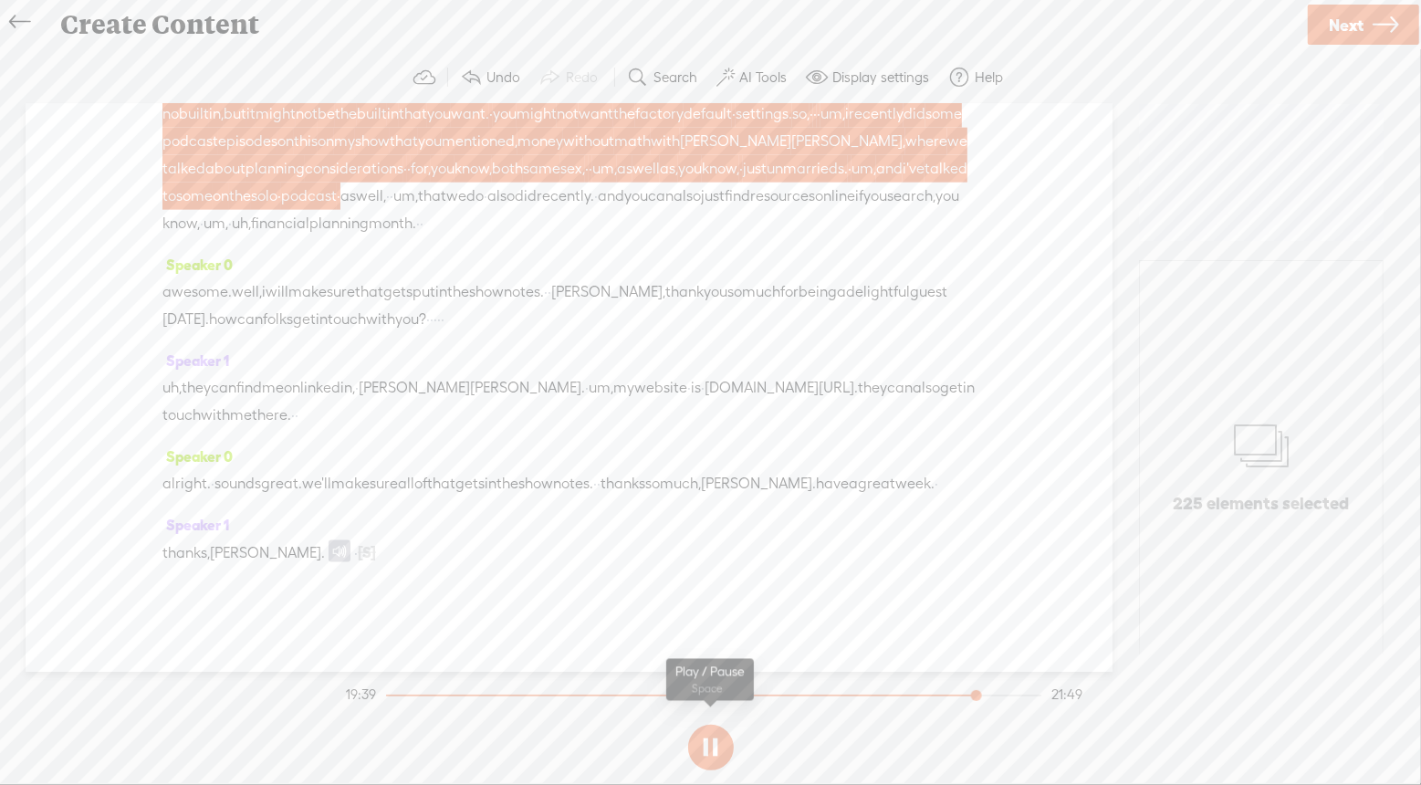
click at [712, 750] on button at bounding box center [711, 747] width 46 height 46
click at [242, 555] on span "[PERSON_NAME]." at bounding box center [267, 552] width 115 height 27
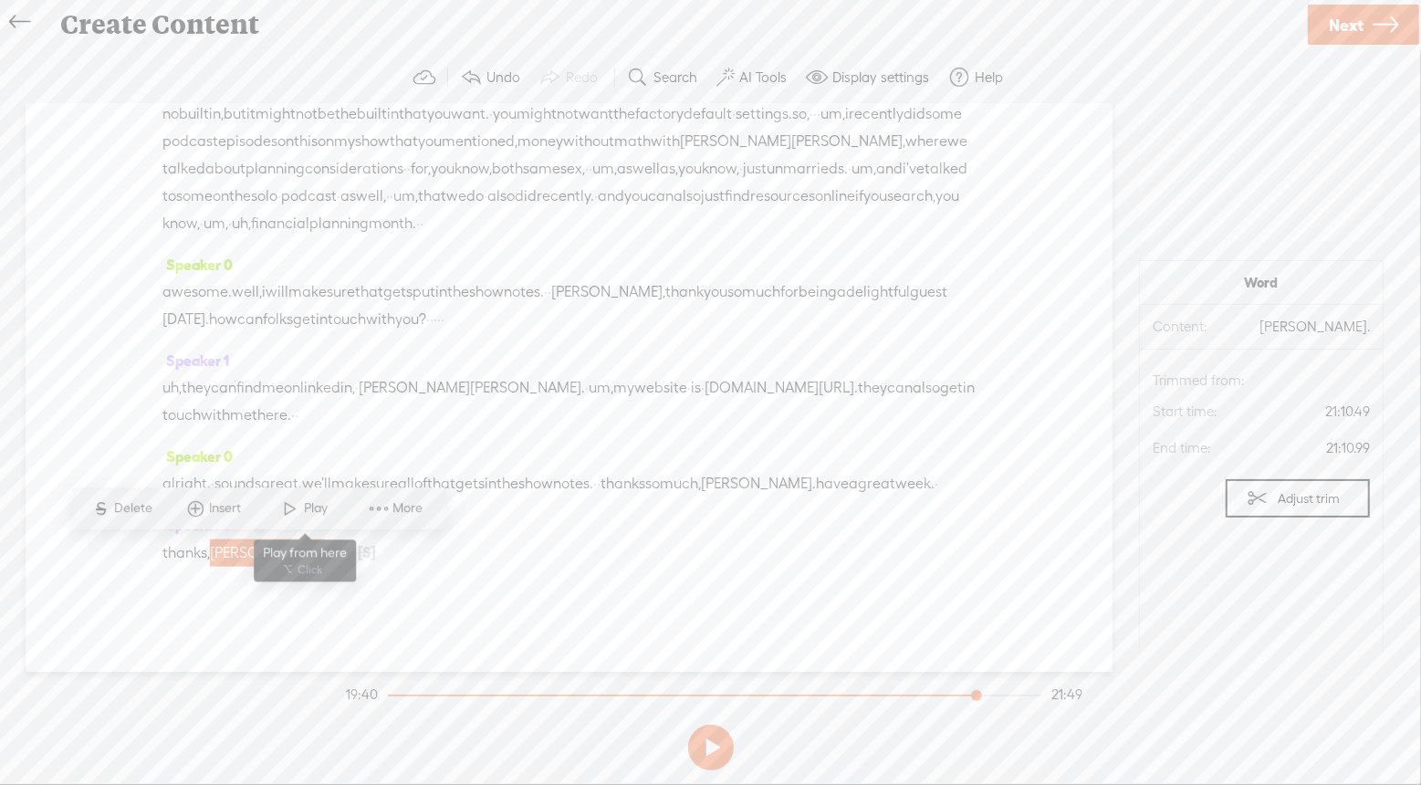
click at [307, 512] on span "Play" at bounding box center [319, 509] width 28 height 18
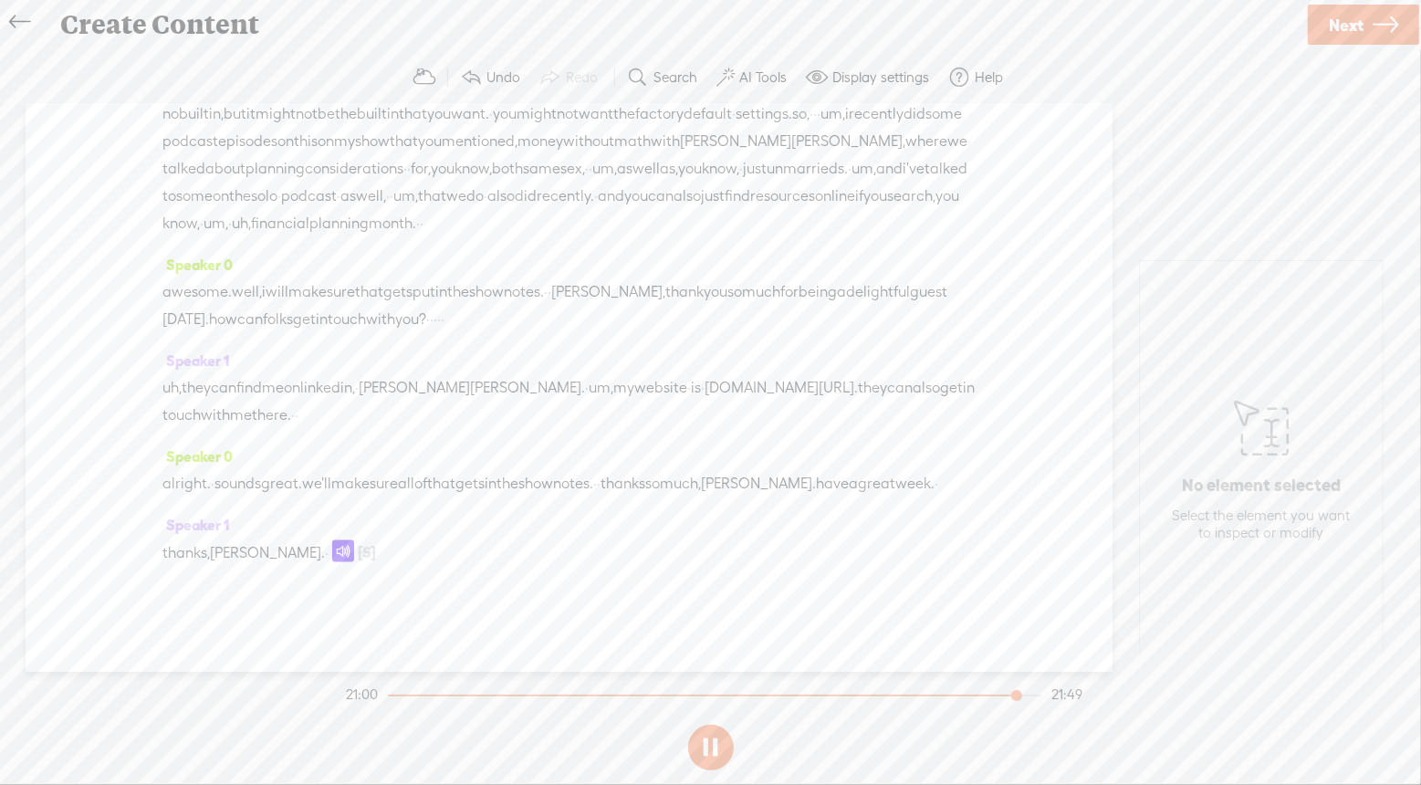
click at [268, 545] on span "[PERSON_NAME]." at bounding box center [267, 552] width 115 height 27
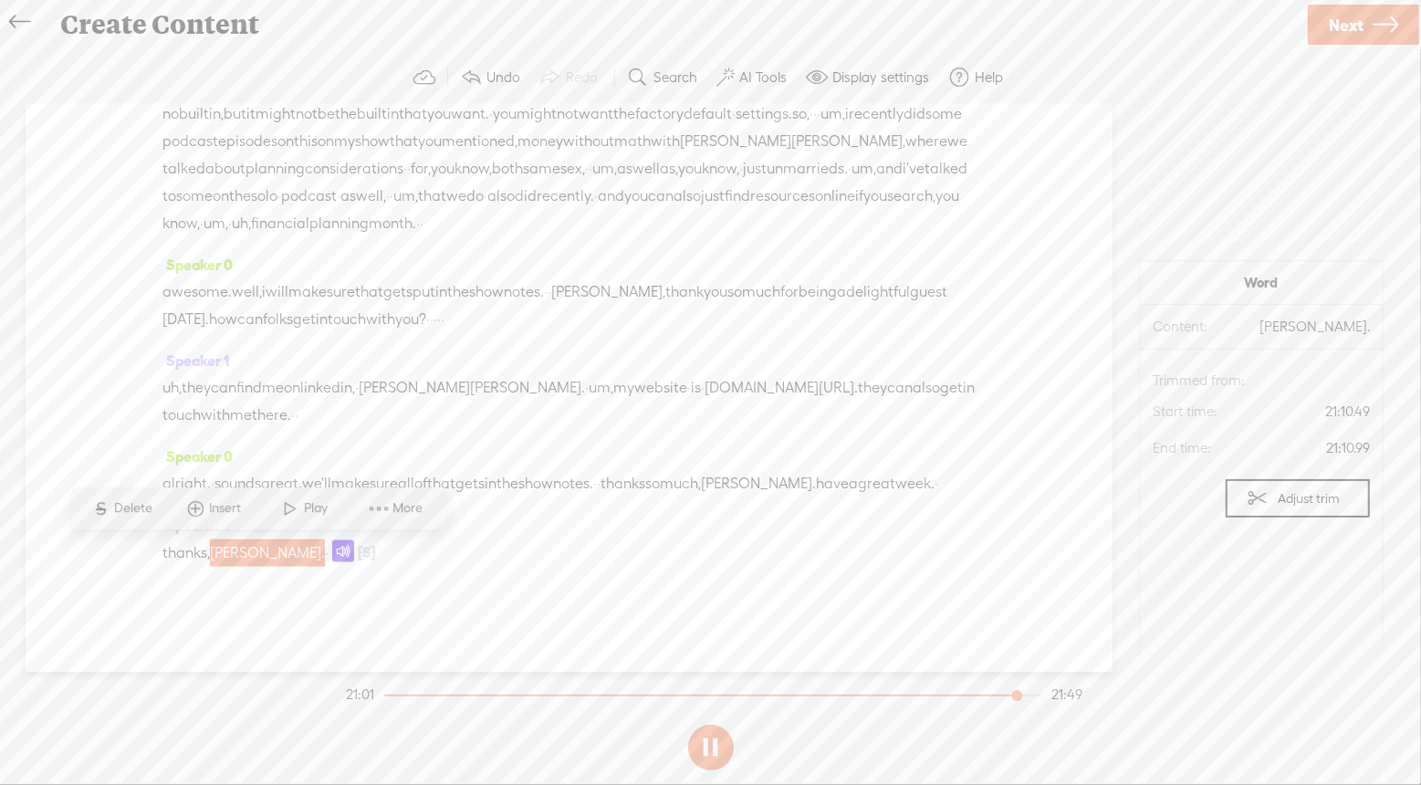
click at [312, 509] on span "Play" at bounding box center [319, 509] width 28 height 18
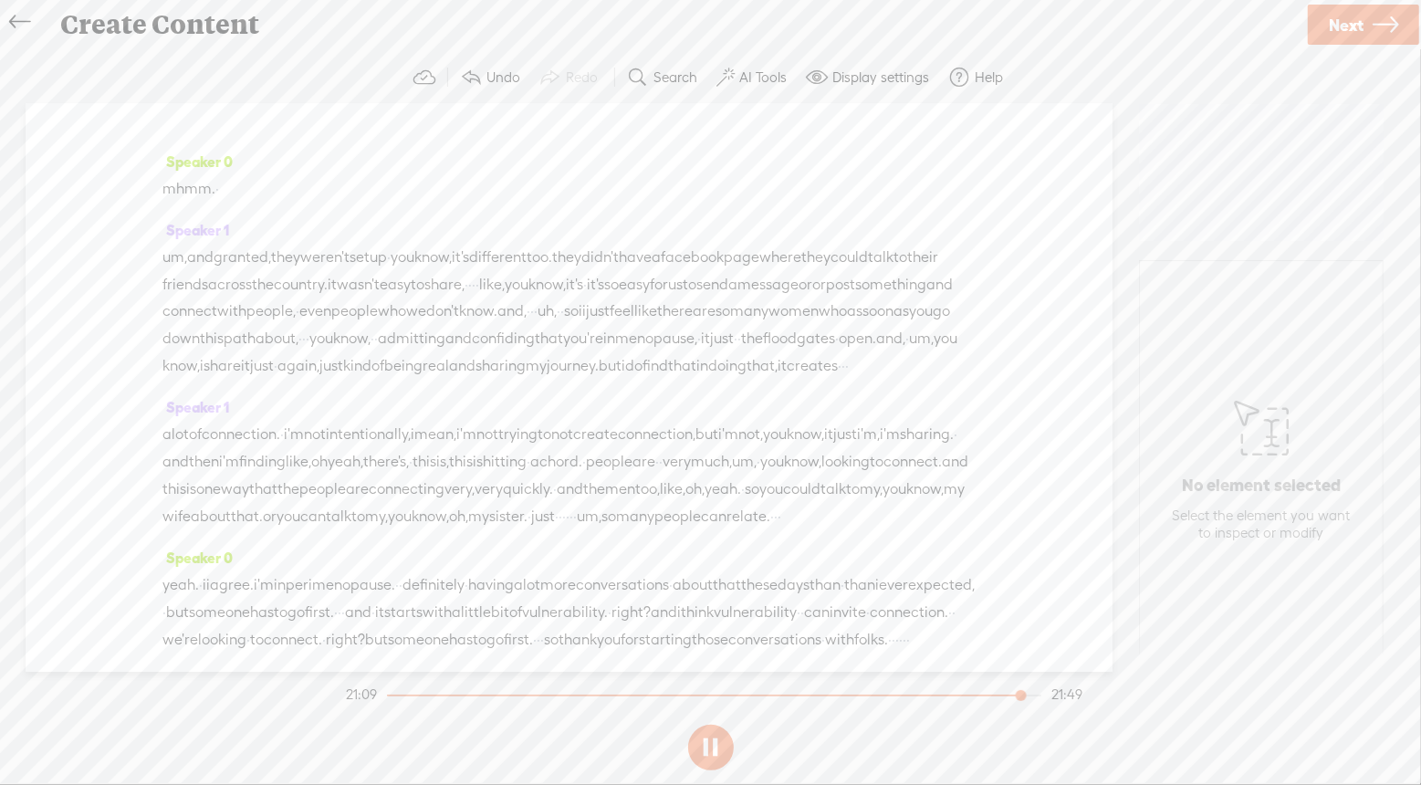
scroll to position [0, 0]
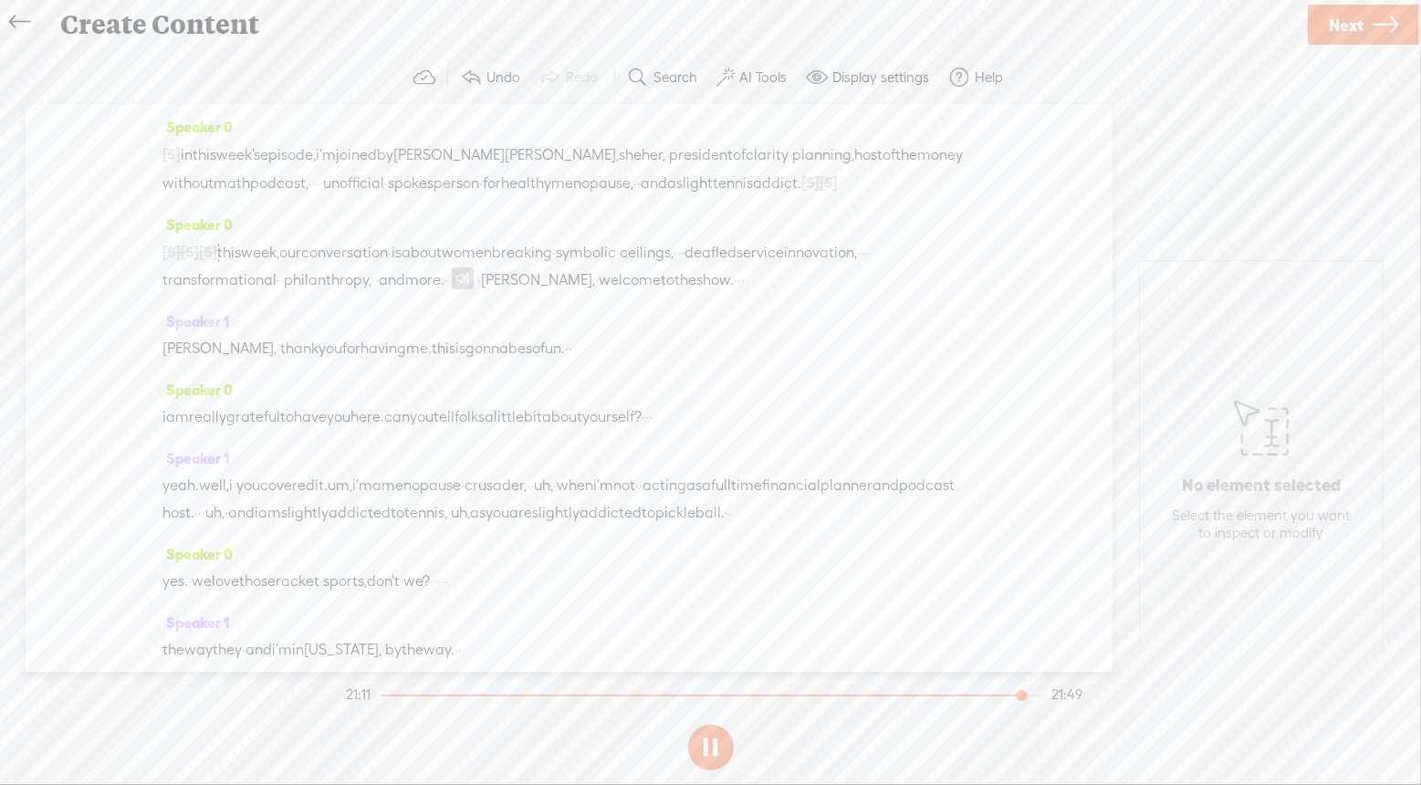
click at [1362, 30] on span "Next" at bounding box center [1345, 25] width 35 height 47
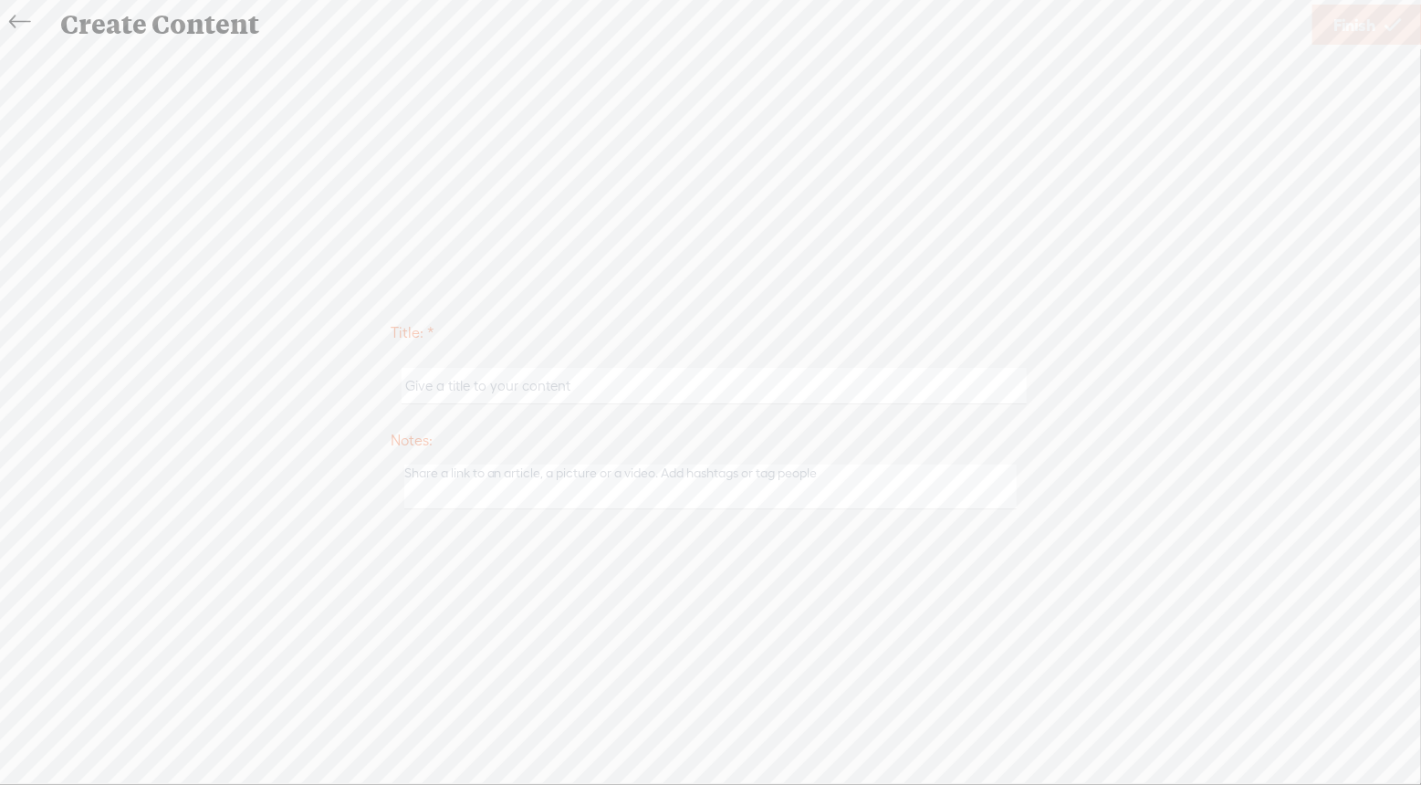
click at [664, 400] on input "text" at bounding box center [713, 386] width 625 height 36
click at [547, 387] on input "text" at bounding box center [713, 386] width 625 height 36
type input "5 Things in 15 Minutes: Hot to Go"
click at [1370, 36] on span "Finish" at bounding box center [1354, 25] width 42 height 47
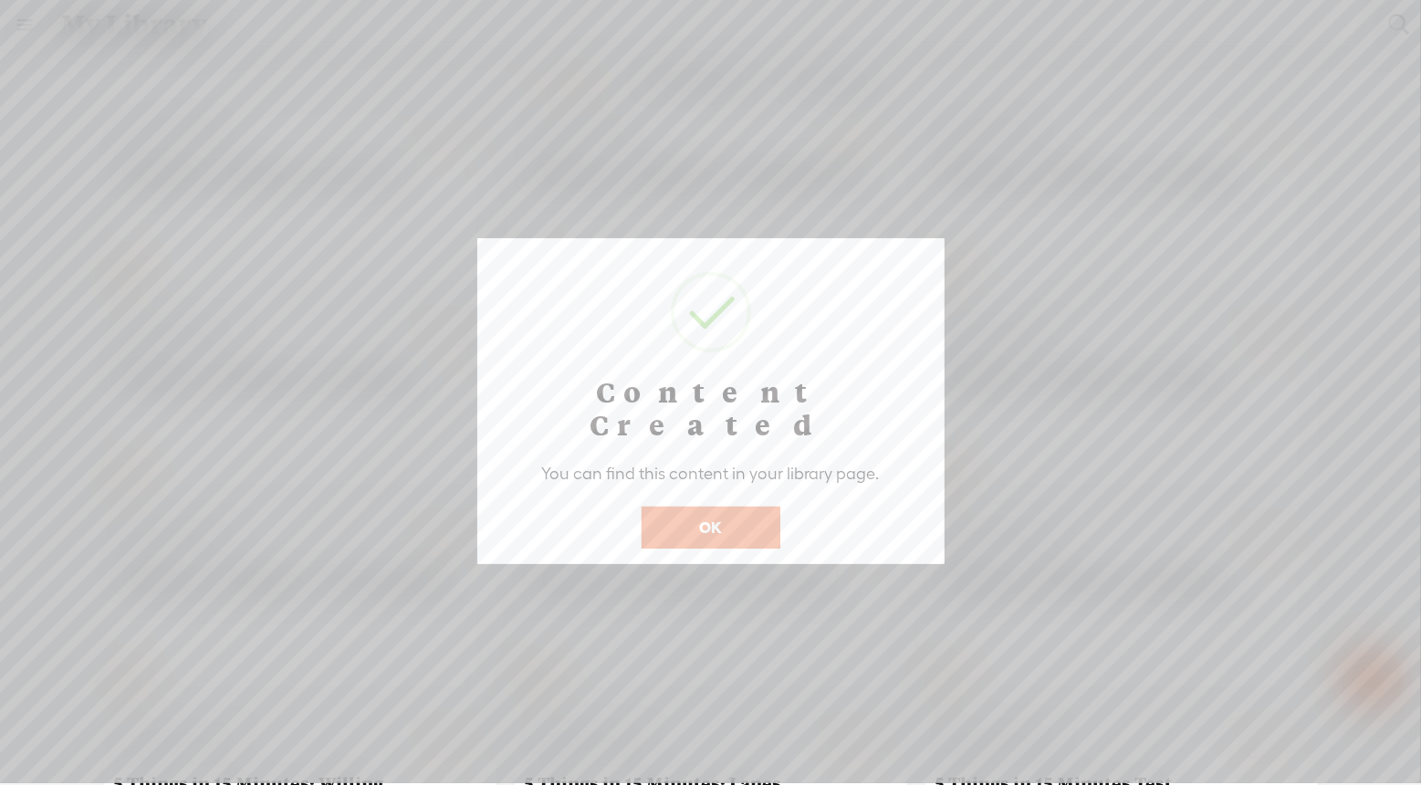
click at [721, 506] on button "OK" at bounding box center [710, 527] width 139 height 42
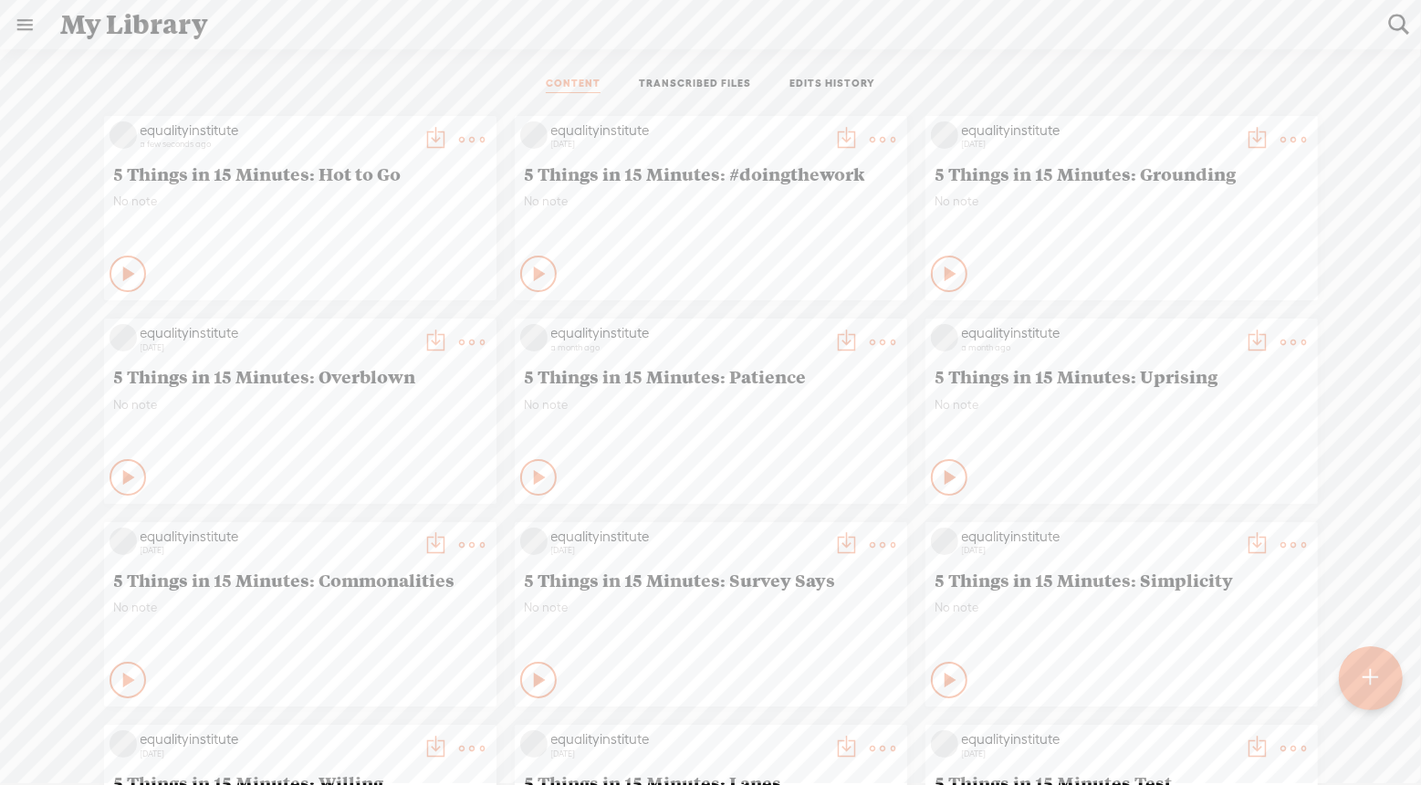
click at [432, 139] on t at bounding box center [436, 140] width 26 height 26
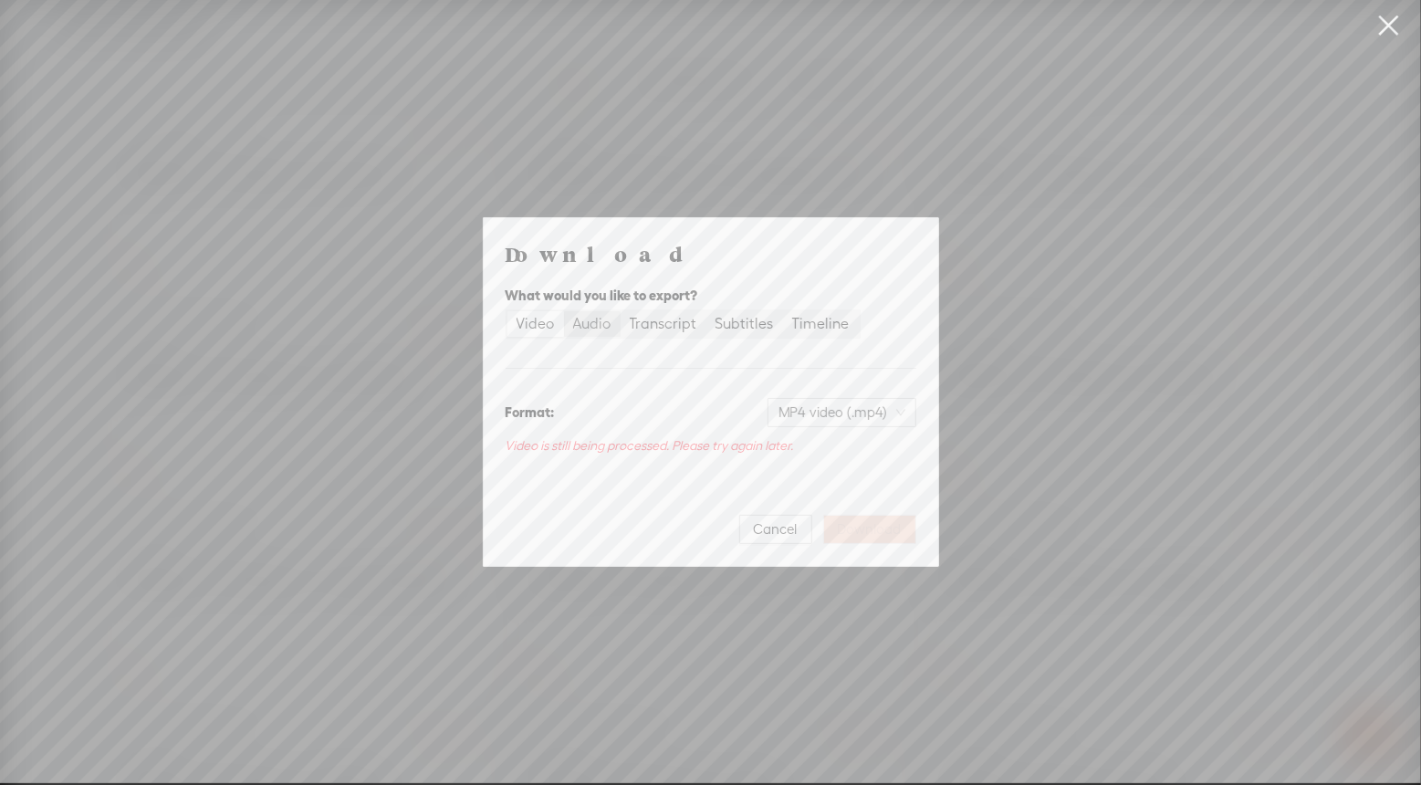
click at [595, 328] on div "Audio" at bounding box center [592, 324] width 38 height 26
click at [564, 311] on input "Audio" at bounding box center [564, 311] width 0 height 0
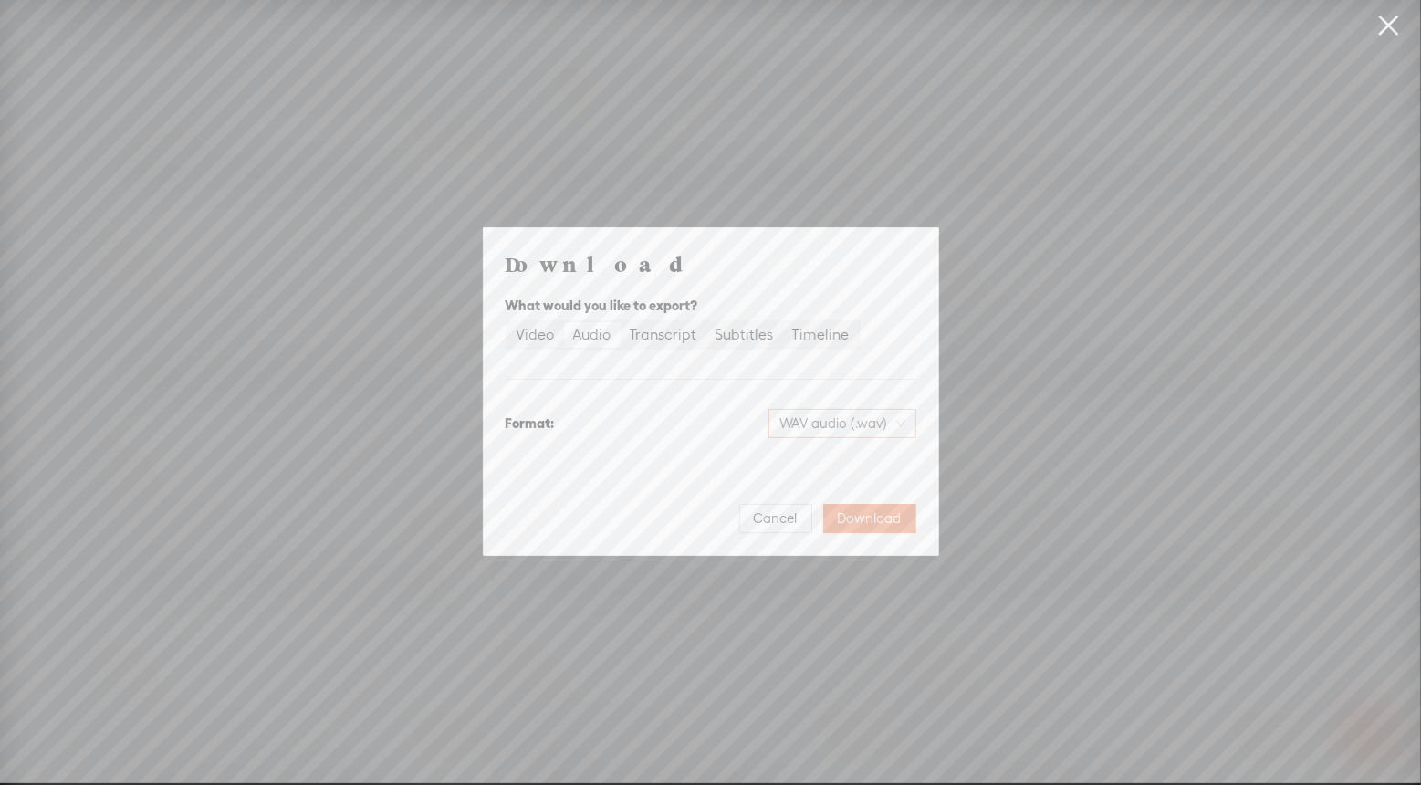
click at [875, 413] on span "WAV audio (.wav)" at bounding box center [842, 423] width 126 height 27
click at [858, 465] on div "MP3 audio (.mp3)" at bounding box center [826, 462] width 149 height 18
click at [893, 518] on span "Download" at bounding box center [870, 518] width 64 height 18
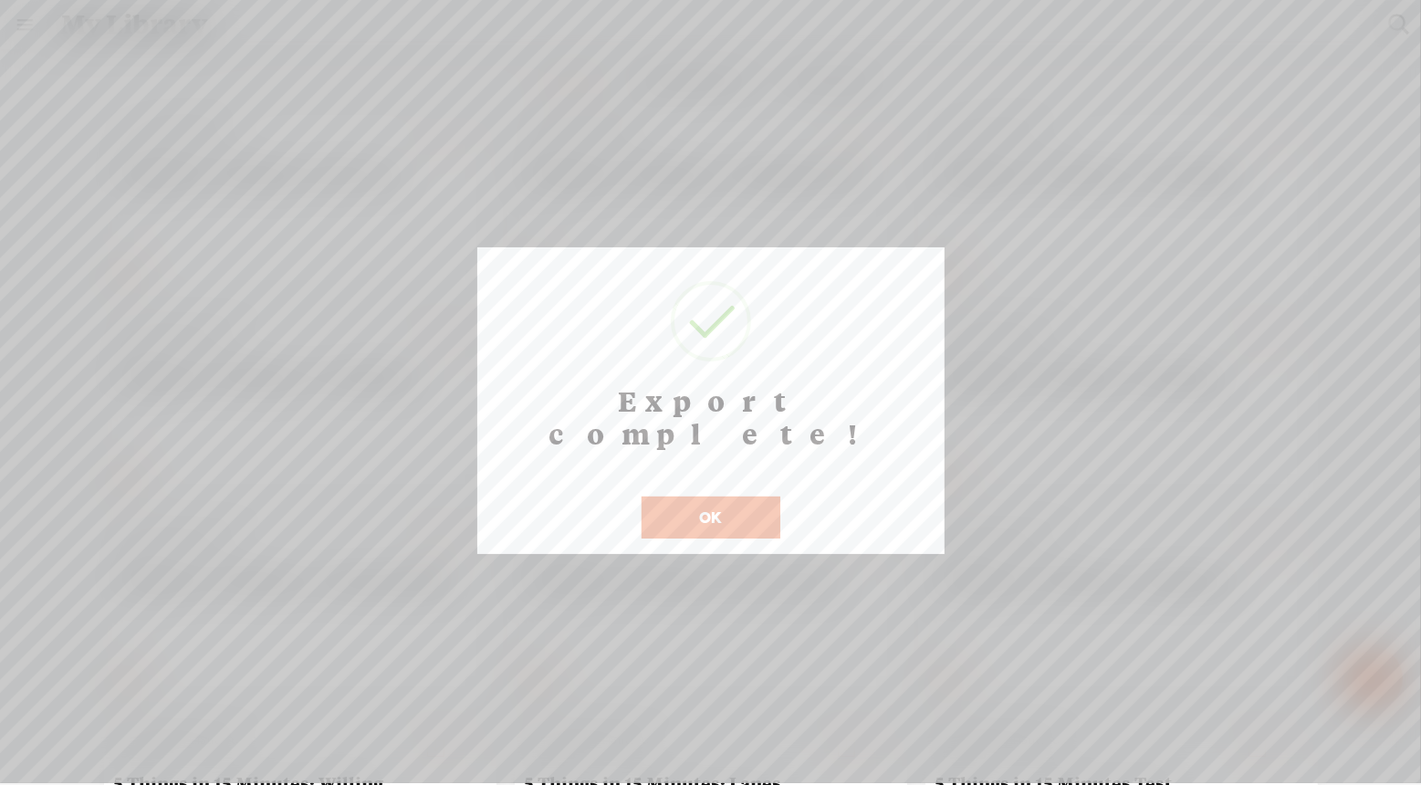
click at [713, 496] on button "OK" at bounding box center [710, 517] width 139 height 42
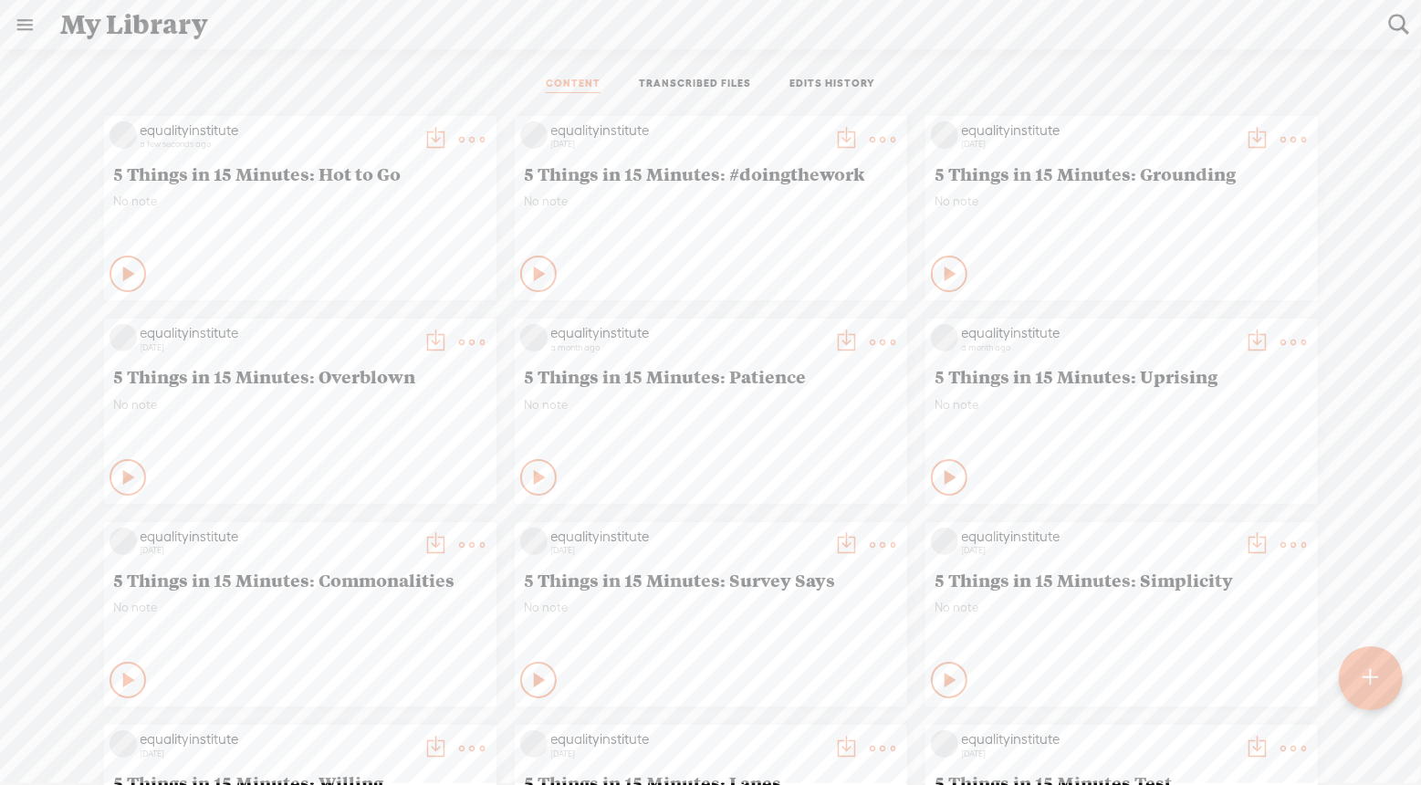
click at [46, 27] on link at bounding box center [24, 24] width 47 height 47
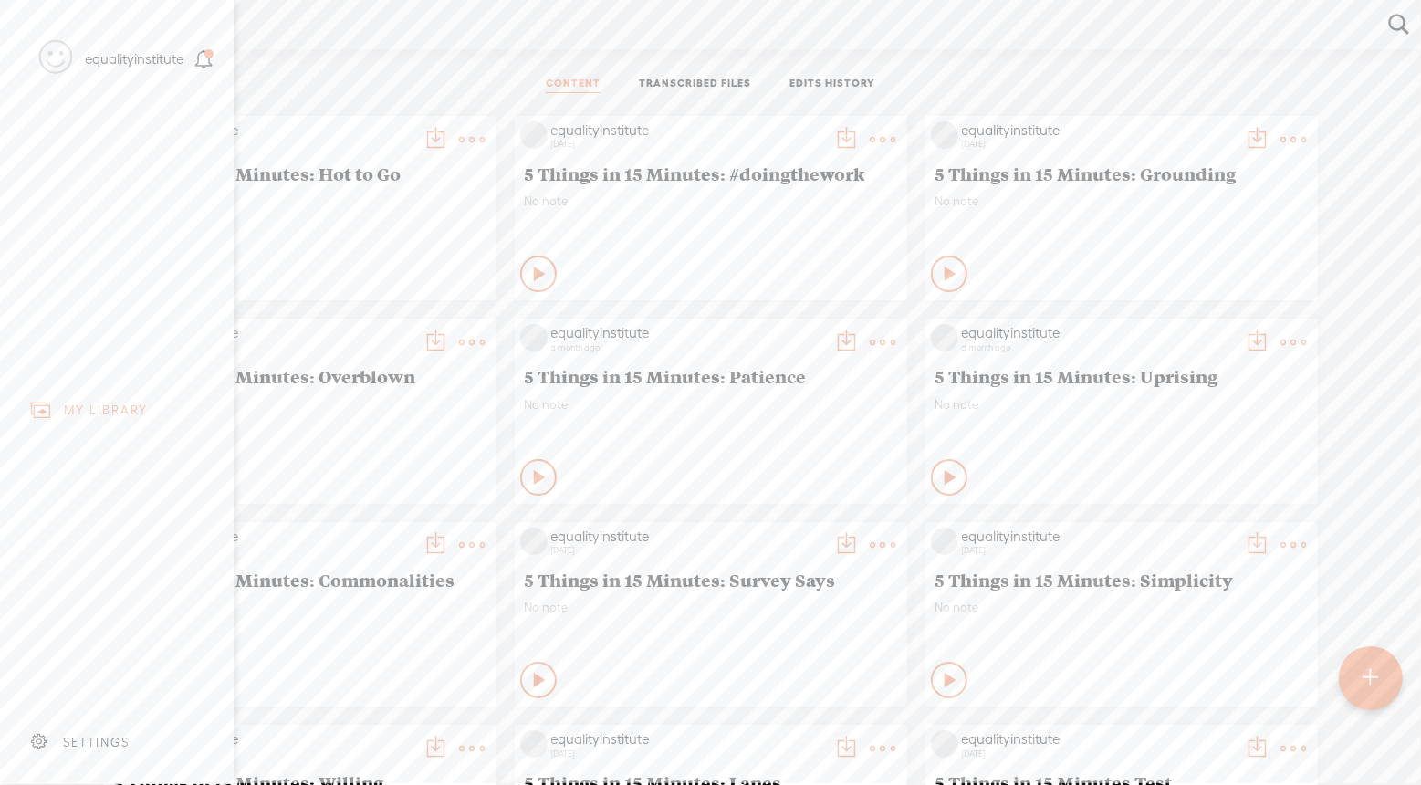
click at [125, 67] on div "equalityinstitute" at bounding box center [134, 59] width 99 height 18
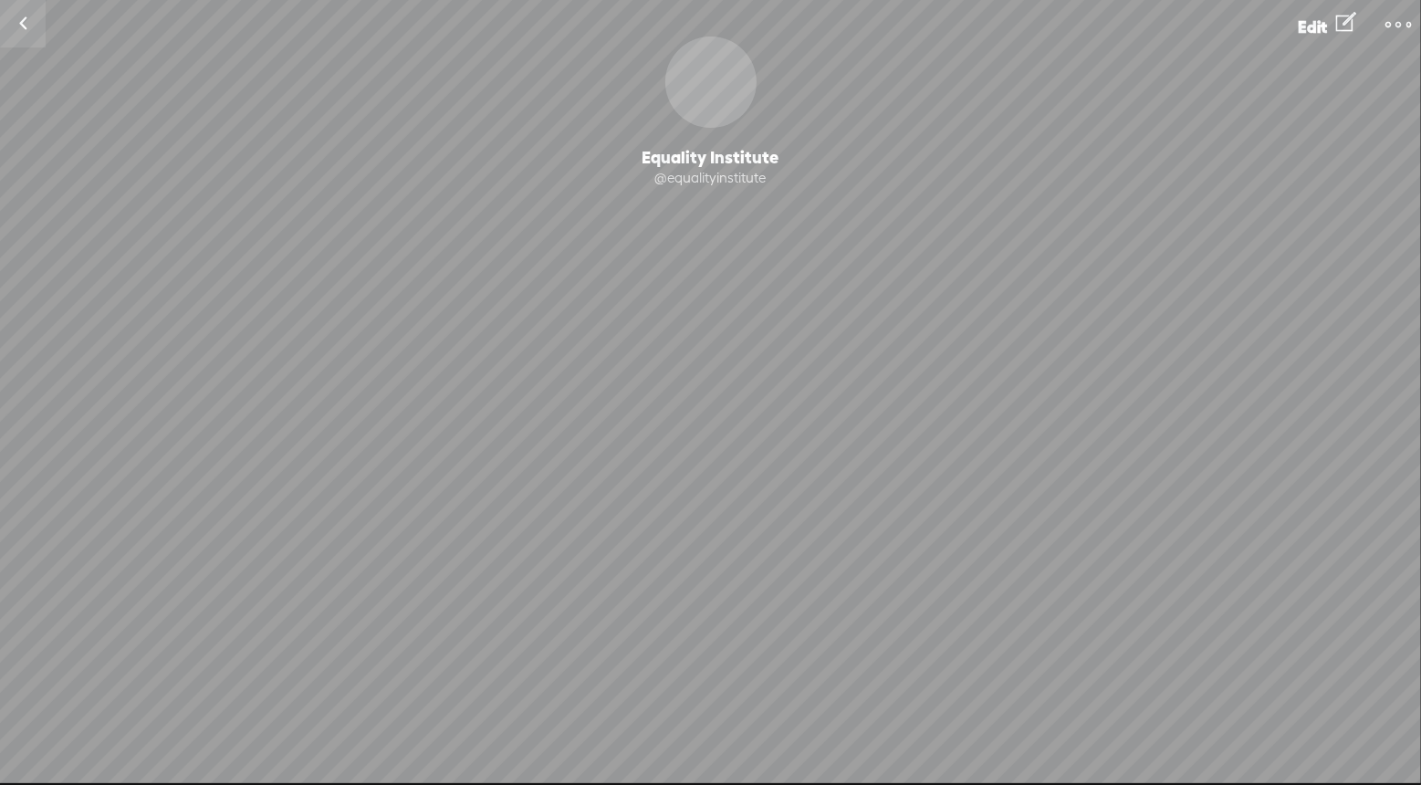
click at [1391, 19] on t at bounding box center [1398, 25] width 26 height 26
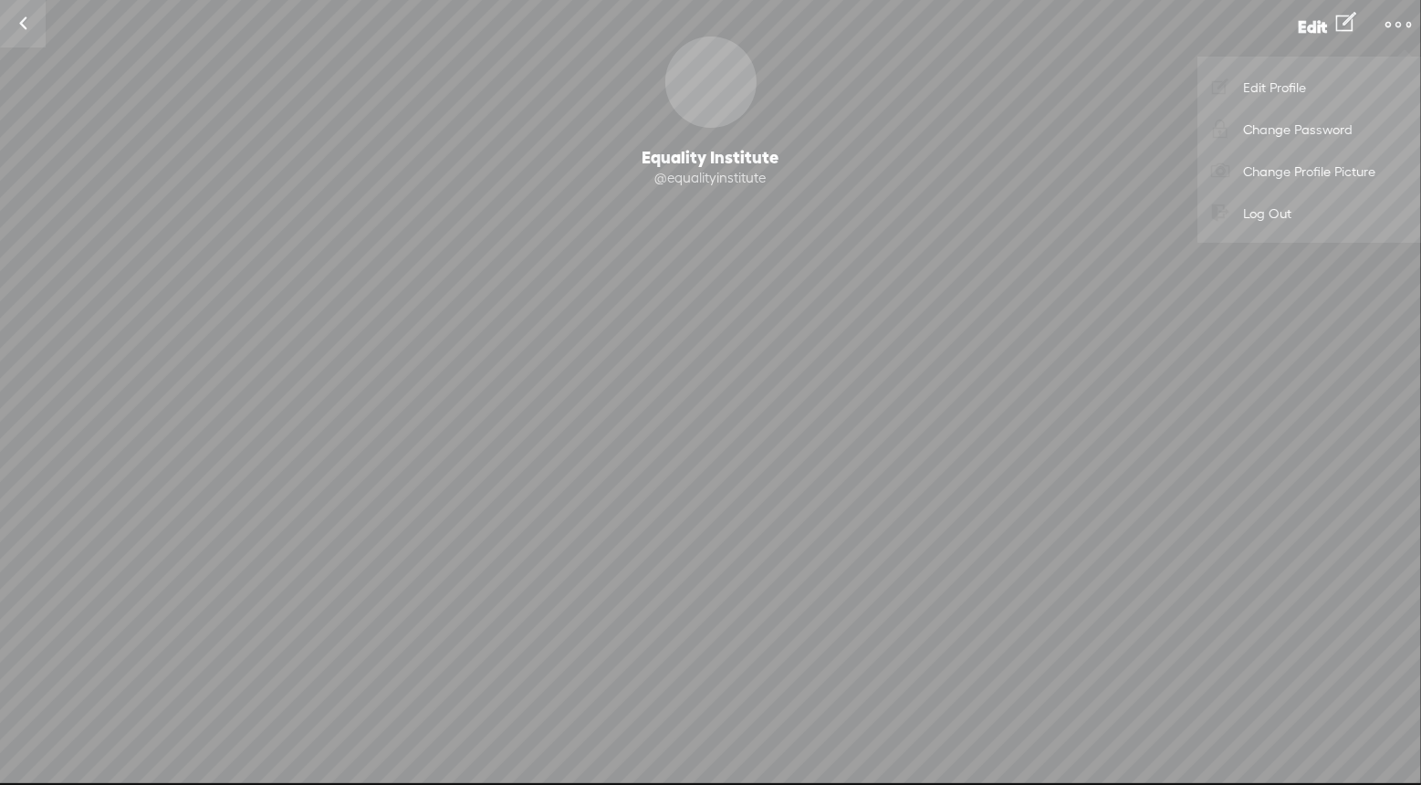
click at [792, 58] on div "Change Picture Equality Institute @equalityinstitute Following Follow 0 Followe…" at bounding box center [710, 200] width 1421 height 328
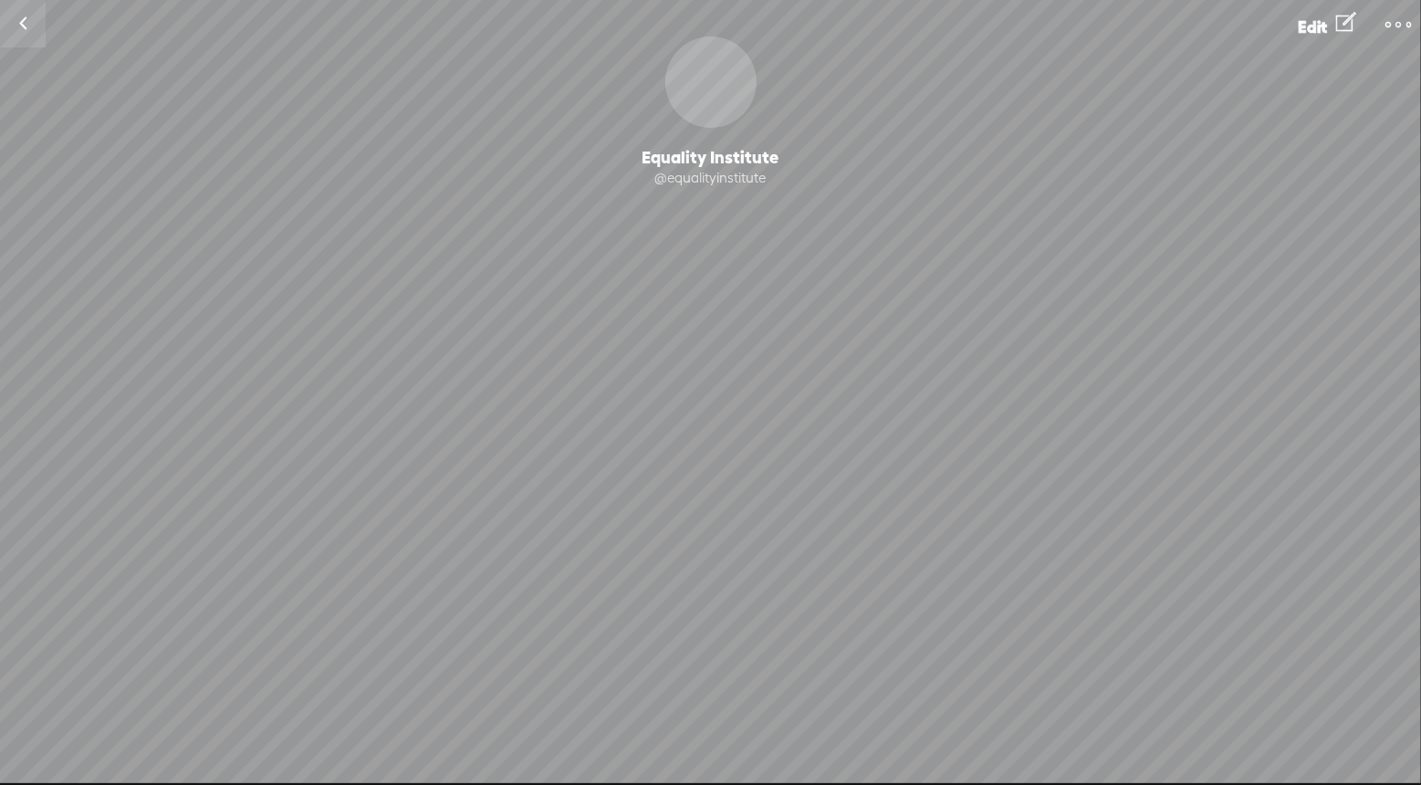
click at [29, 16] on link at bounding box center [23, 23] width 46 height 47
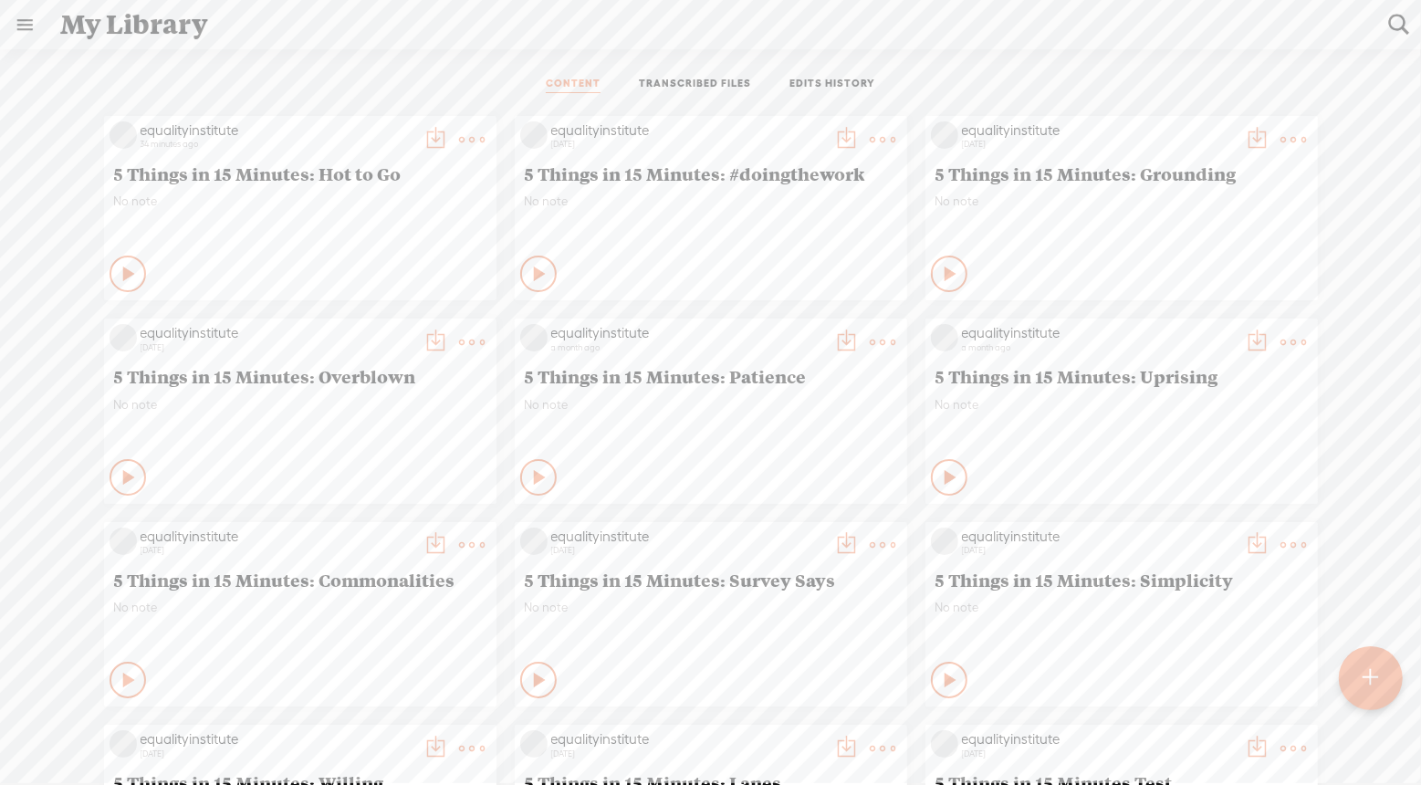
click at [464, 136] on t at bounding box center [473, 140] width 26 height 26
click at [390, 279] on link "Comments" at bounding box center [386, 285] width 182 height 42
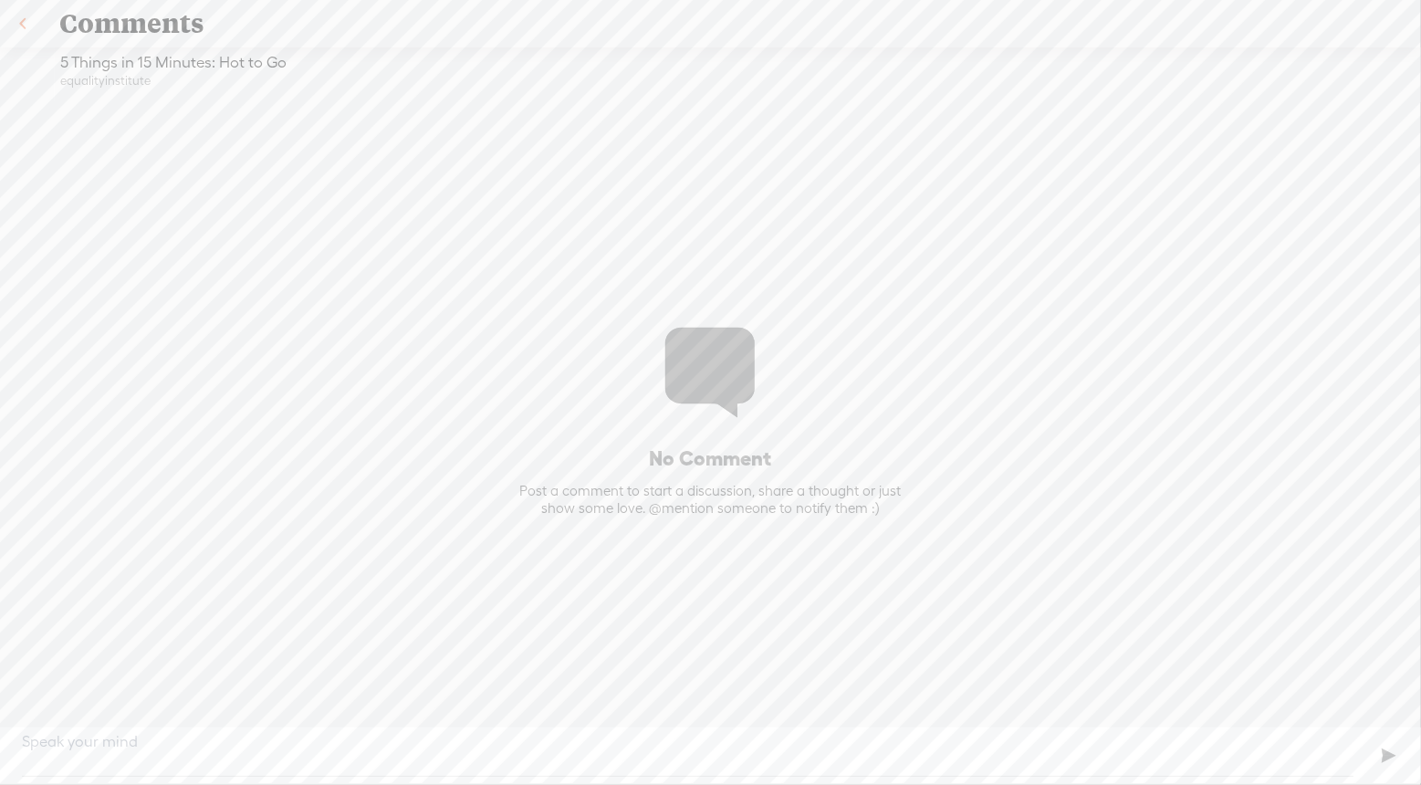
click at [26, 24] on link at bounding box center [23, 23] width 46 height 47
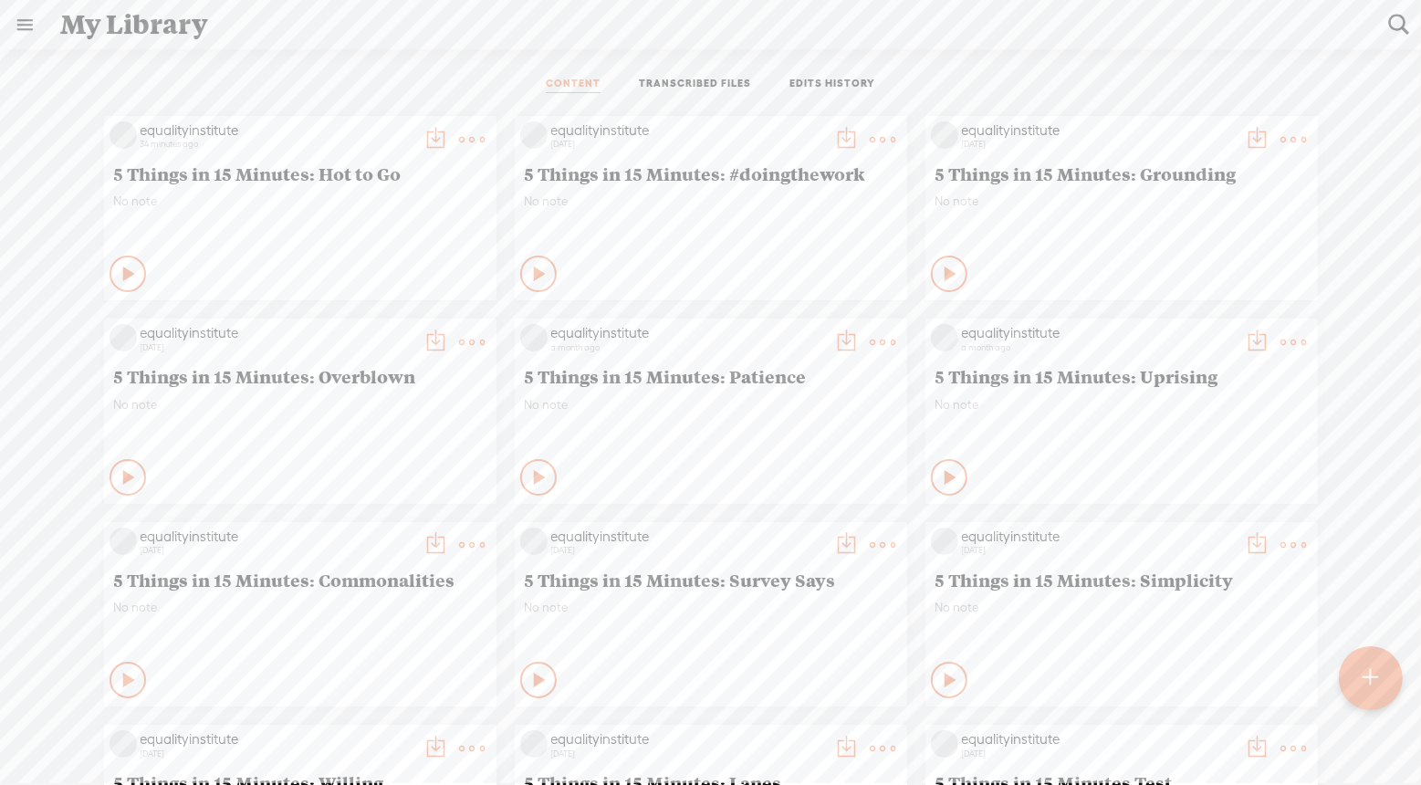
click at [475, 144] on t at bounding box center [473, 140] width 26 height 26
click at [341, 377] on link "Share" at bounding box center [386, 369] width 182 height 42
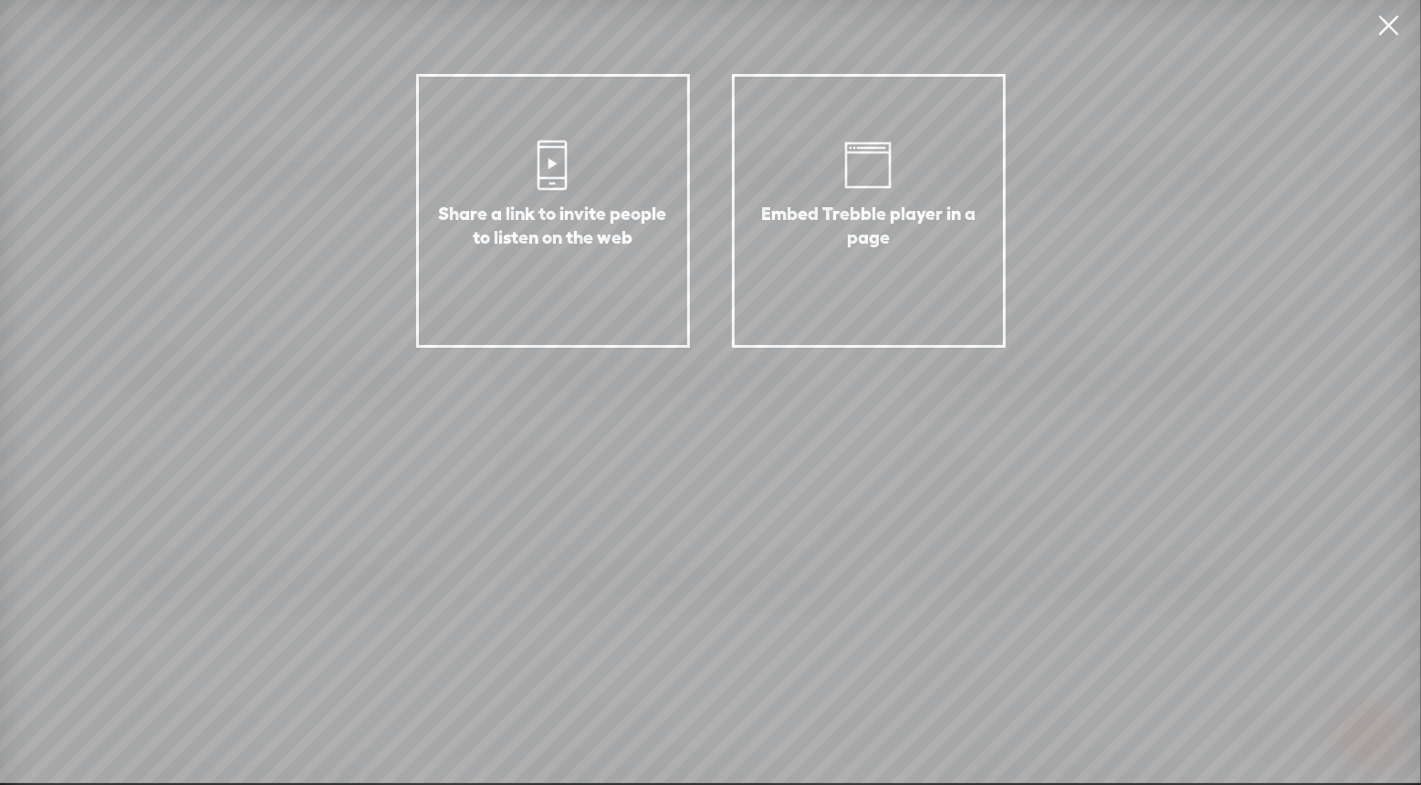
click at [1396, 29] on link at bounding box center [1389, 25] width 46 height 51
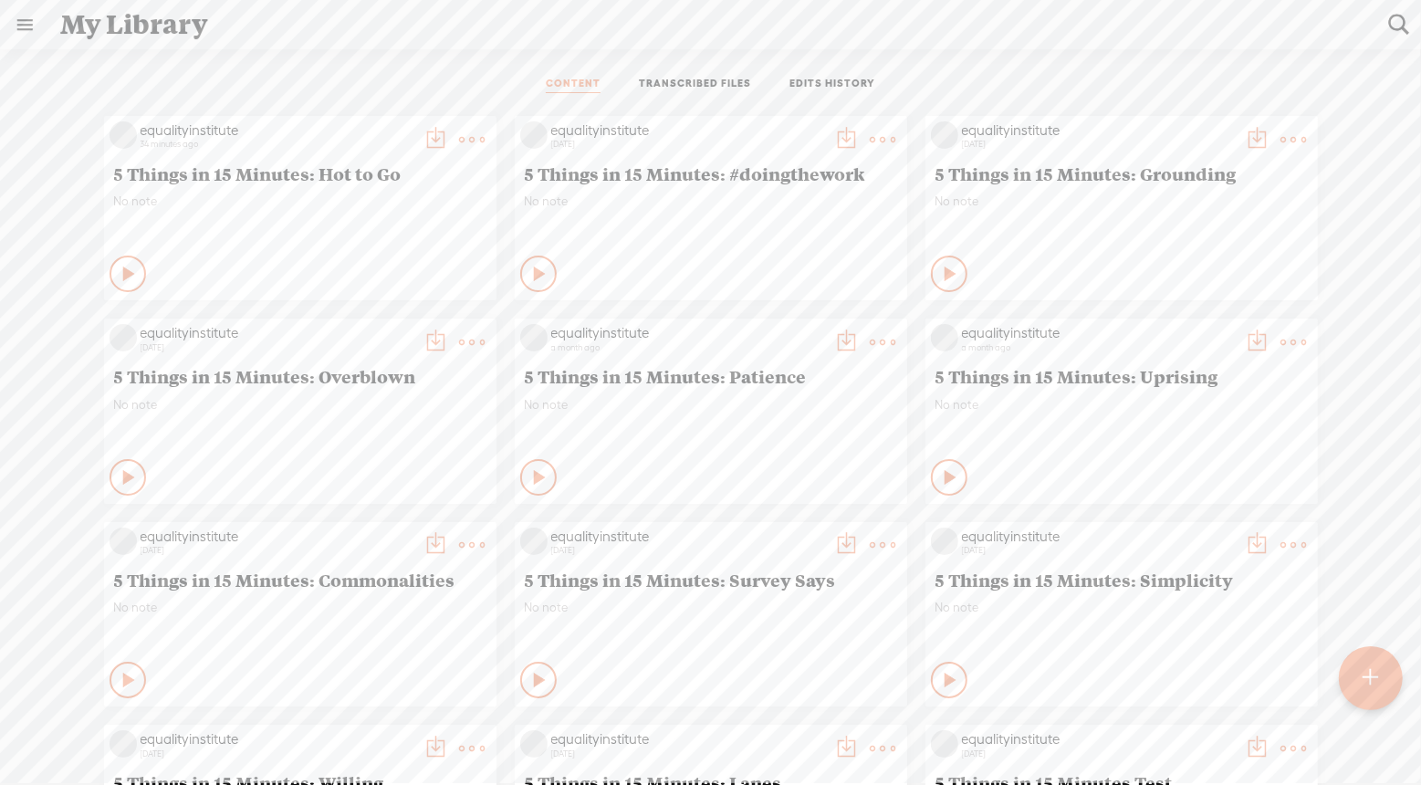
click at [679, 85] on link "TRANSCRIBED FILES" at bounding box center [695, 85] width 112 height 16
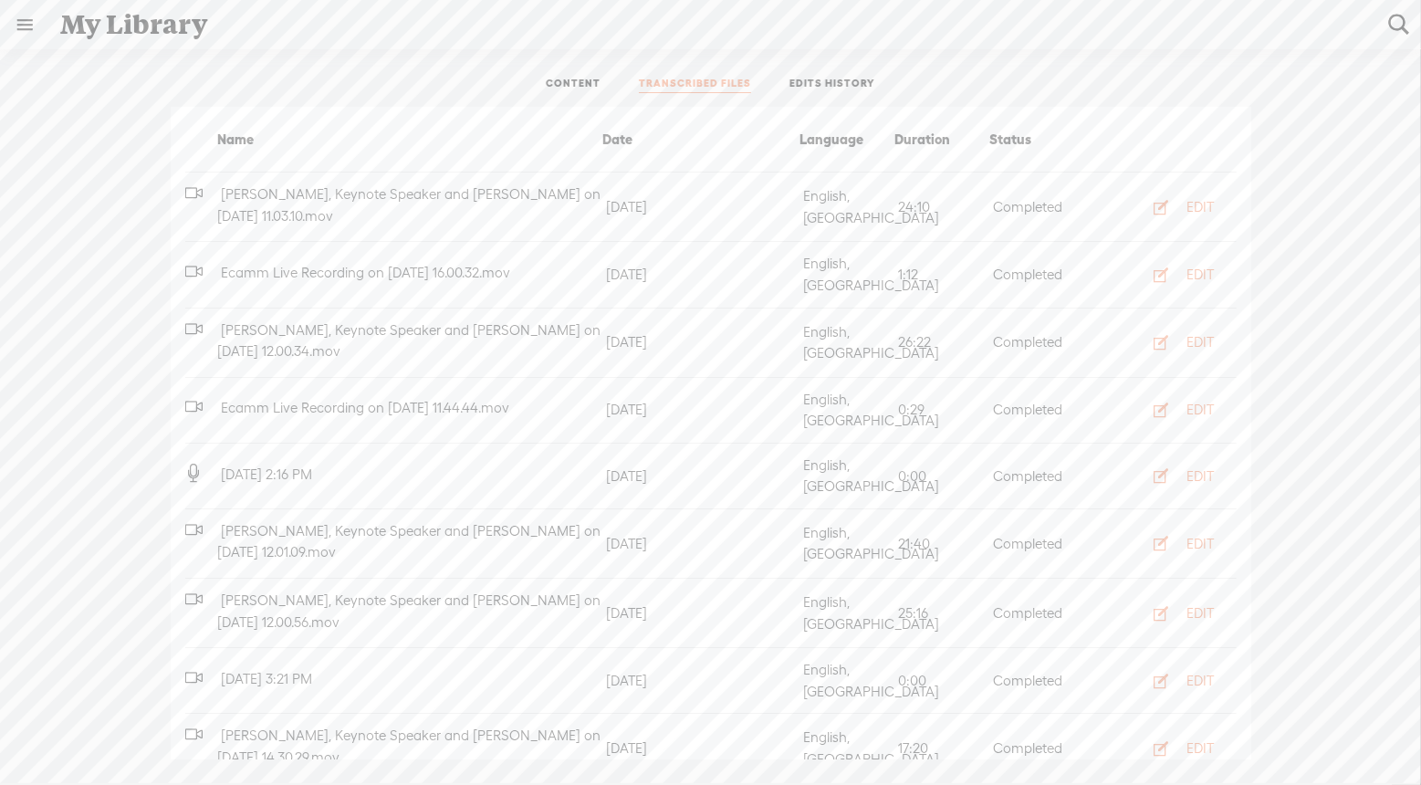
click at [834, 74] on ul "CONTENT TRANSCRIBED FILES EDITS HISTORY" at bounding box center [711, 85] width 484 height 44
click at [815, 89] on link "EDITS HISTORY" at bounding box center [832, 85] width 86 height 16
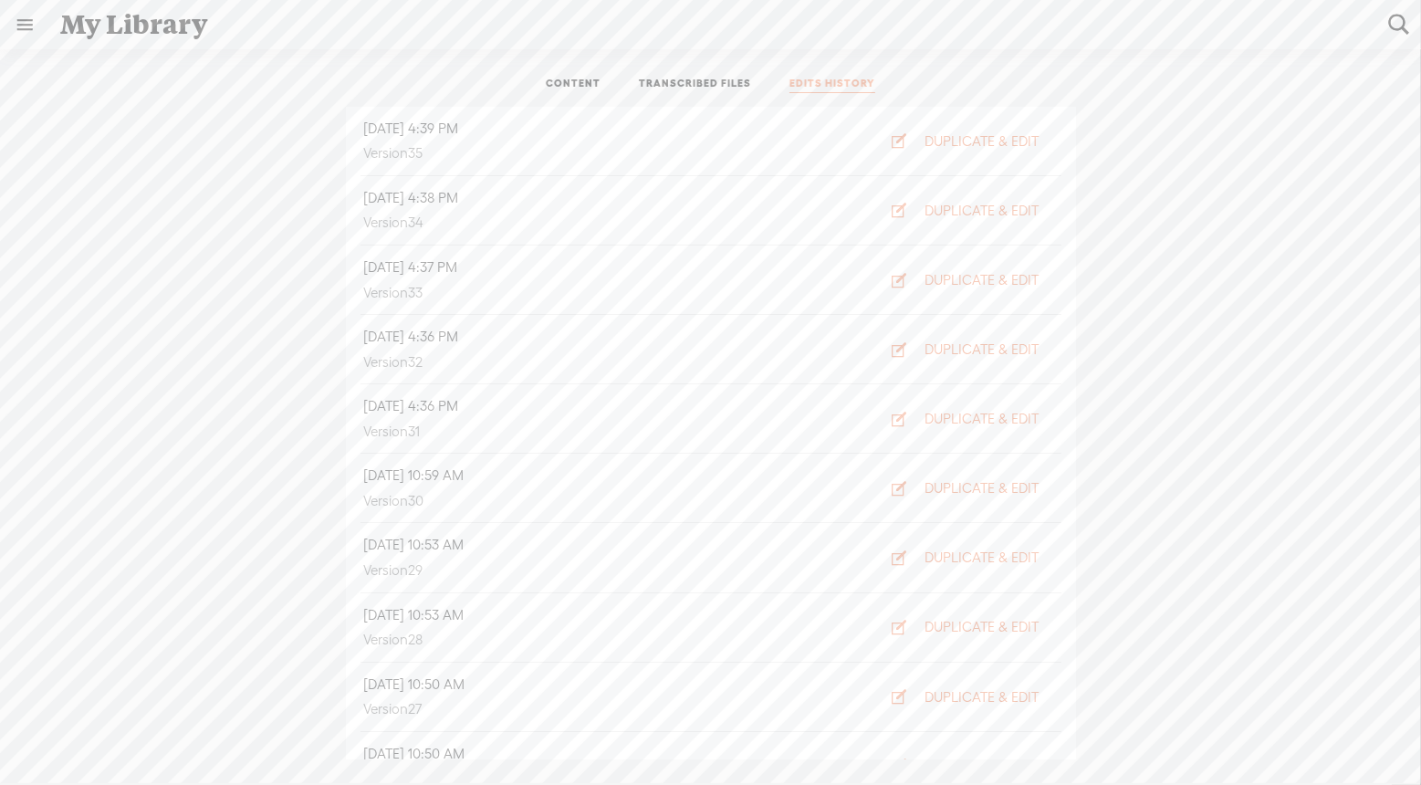
click at [581, 80] on link "CONTENT" at bounding box center [573, 85] width 55 height 16
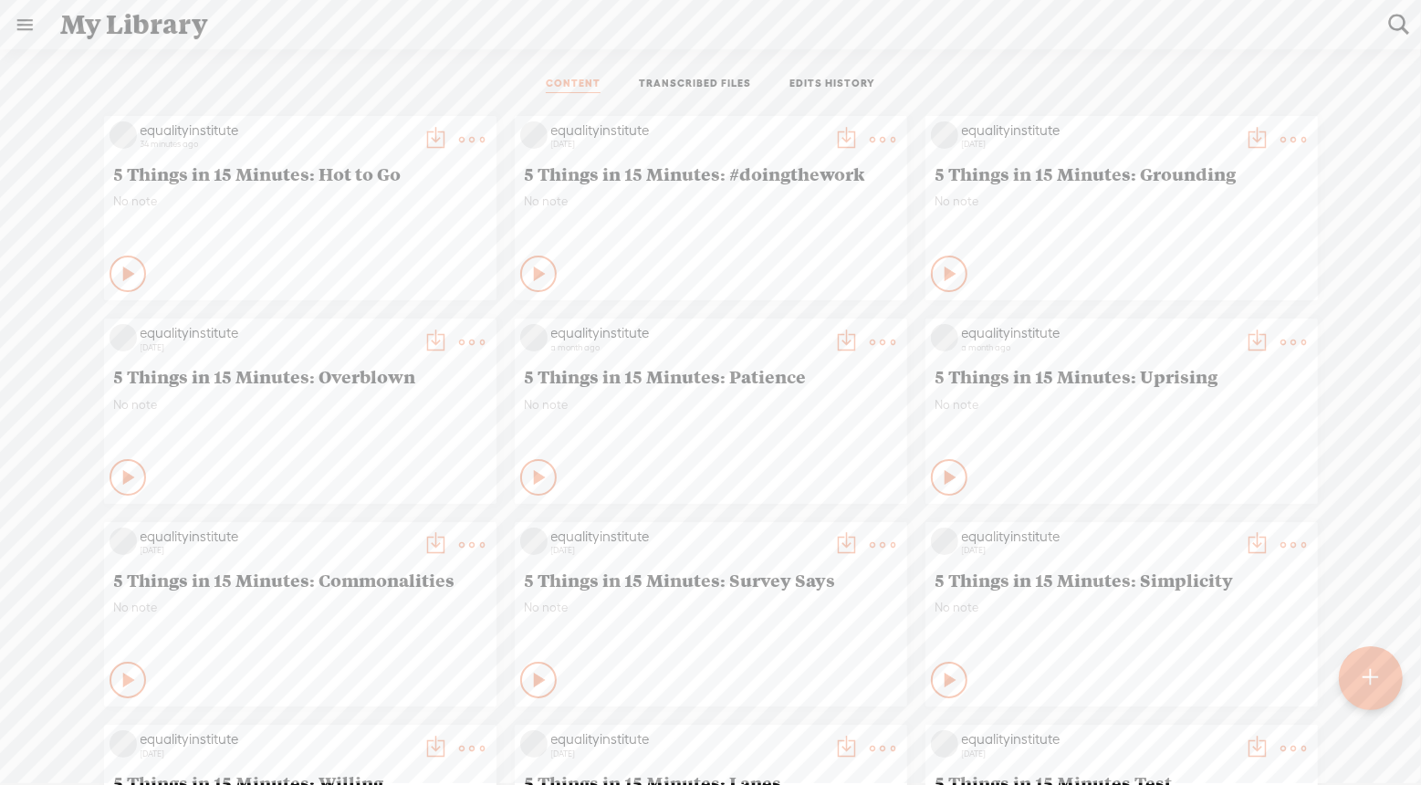
click at [25, 31] on link at bounding box center [24, 24] width 47 height 47
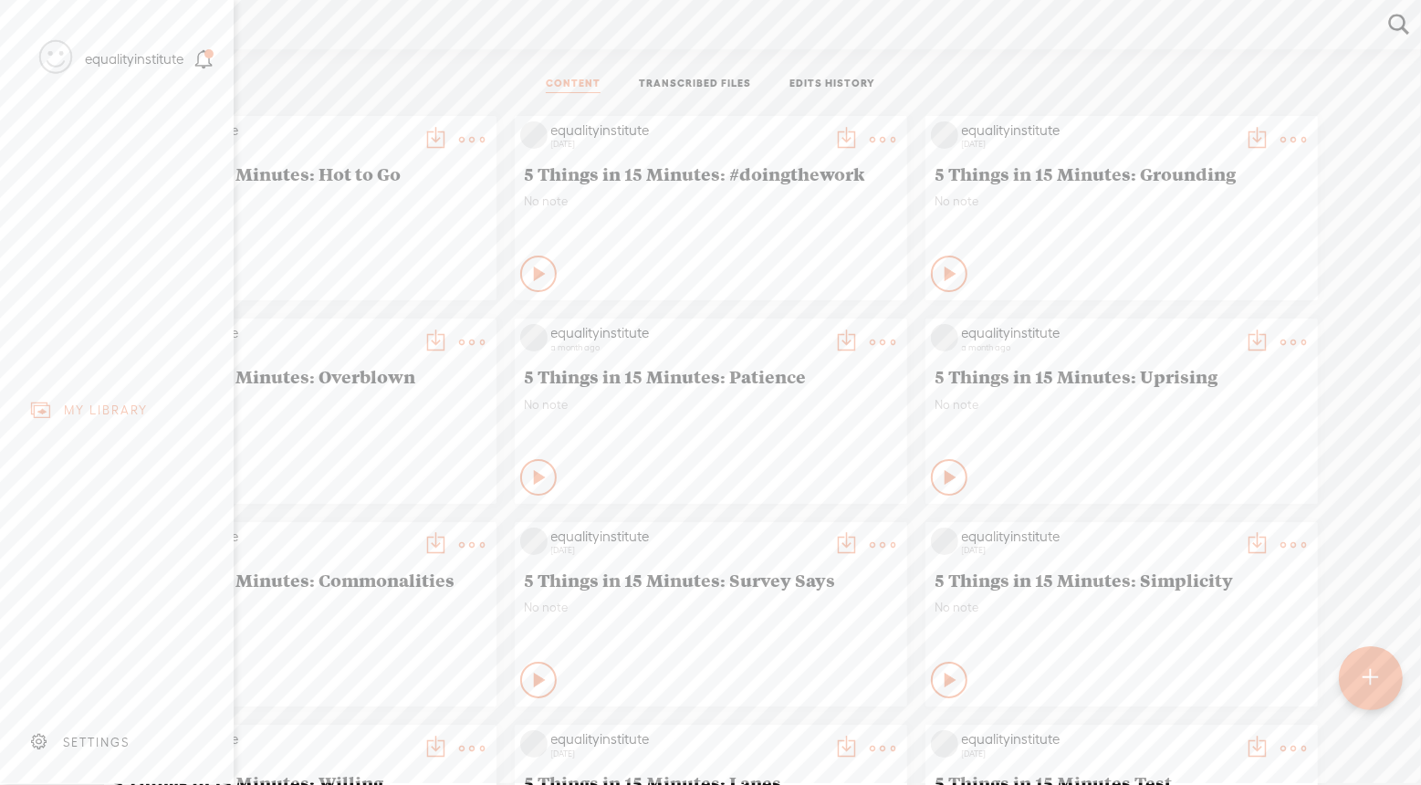
click at [75, 741] on div "SETTINGS" at bounding box center [96, 742] width 67 height 16
